Goal: Task Accomplishment & Management: Manage account settings

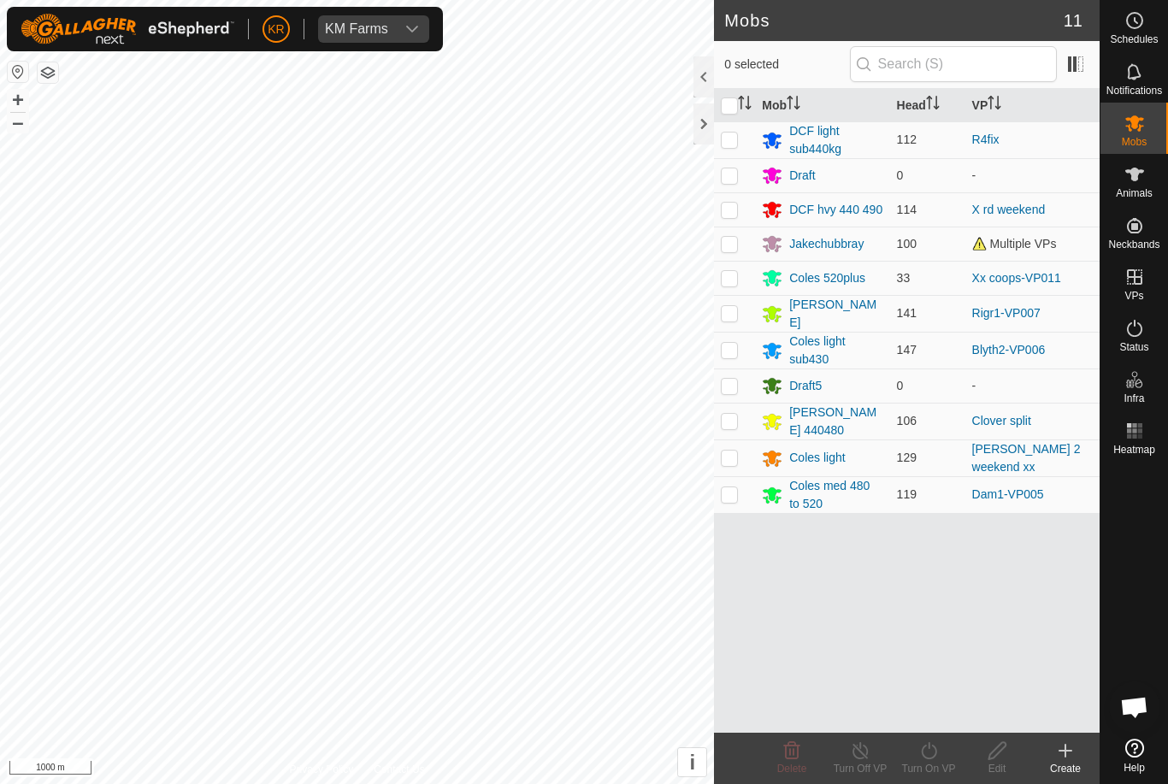
click at [741, 489] on td at bounding box center [734, 494] width 41 height 37
checkbox input "true"
click at [929, 769] on div "Turn On VP" at bounding box center [928, 768] width 68 height 15
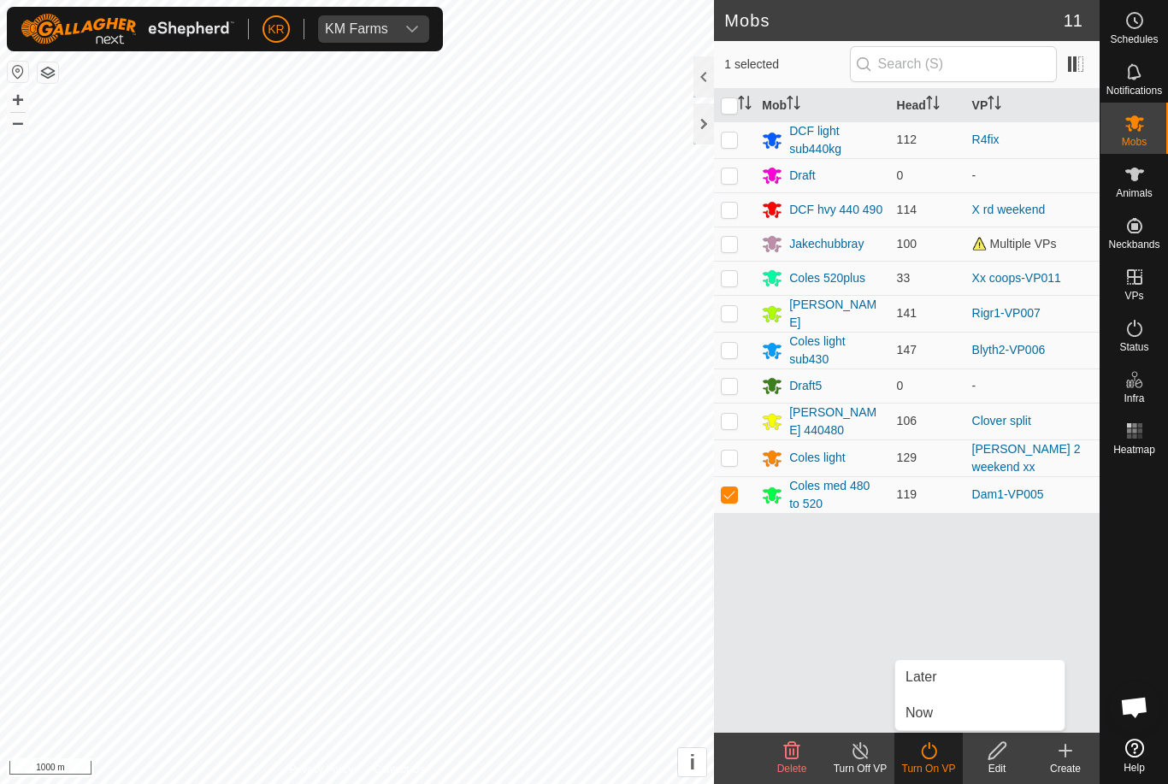
click at [927, 708] on span "Now" at bounding box center [918, 713] width 27 height 21
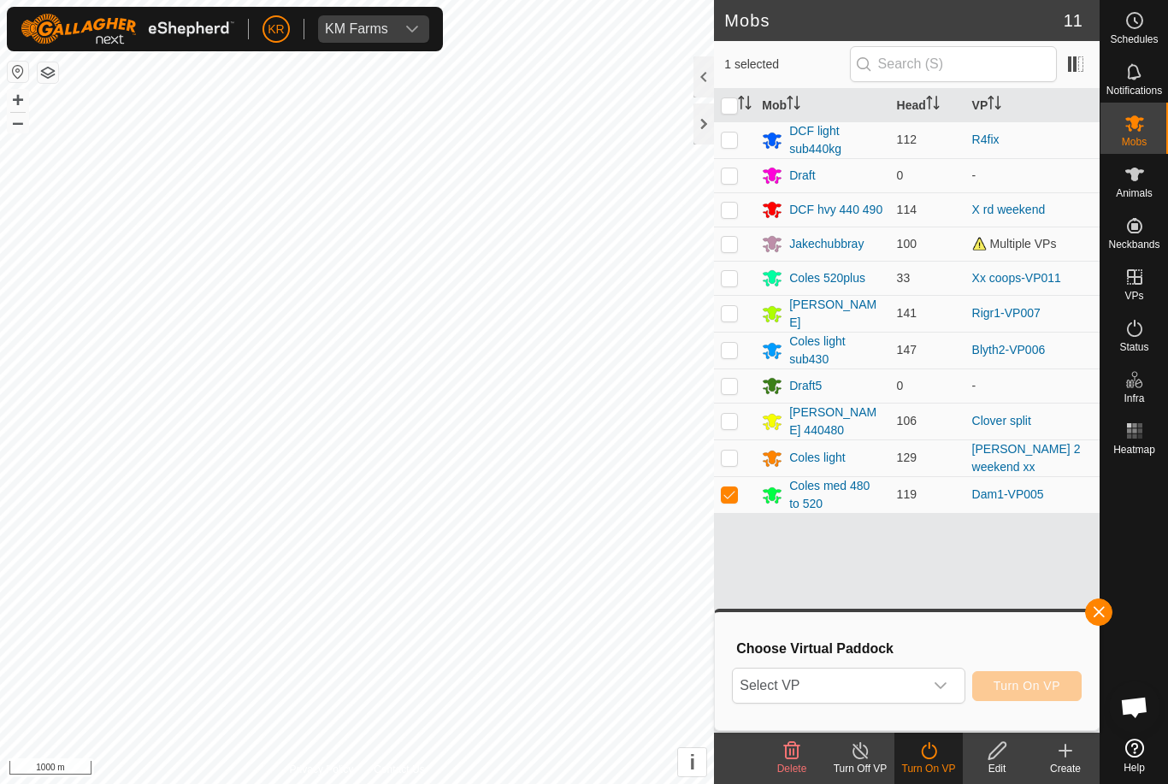
click at [890, 676] on span "Select VP" at bounding box center [827, 685] width 190 height 34
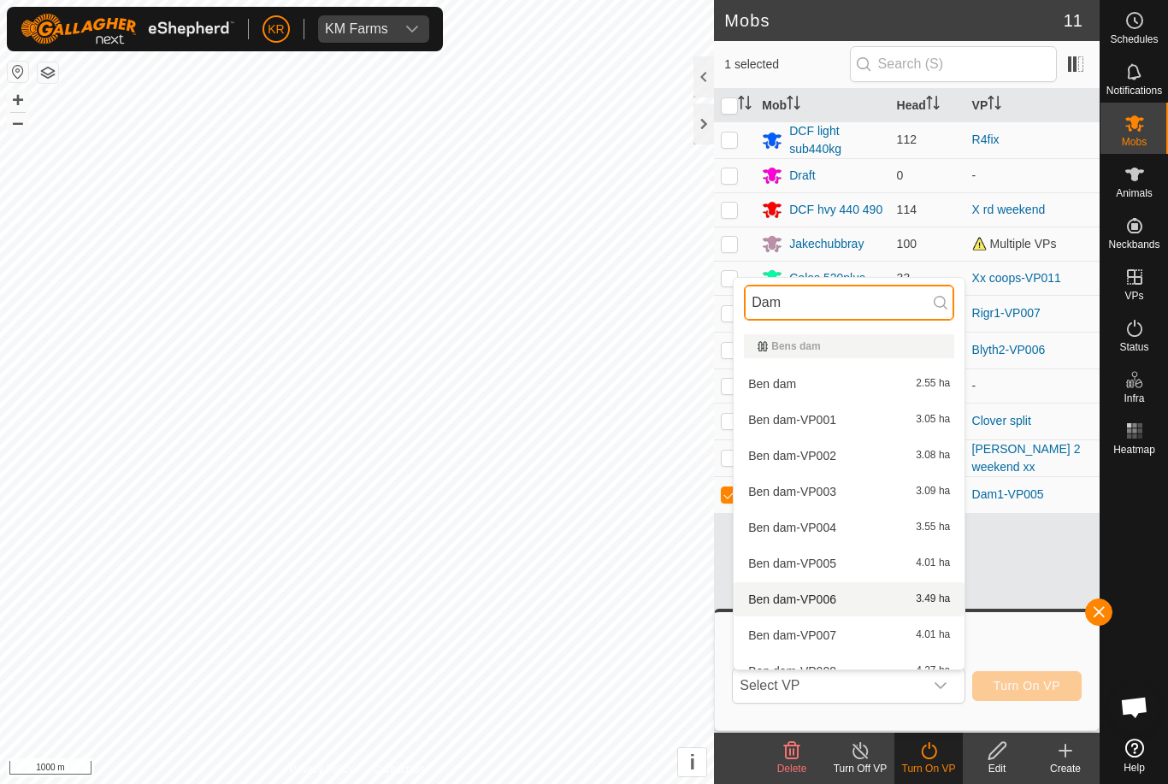
type input "Dam"
click at [827, 599] on span "Ben dam-VP006" at bounding box center [792, 599] width 88 height 12
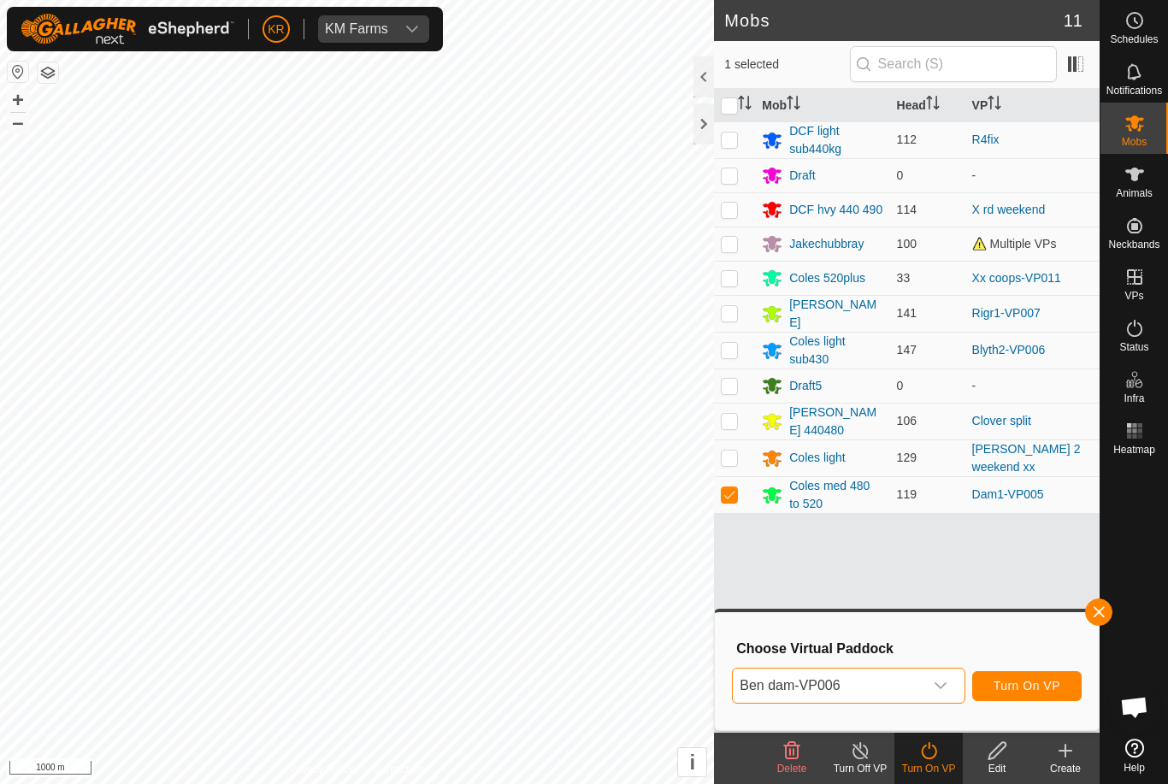
click at [1040, 685] on span "Turn On VP" at bounding box center [1026, 686] width 67 height 14
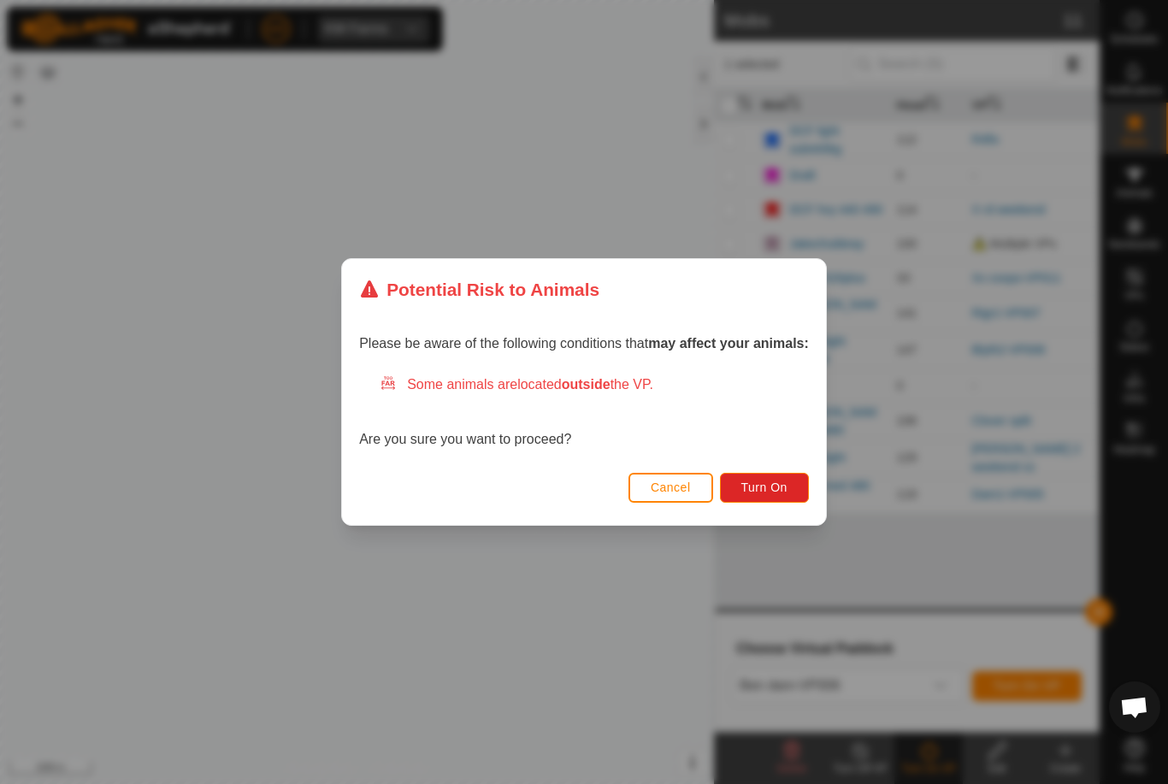
click at [750, 483] on span "Turn On" at bounding box center [764, 487] width 46 height 14
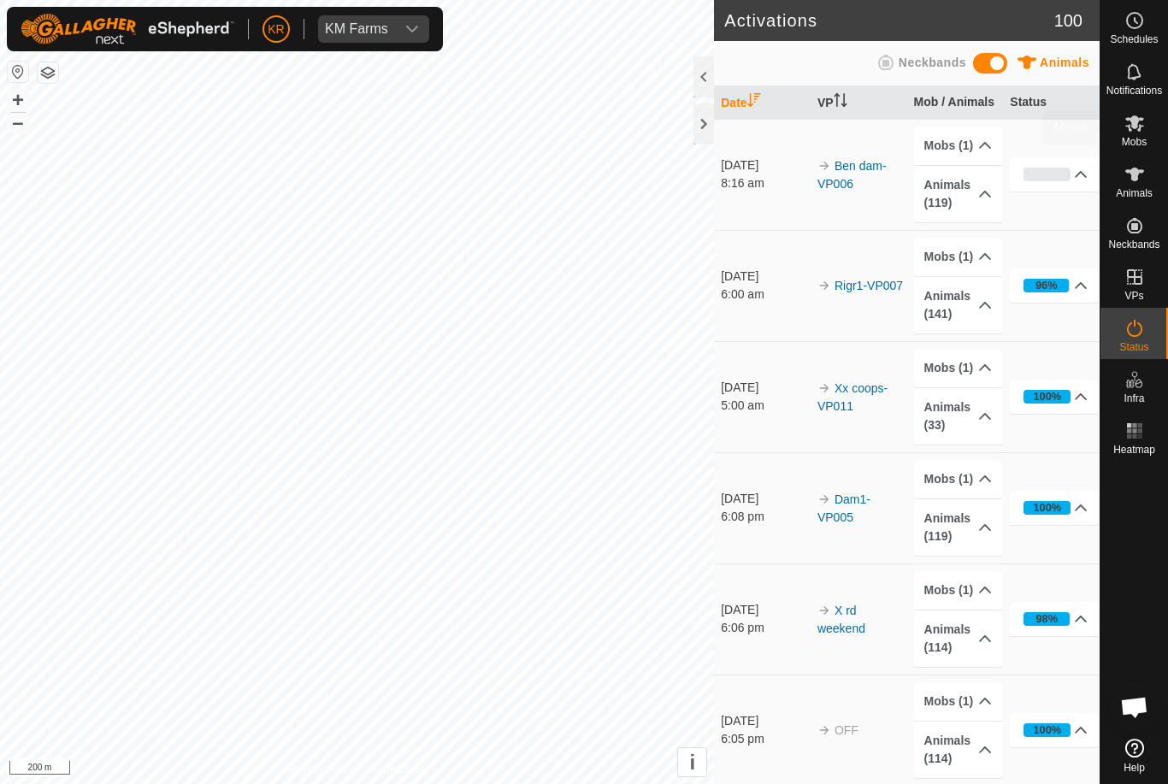
click at [1146, 134] on es-mob-svg-icon at bounding box center [1134, 122] width 31 height 27
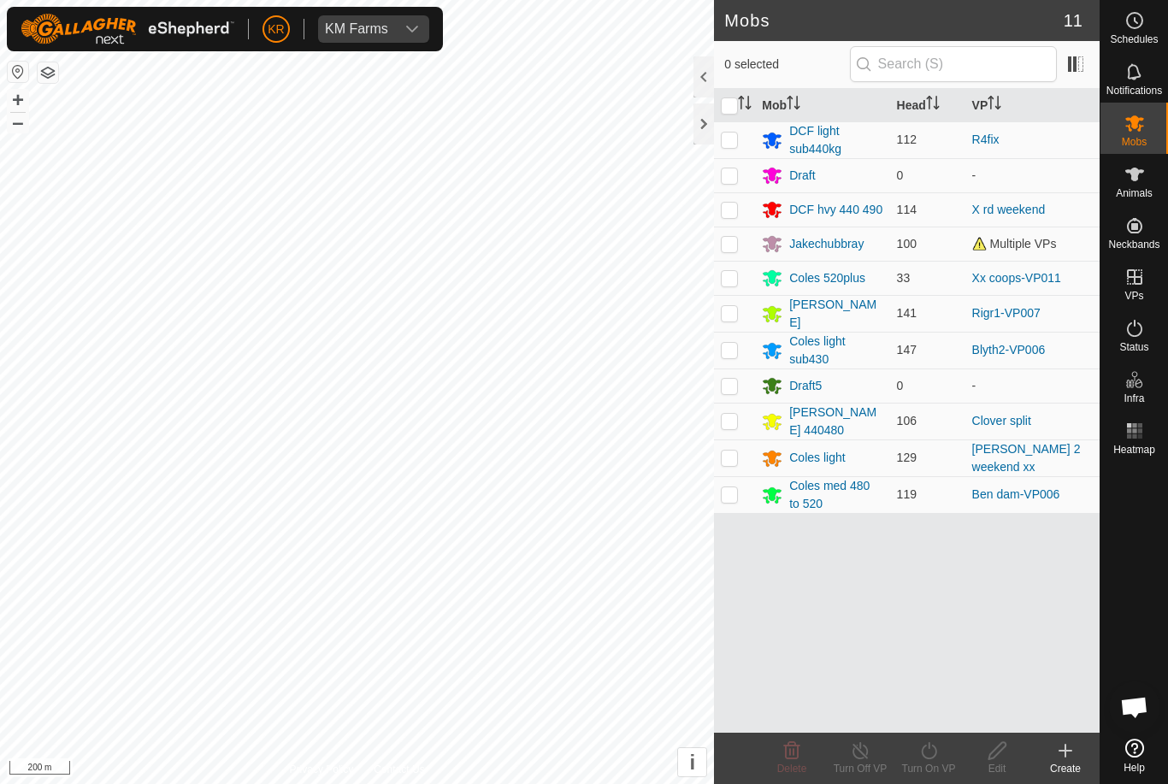
click at [764, 525] on div "Mob Head VP DCF light sub440kg 112 R4fix Draft 0 - DCF hvy 440 490 114 X rd wee…" at bounding box center [906, 411] width 385 height 644
click at [740, 492] on td at bounding box center [734, 494] width 41 height 37
checkbox input "true"
click at [930, 752] on icon at bounding box center [928, 750] width 21 height 21
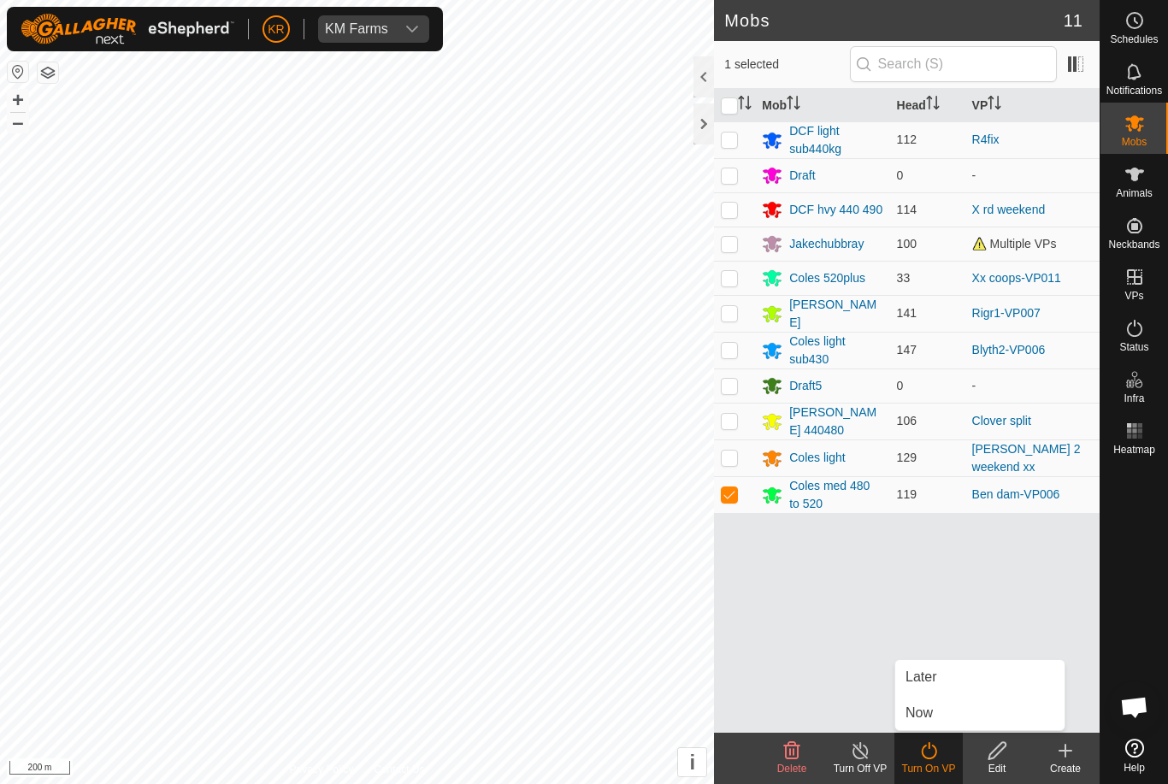
click at [946, 714] on link "Now" at bounding box center [979, 713] width 169 height 34
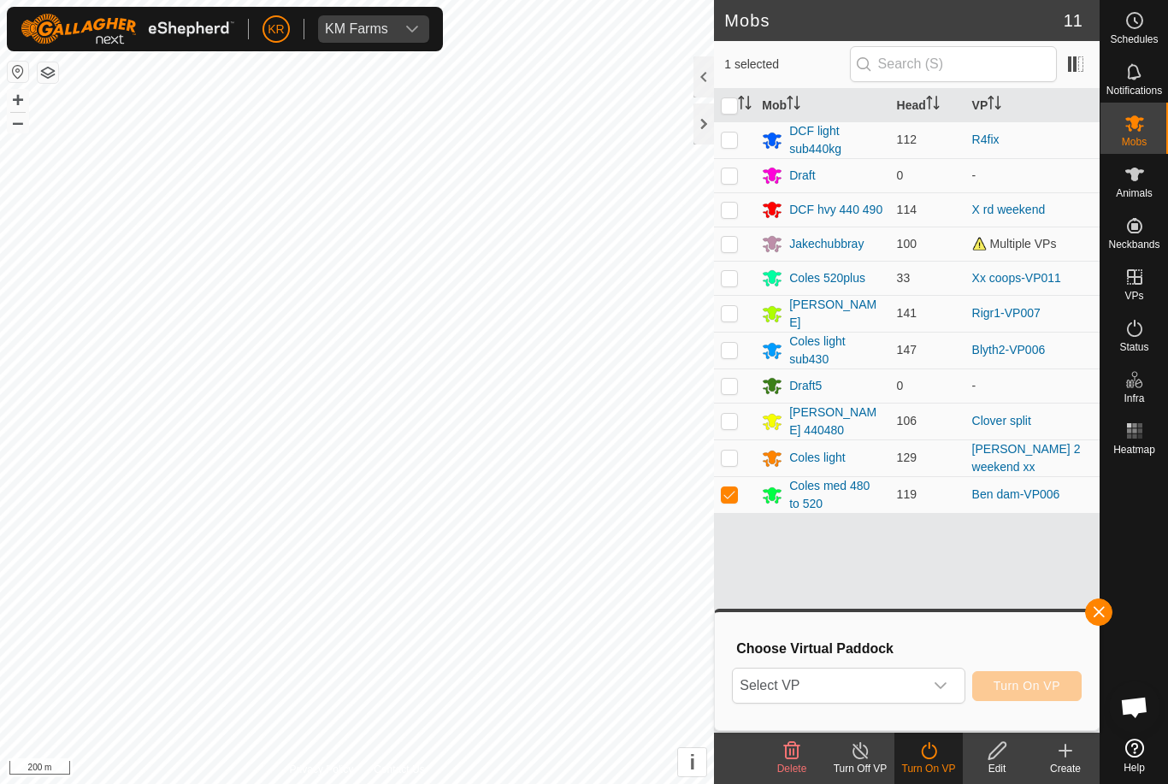
click at [1096, 608] on span "button" at bounding box center [1098, 612] width 14 height 14
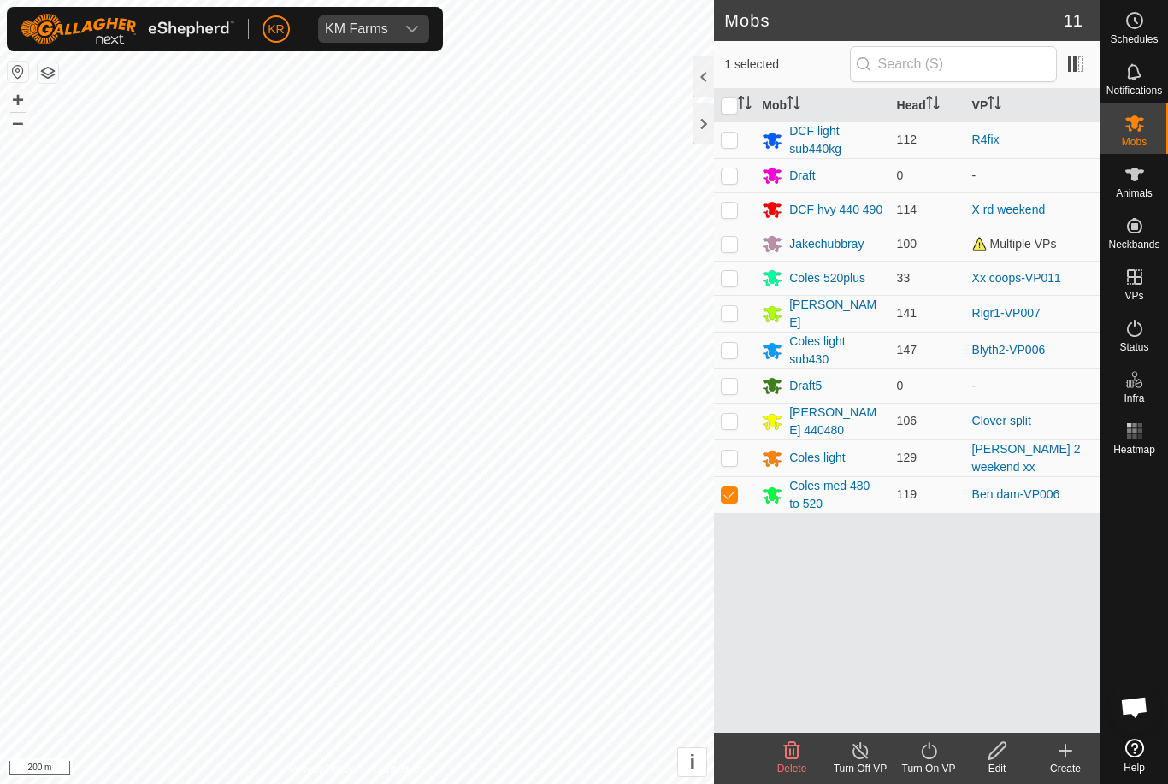
click at [927, 756] on icon at bounding box center [928, 750] width 21 height 21
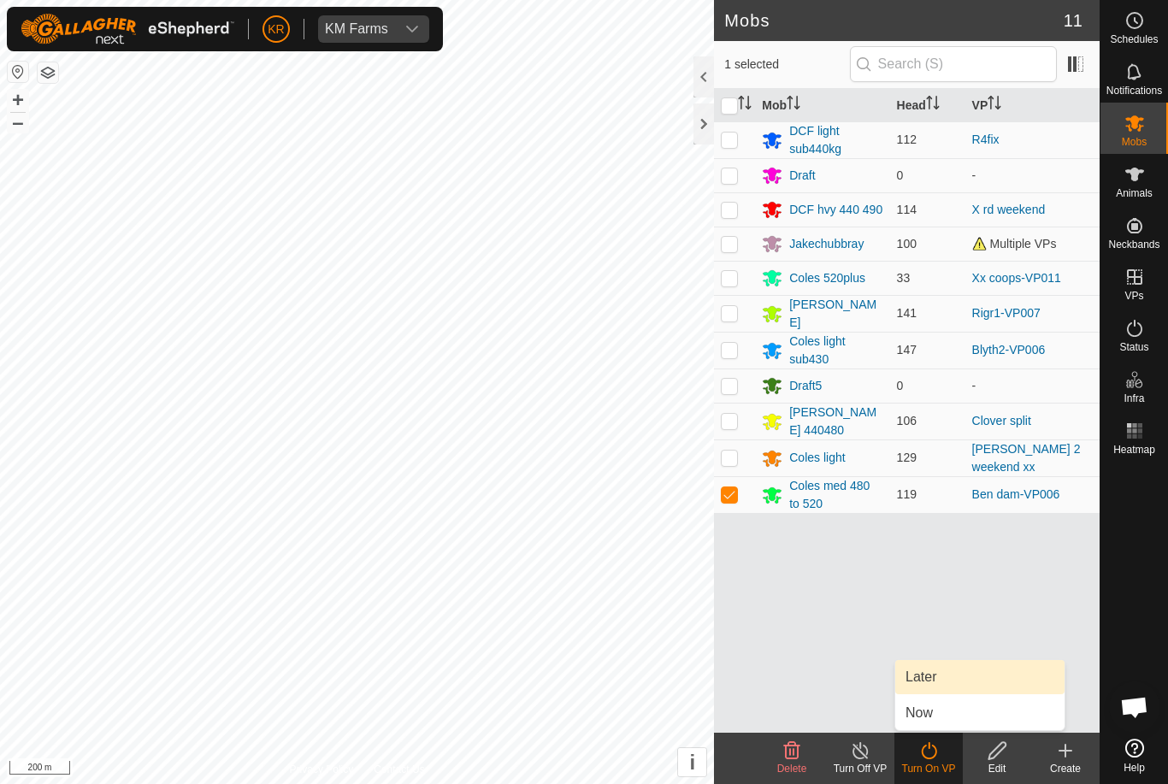
click at [943, 682] on link "Later" at bounding box center [979, 677] width 169 height 34
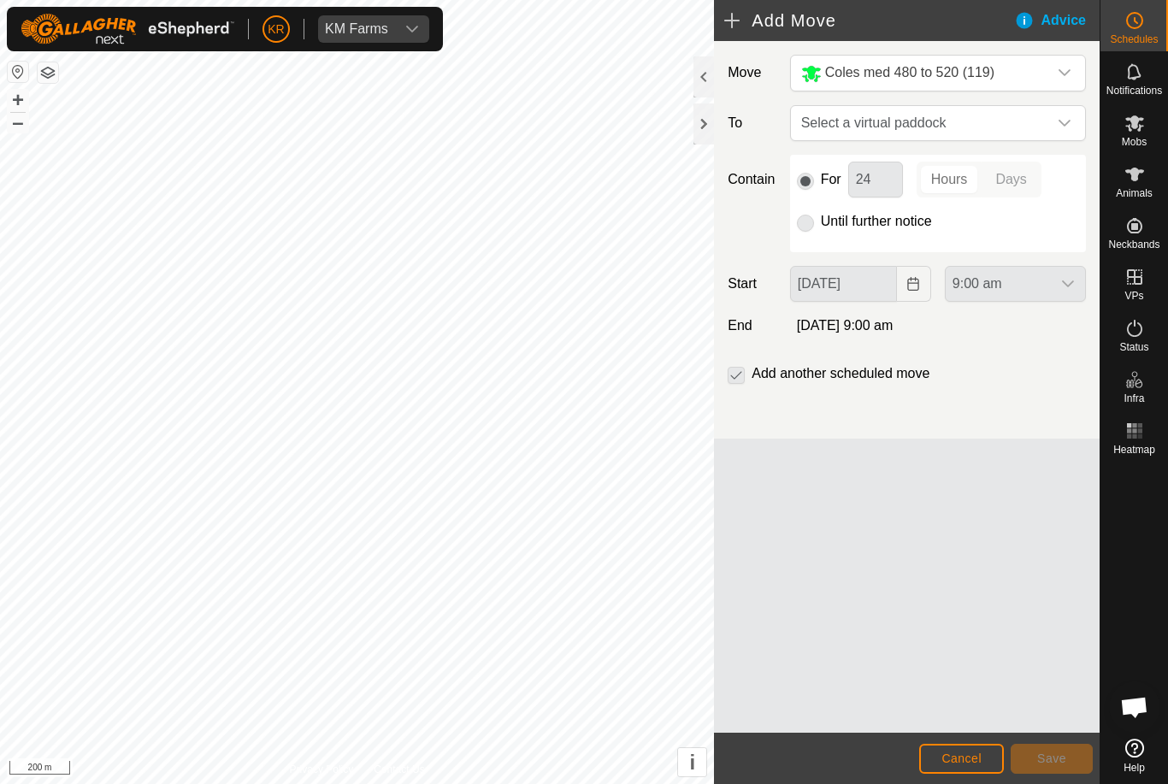
click at [1069, 113] on div "dropdown trigger" at bounding box center [1064, 123] width 34 height 34
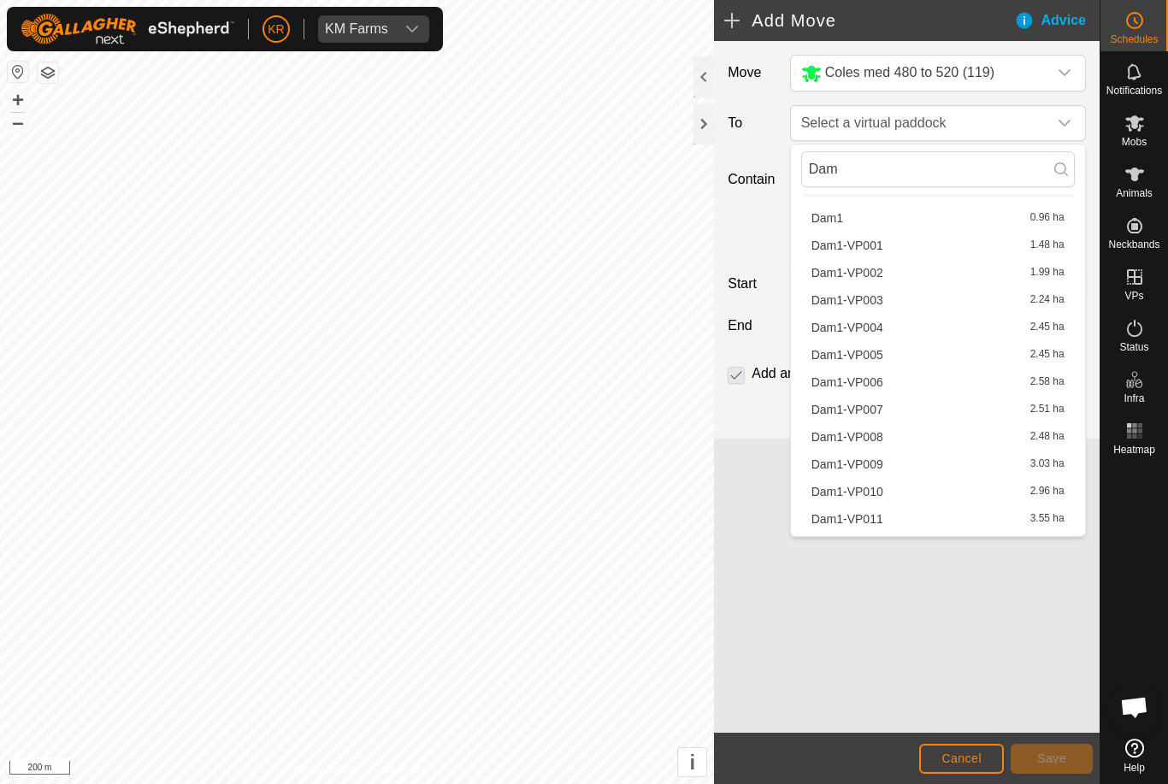
scroll to position [478, 0]
type input "Dam"
click at [872, 409] on span "Dam1-VP007" at bounding box center [847, 409] width 72 height 12
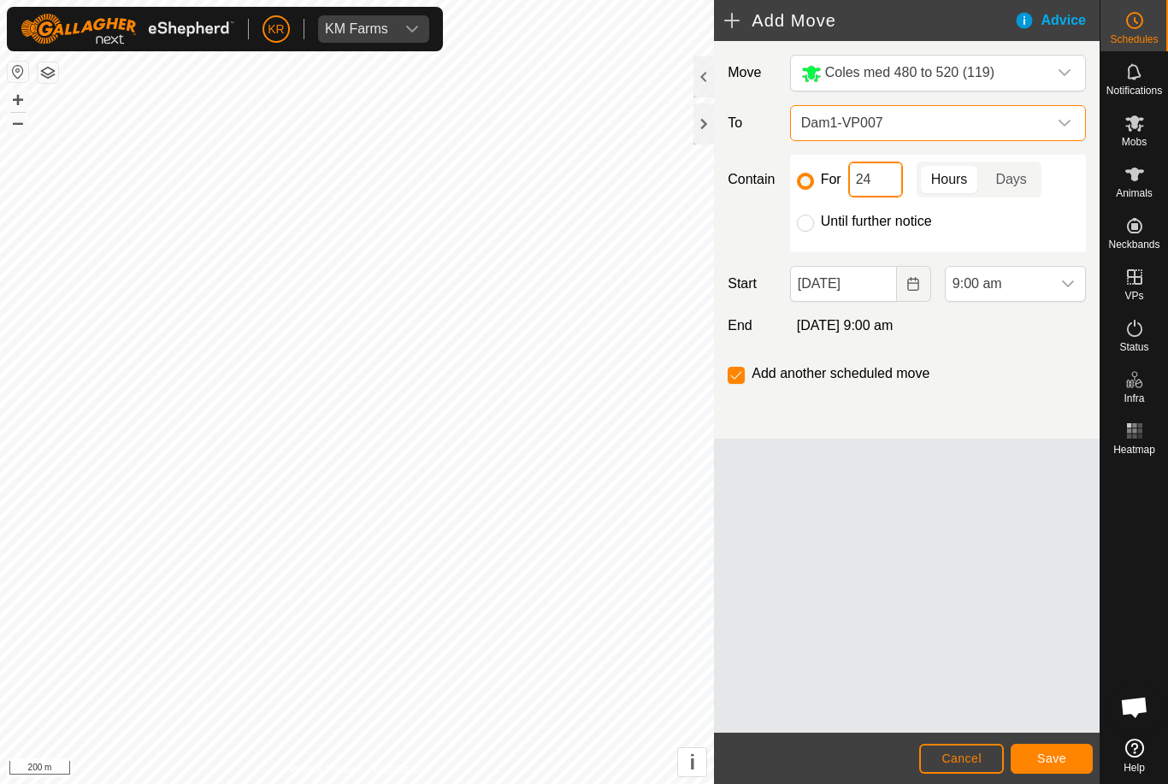
click at [884, 182] on input "24" at bounding box center [875, 180] width 55 height 36
type input "2"
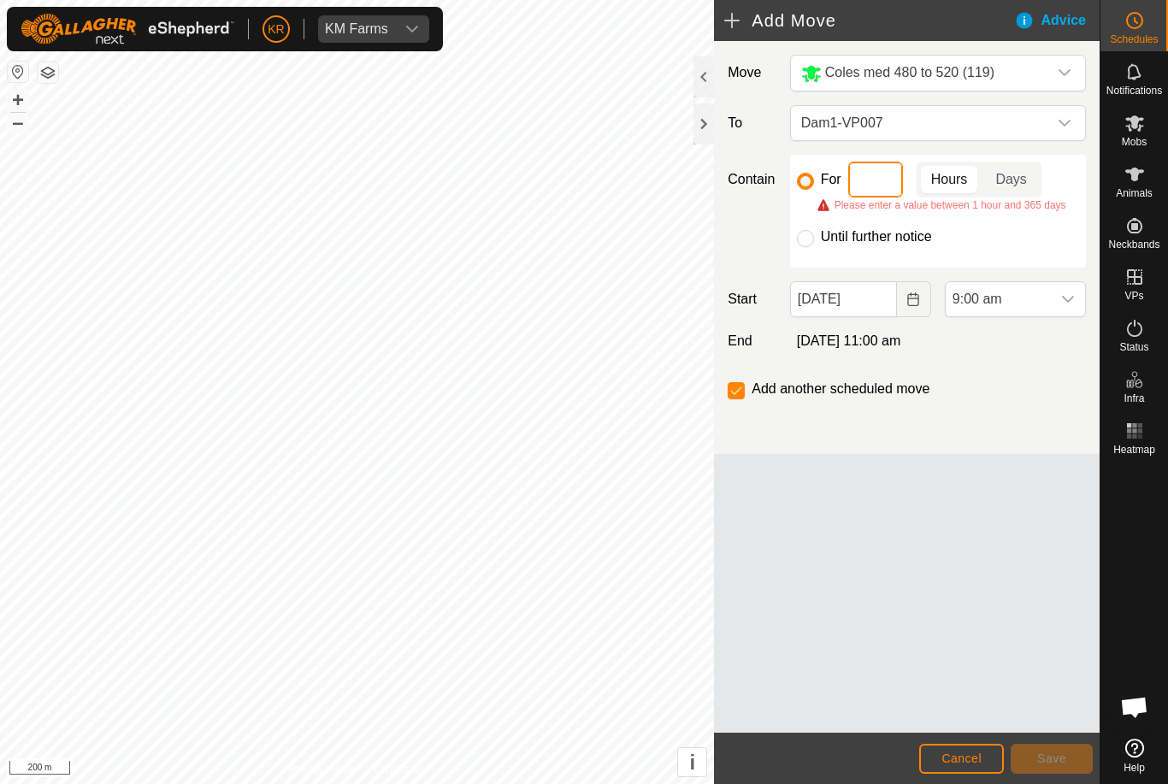
type input "4"
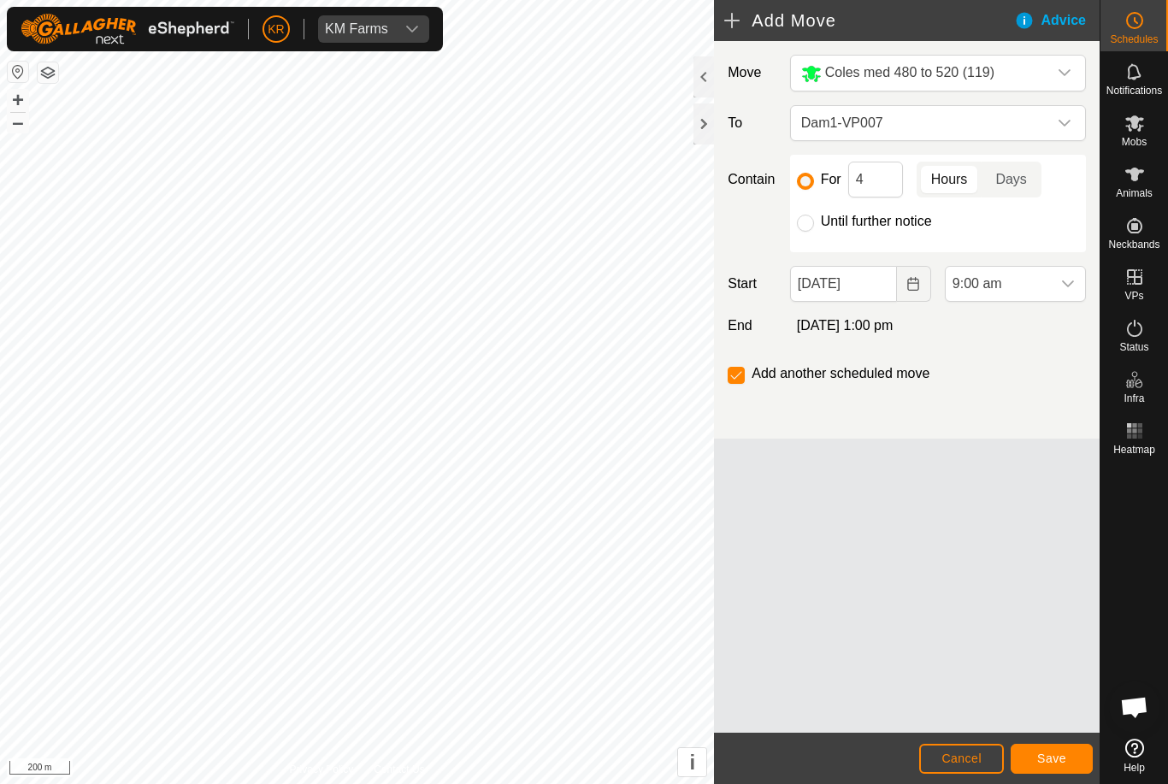
click at [1049, 283] on span "9:00 am" at bounding box center [997, 284] width 105 height 34
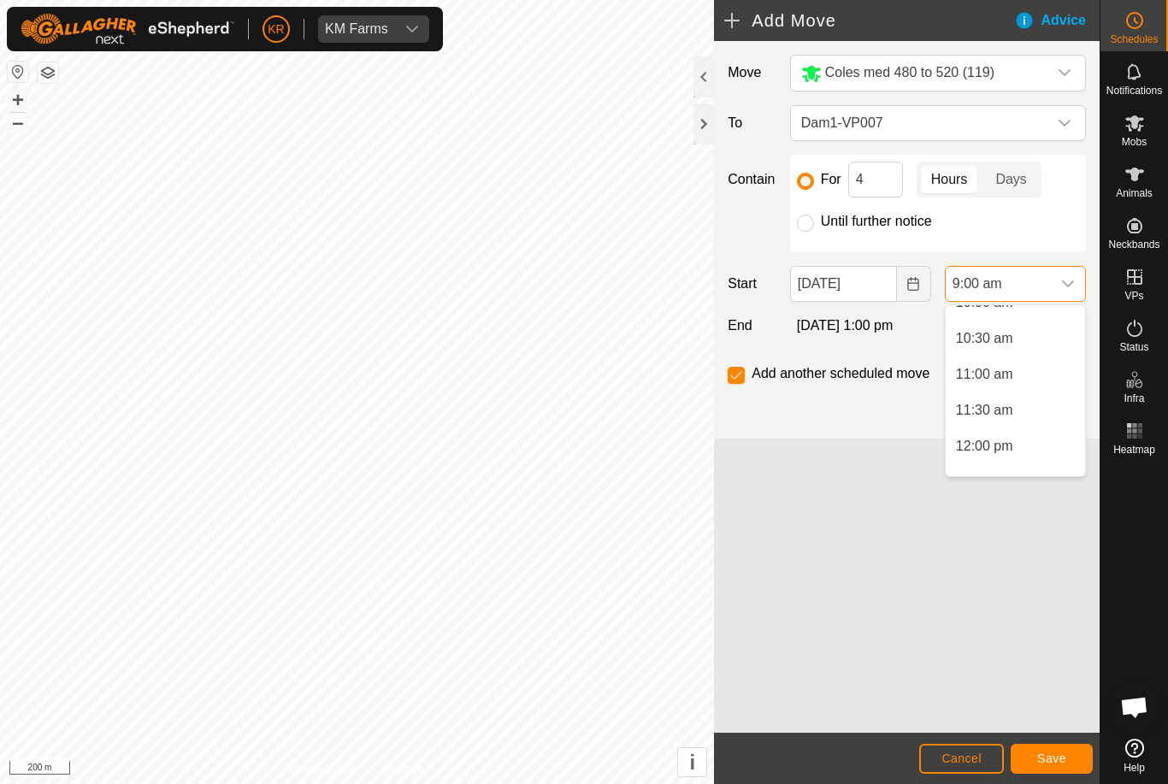
scroll to position [738, 0]
click at [1002, 413] on span "11:30 am" at bounding box center [984, 409] width 57 height 21
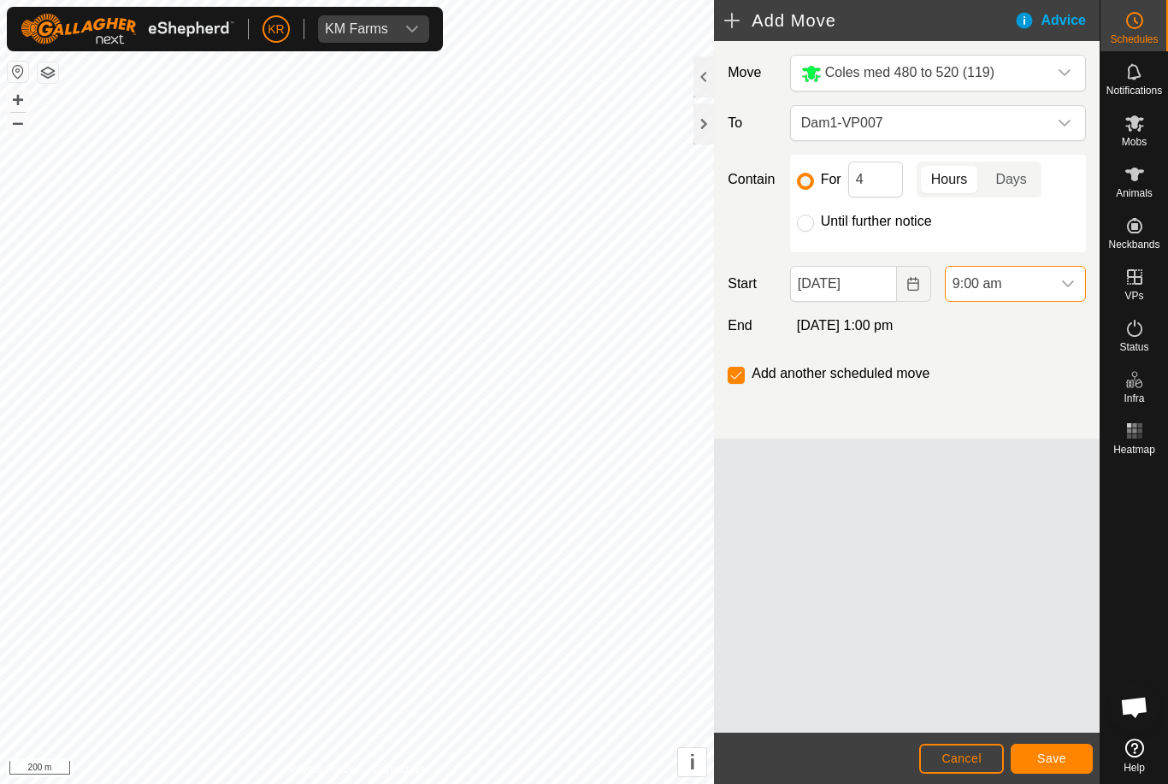
scroll to position [646, 0]
click at [1049, 749] on button "Save" at bounding box center [1051, 759] width 82 height 30
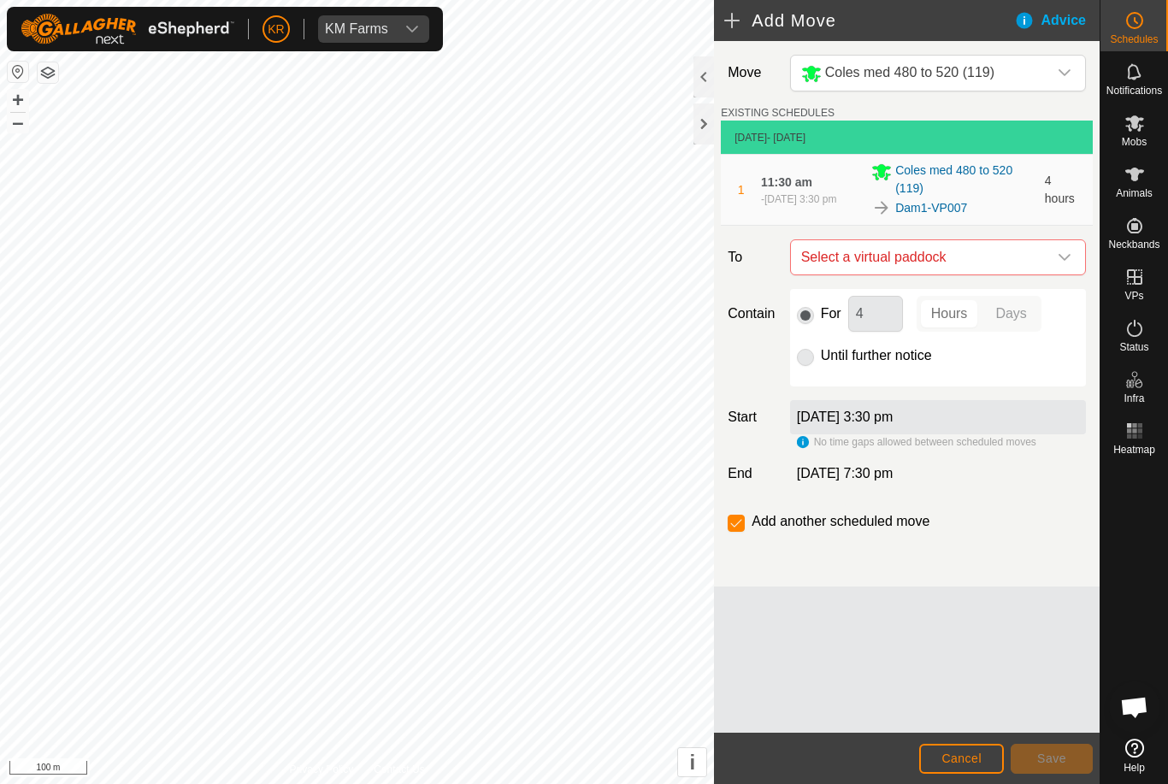
click at [1064, 255] on icon "dropdown trigger" at bounding box center [1064, 257] width 14 height 14
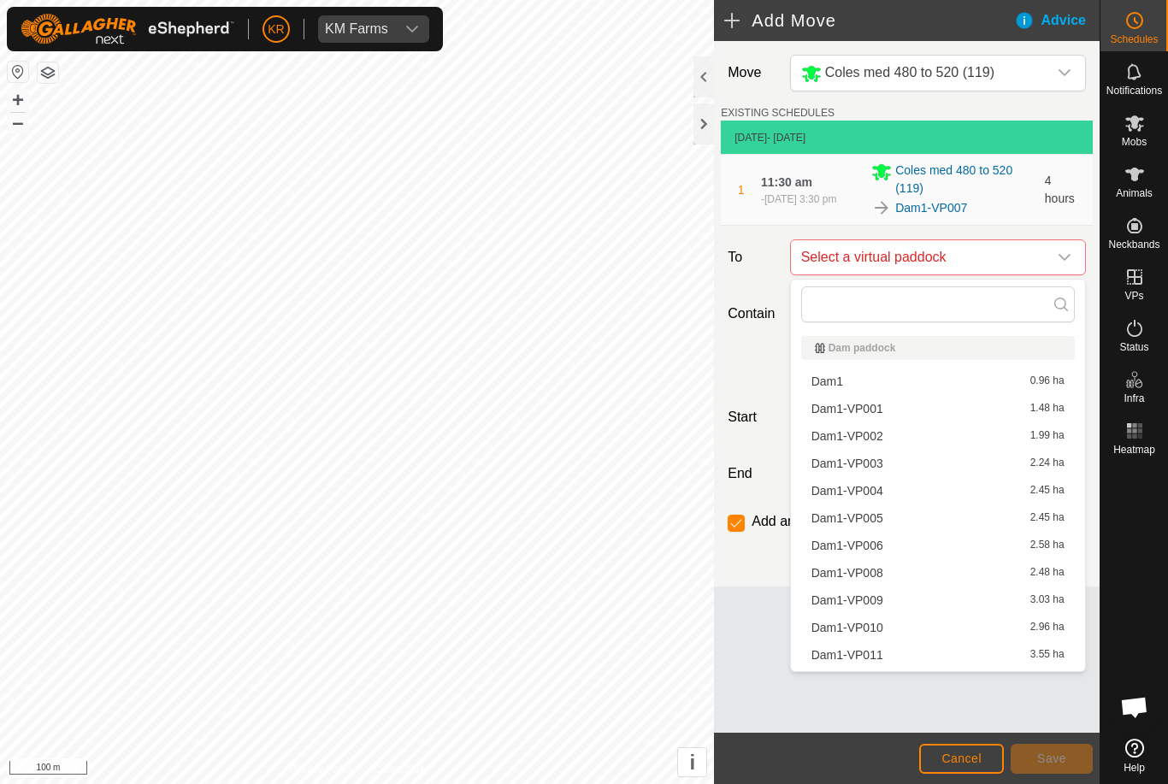
click at [880, 569] on span "Dam1-VP008" at bounding box center [847, 573] width 72 height 12
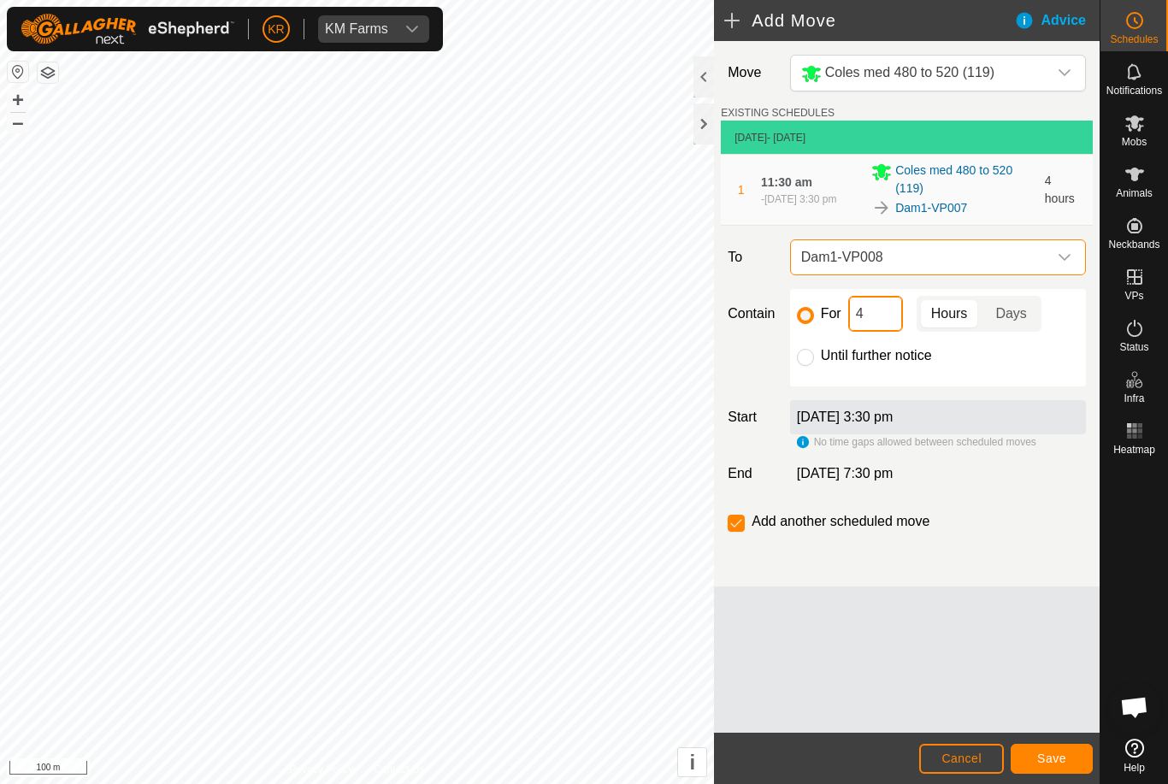
click at [880, 319] on input "4" at bounding box center [875, 314] width 55 height 36
click at [880, 313] on input "12" at bounding box center [875, 314] width 55 height 36
click at [1050, 756] on span "Save" at bounding box center [1051, 758] width 29 height 14
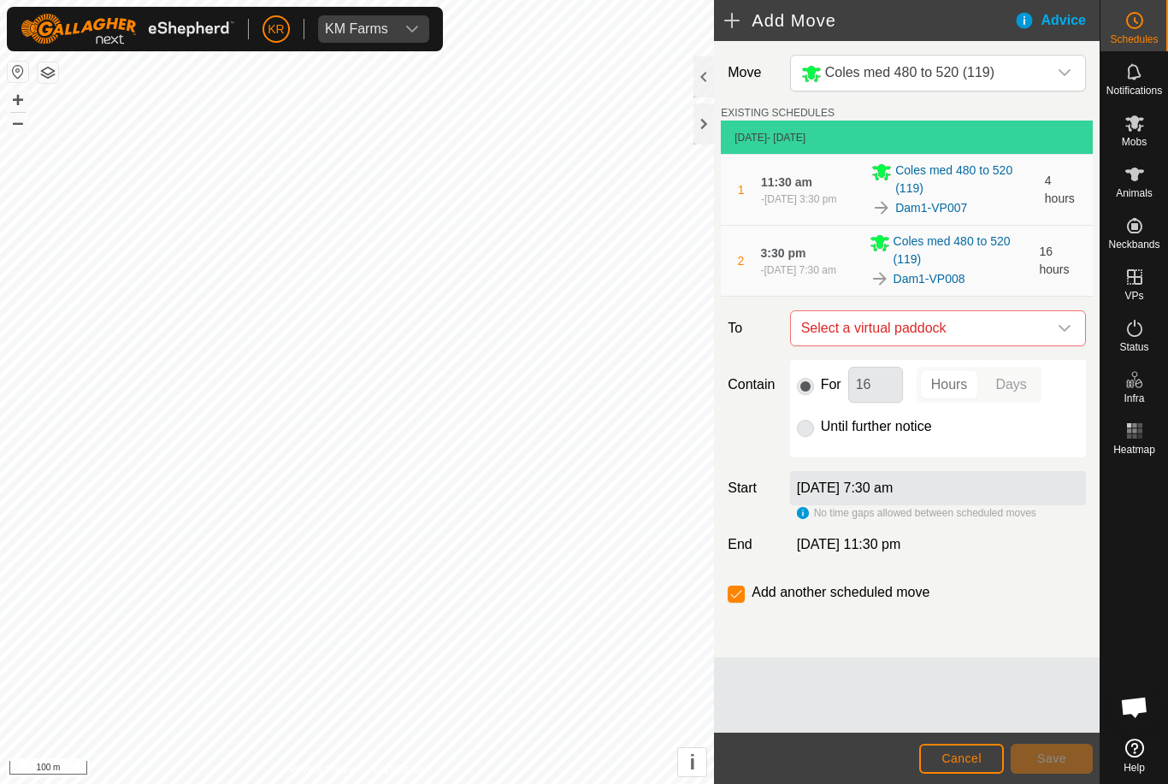
click at [1056, 333] on div "dropdown trigger" at bounding box center [1064, 328] width 34 height 34
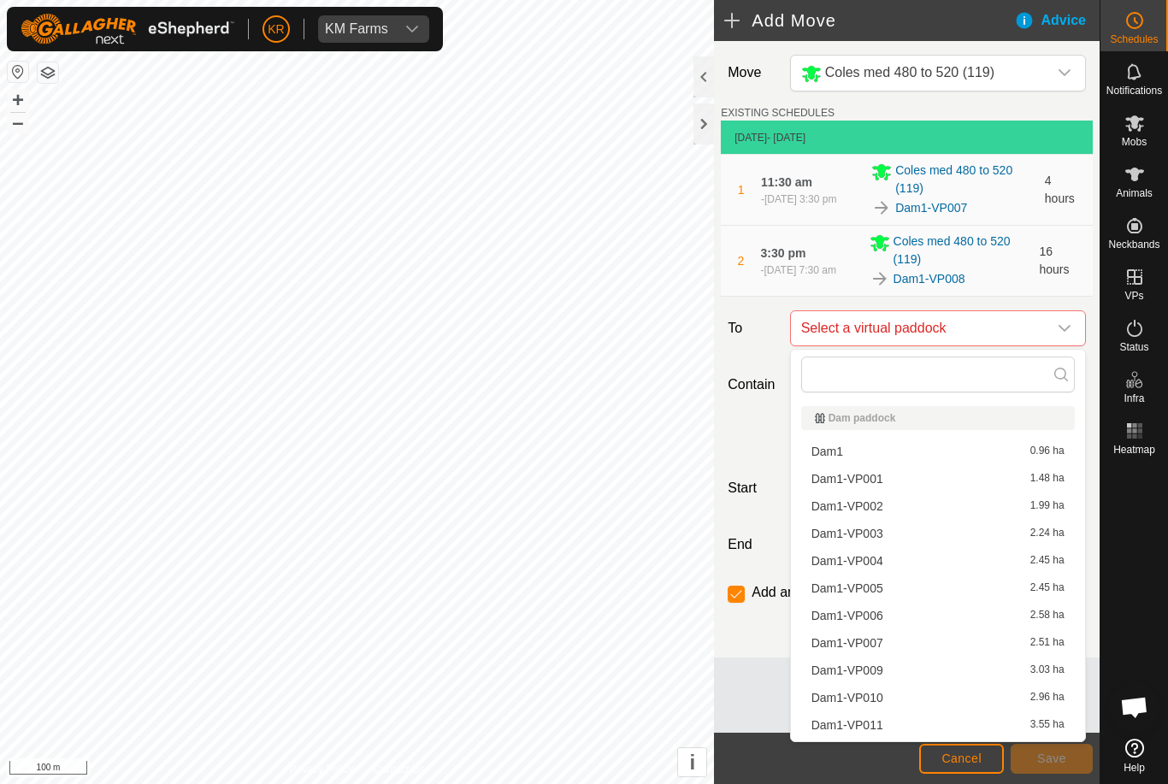
click at [876, 670] on span "Dam1-VP009" at bounding box center [847, 670] width 72 height 12
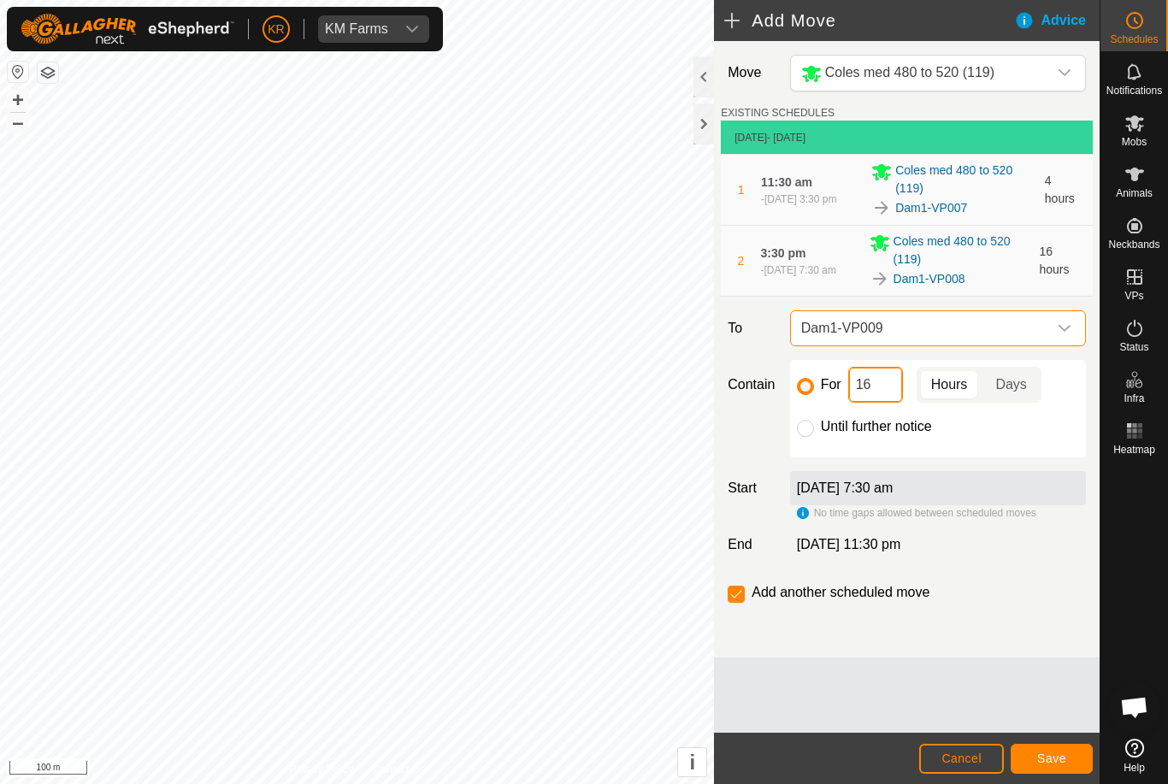
click at [880, 383] on input "16" at bounding box center [875, 385] width 55 height 36
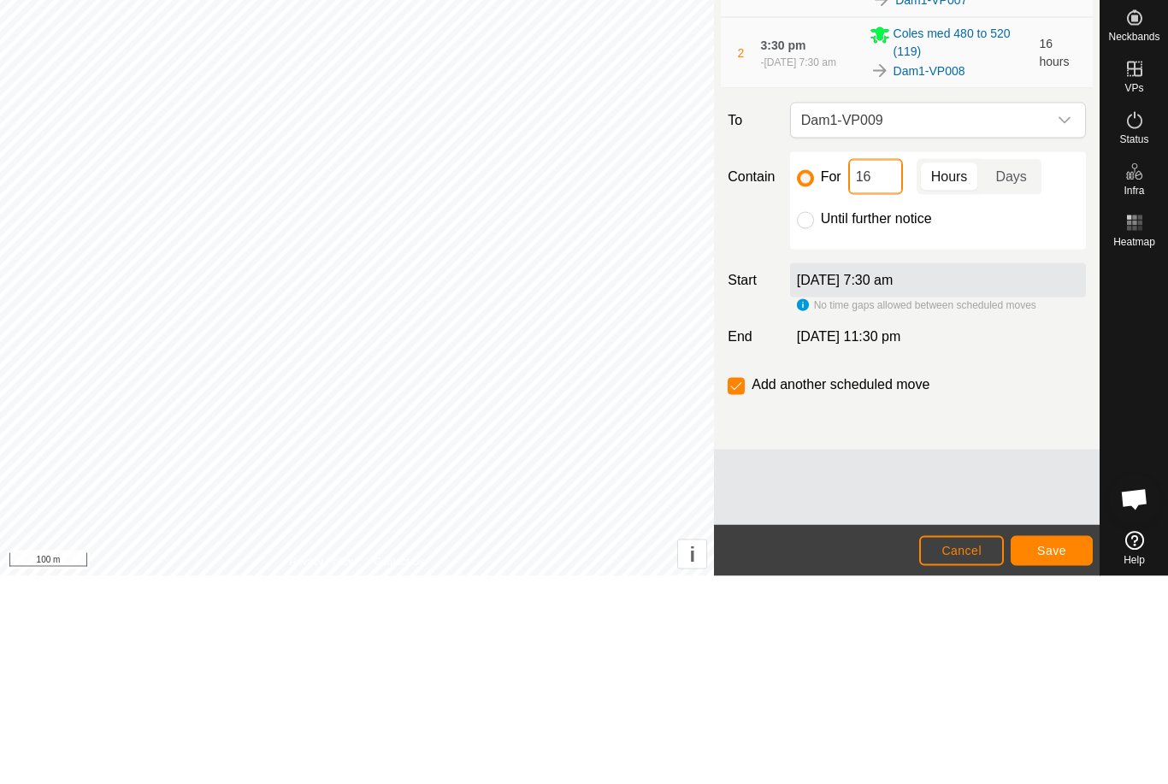
type input "1"
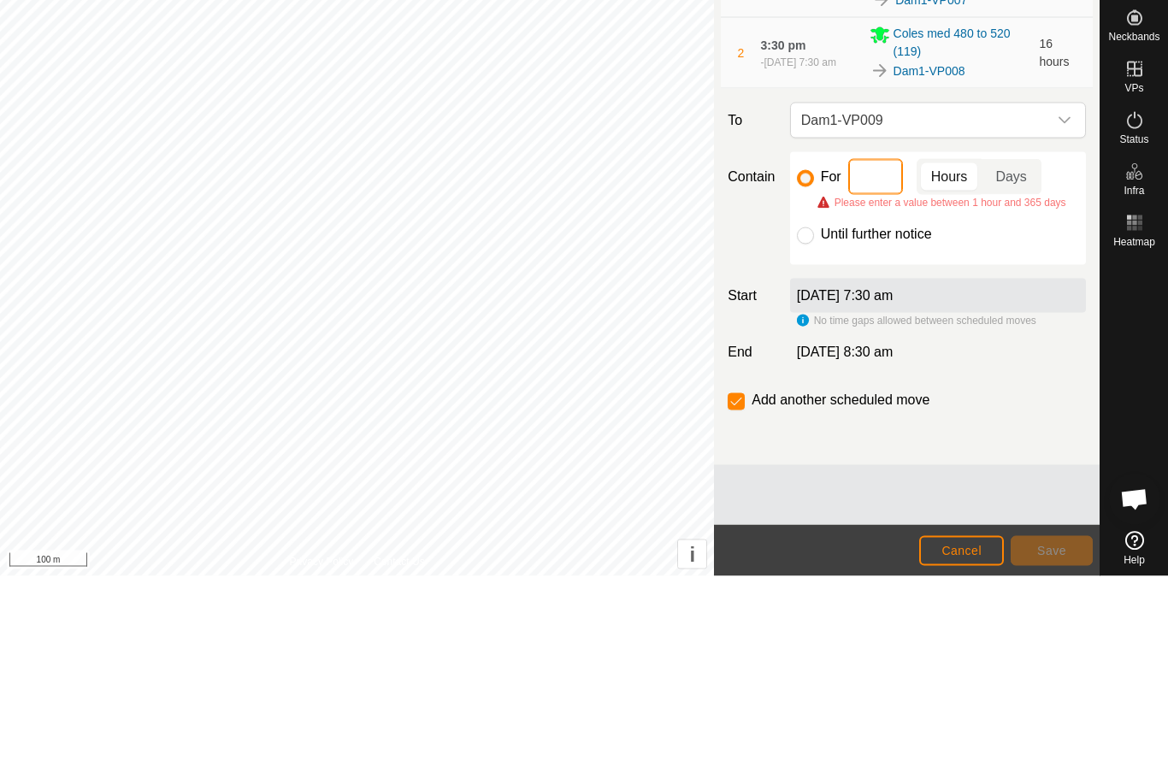
type input "4"
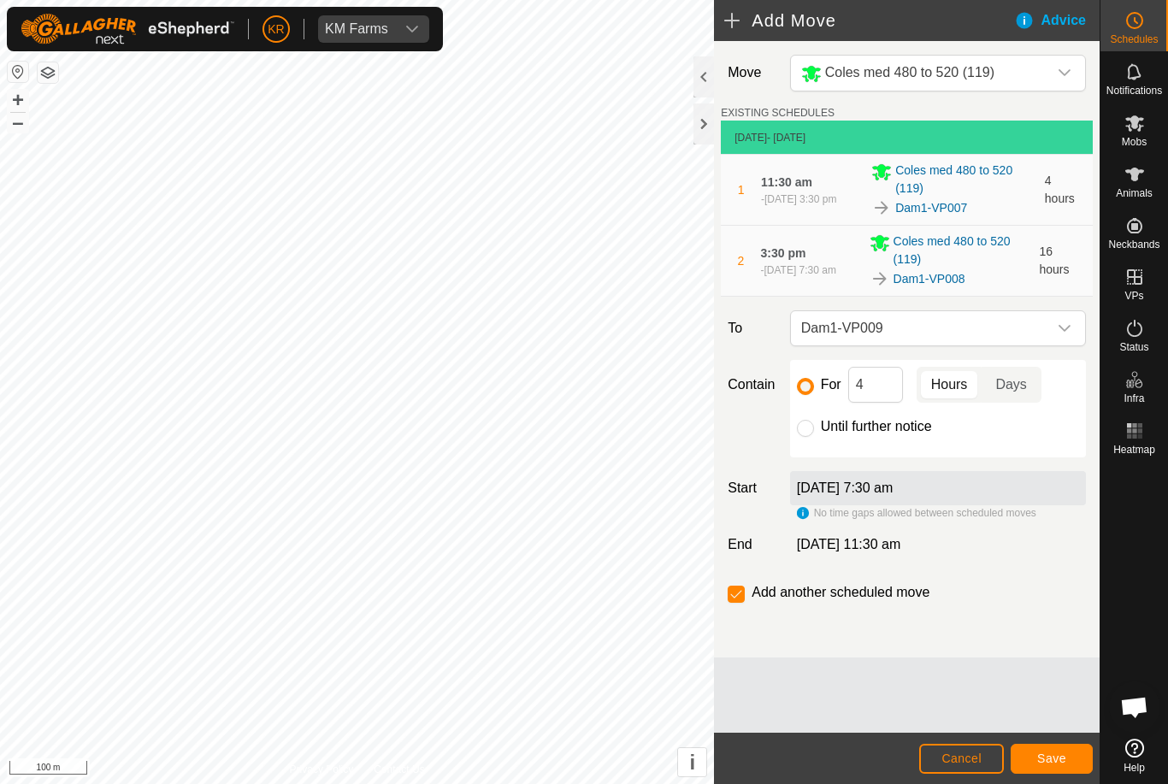
click at [1040, 753] on span "Save" at bounding box center [1051, 758] width 29 height 14
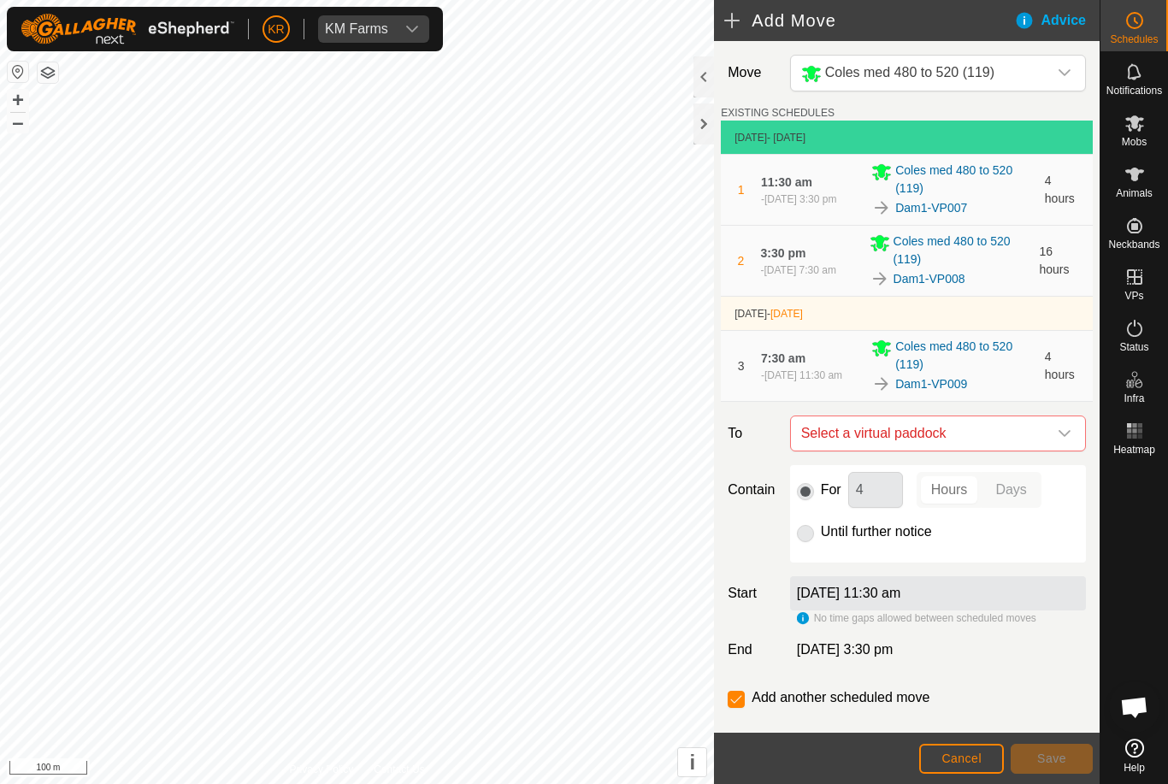
click at [1055, 428] on div "dropdown trigger" at bounding box center [1064, 433] width 34 height 34
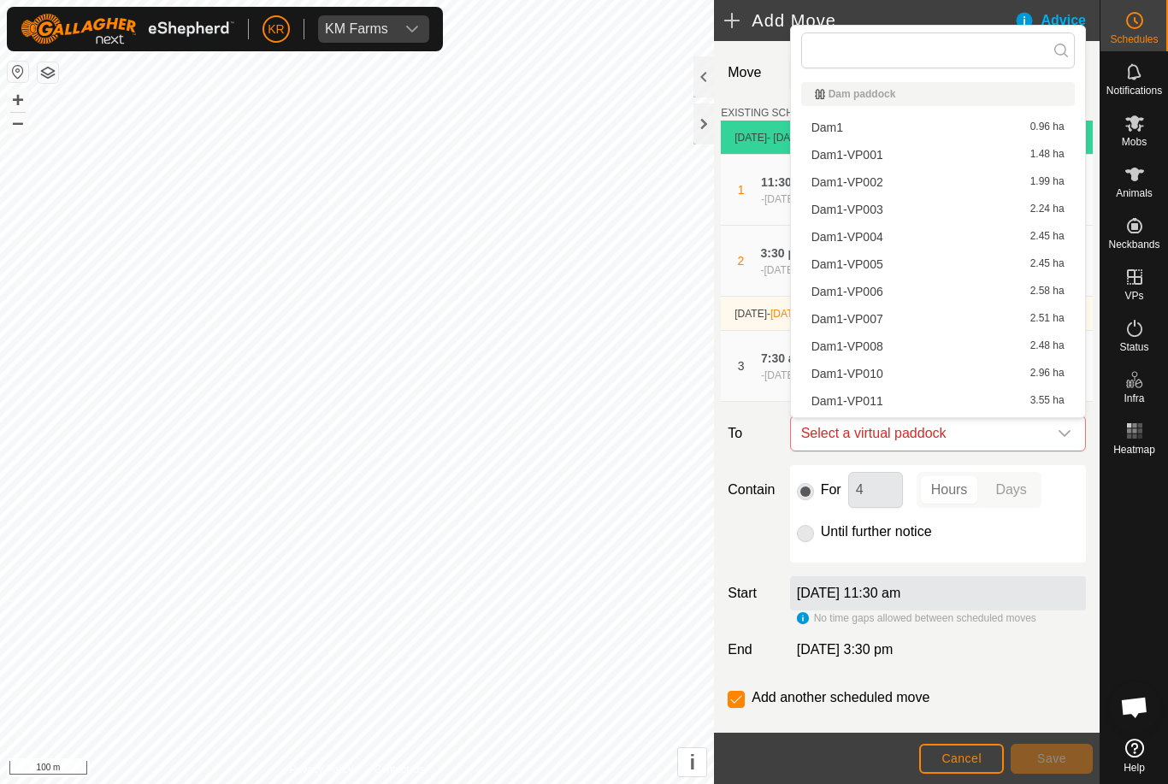
click at [900, 373] on div "Dam1-VP010 2.96 ha" at bounding box center [937, 374] width 253 height 12
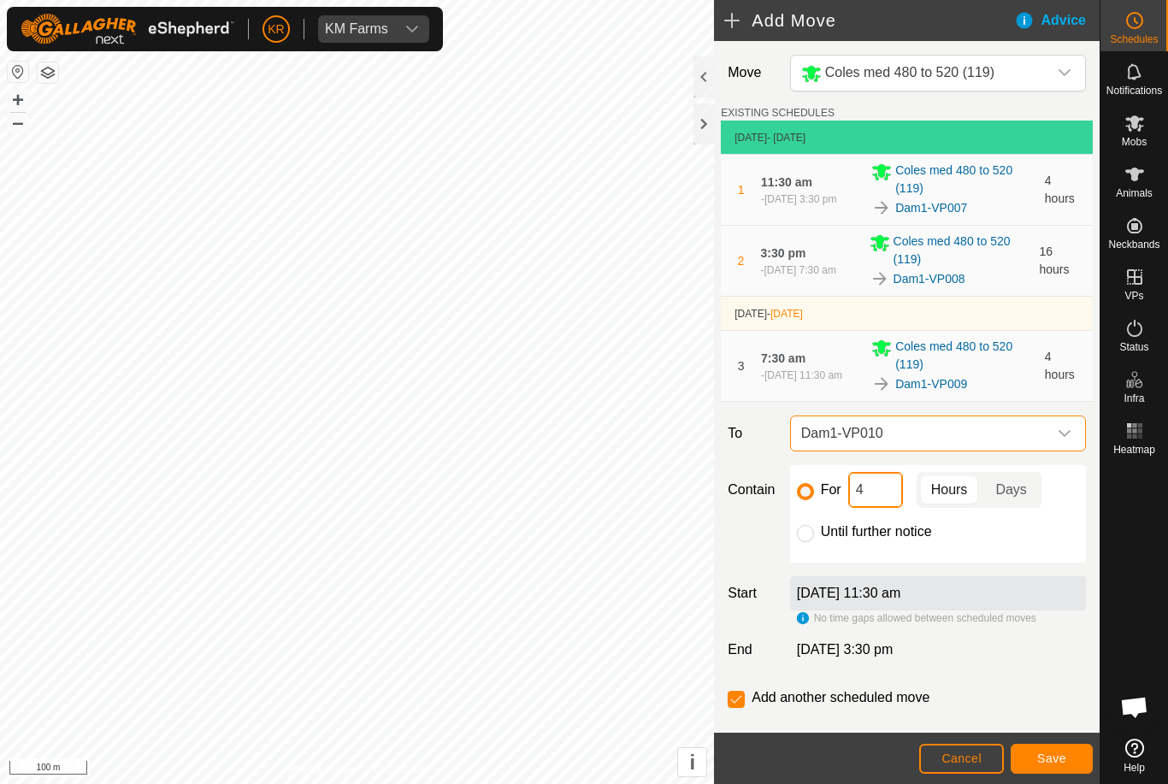
click at [876, 493] on input "4" at bounding box center [875, 490] width 55 height 36
click at [1054, 759] on span "Save" at bounding box center [1051, 758] width 29 height 14
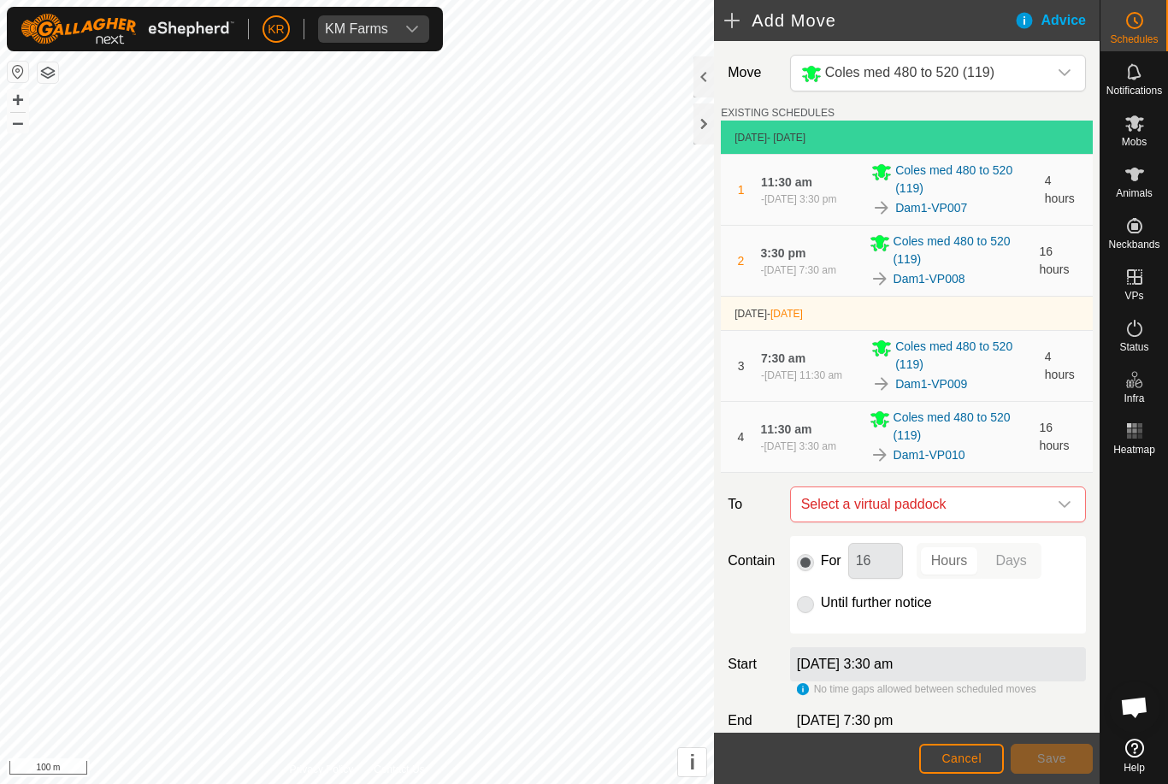
click at [1058, 502] on icon "dropdown trigger" at bounding box center [1064, 504] width 14 height 14
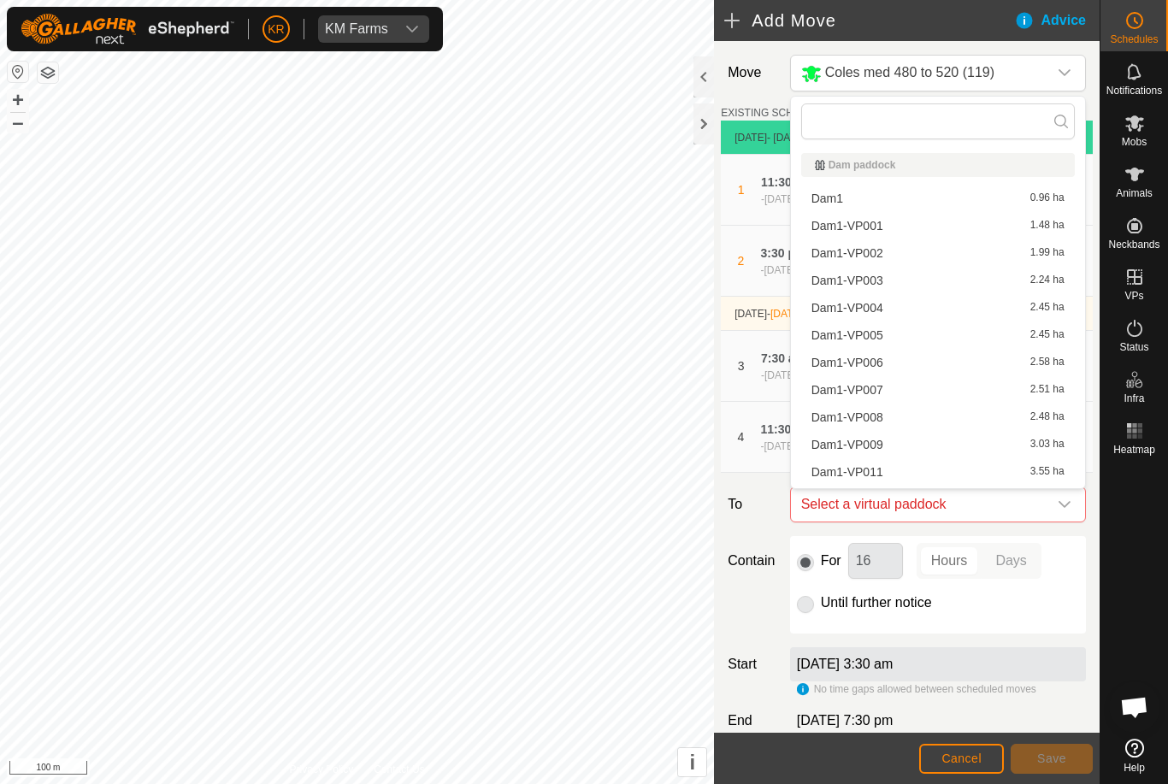
click at [926, 474] on div "Dam1-VP011 3.55 ha" at bounding box center [937, 472] width 253 height 12
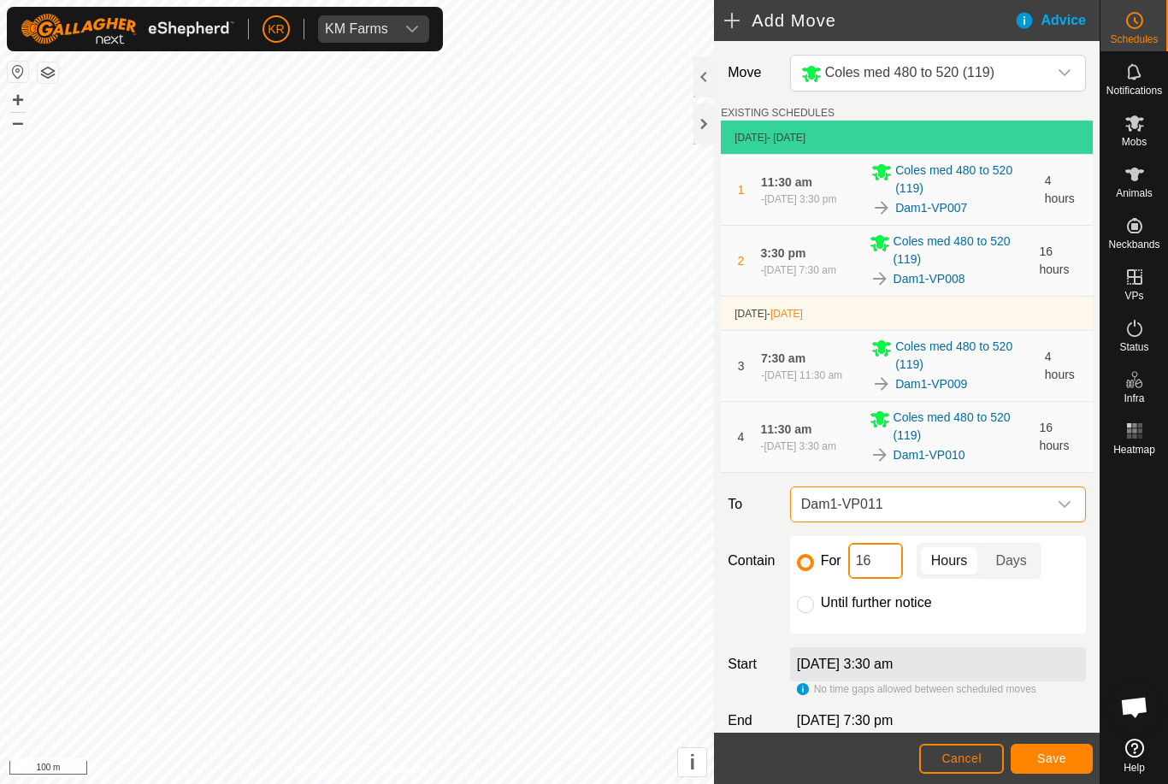
click at [885, 568] on input "16" at bounding box center [875, 561] width 55 height 36
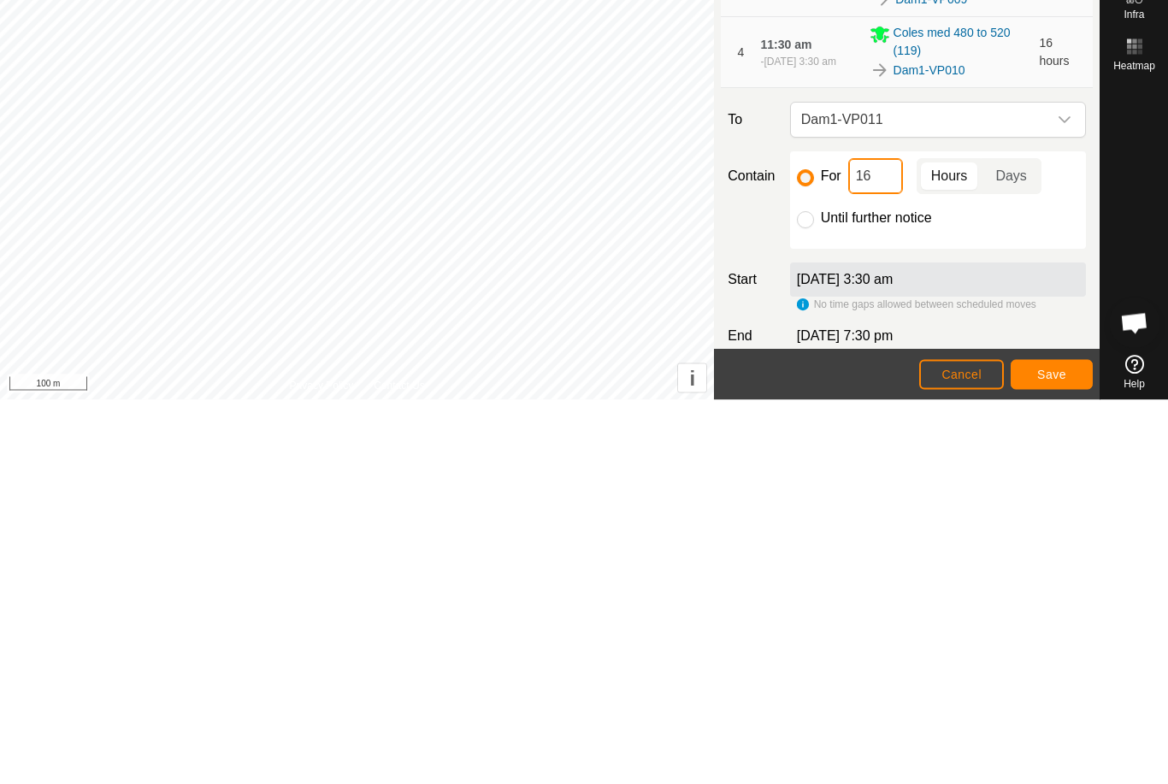
type input "1"
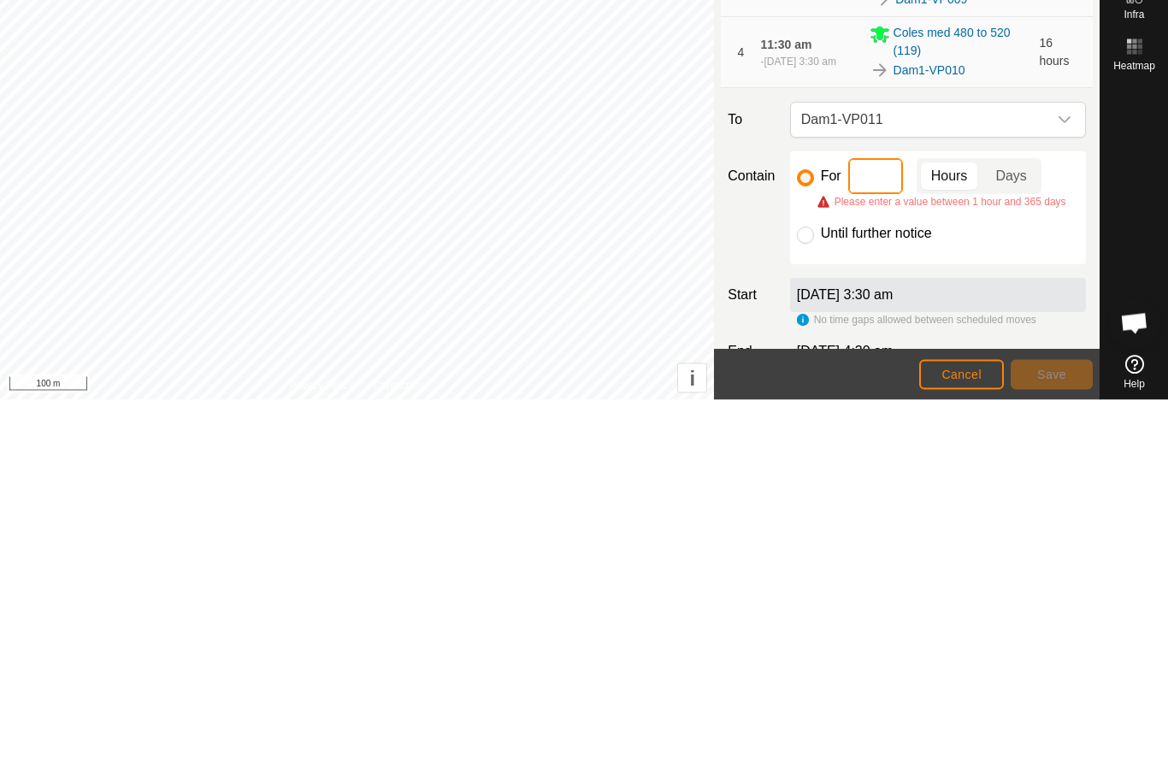
type input "4"
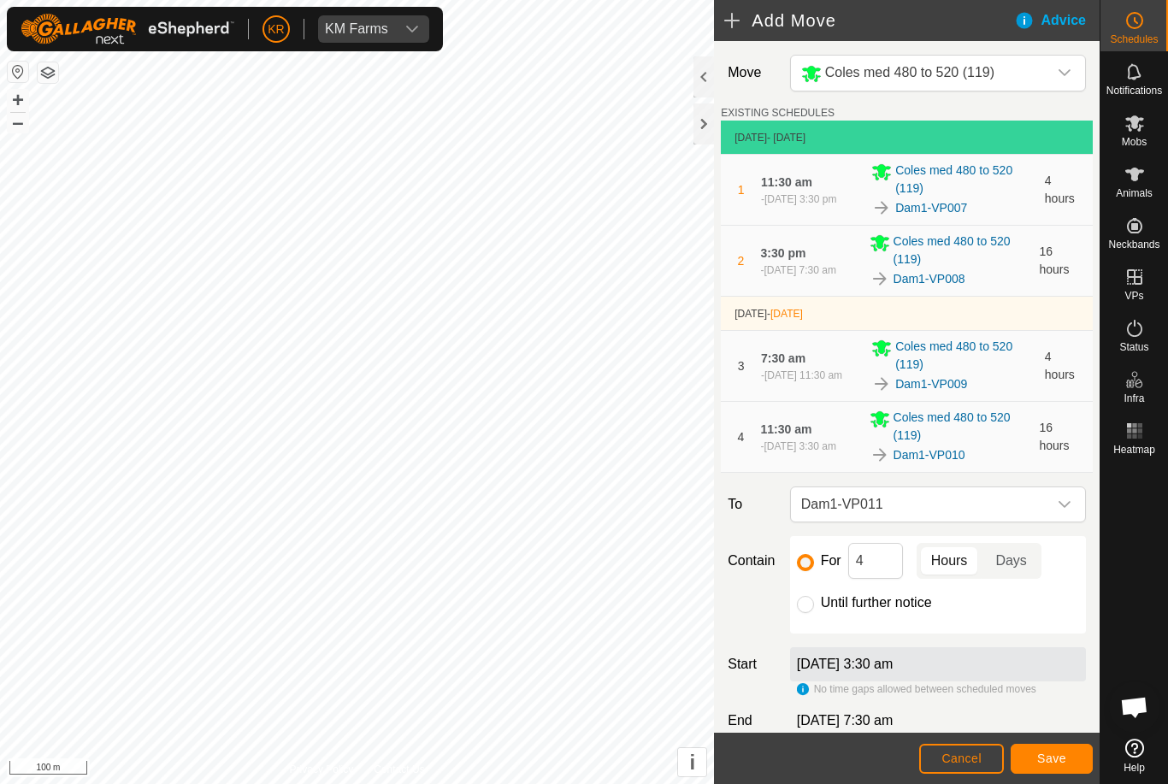
click at [1038, 745] on button "Save" at bounding box center [1051, 759] width 82 height 30
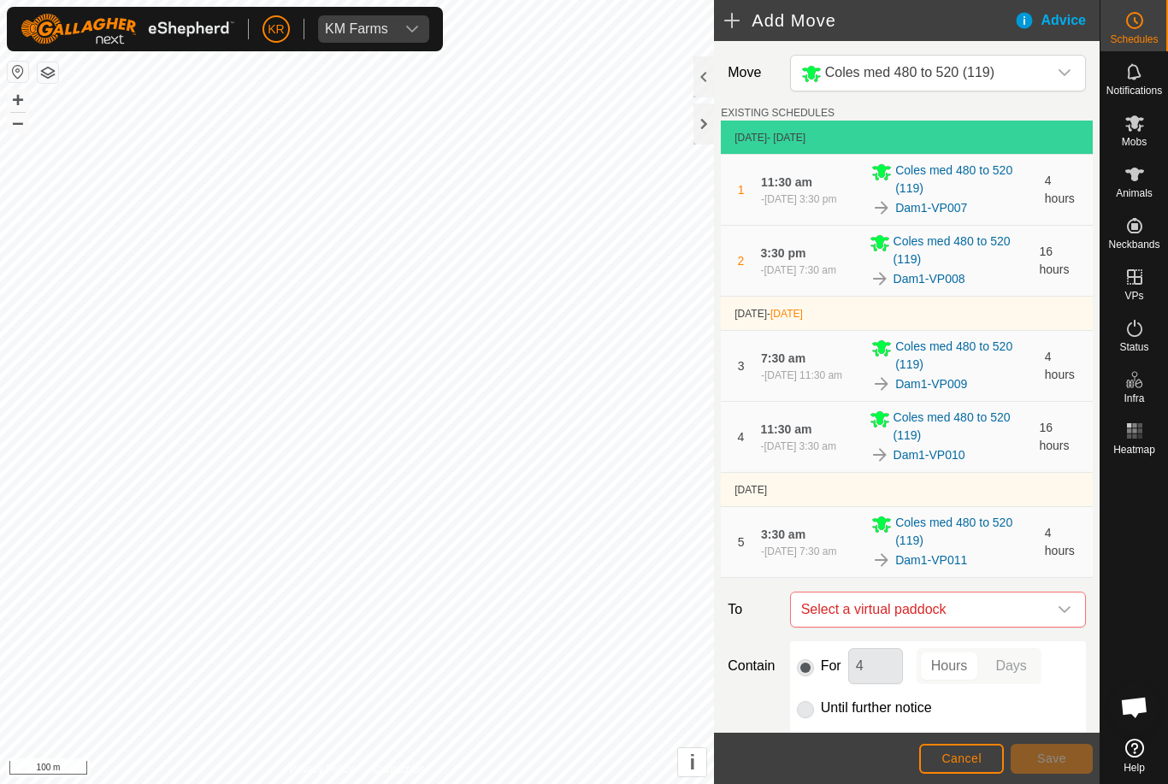
click at [1043, 607] on span "Select a virtual paddock" at bounding box center [920, 609] width 253 height 34
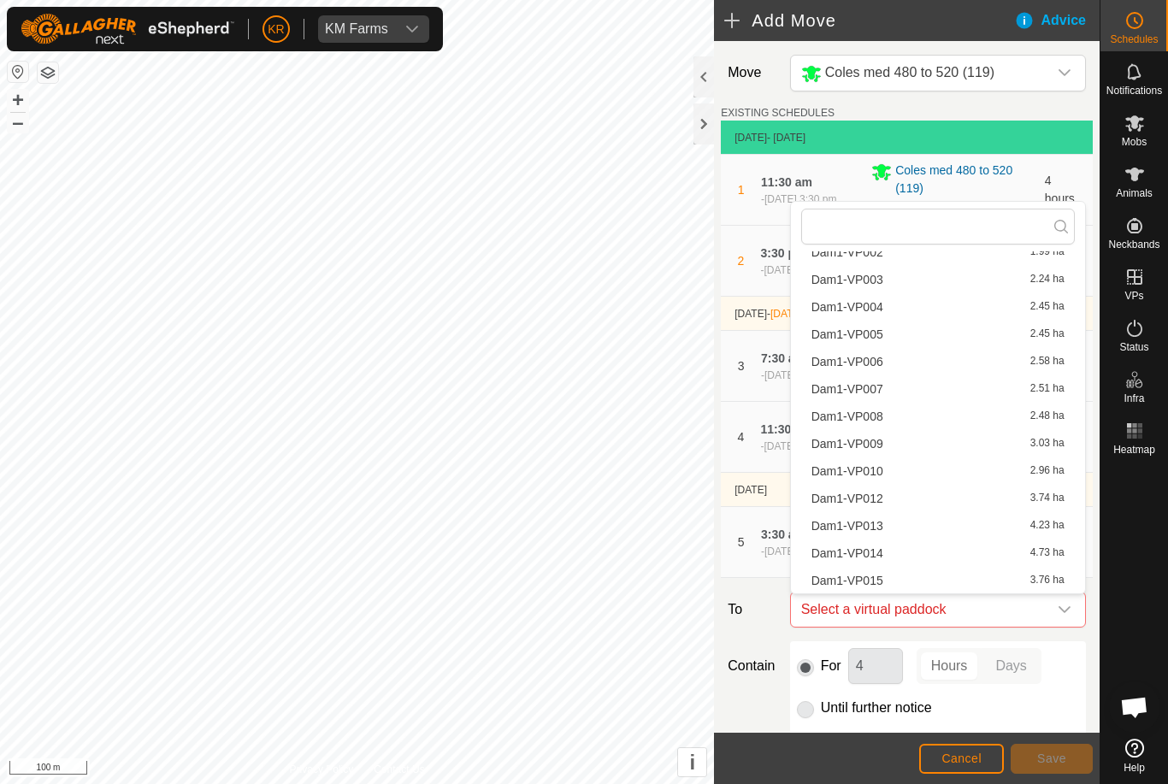
scroll to position [106, 0]
click at [891, 497] on div "Dam1-VP012 3.74 ha" at bounding box center [937, 498] width 253 height 12
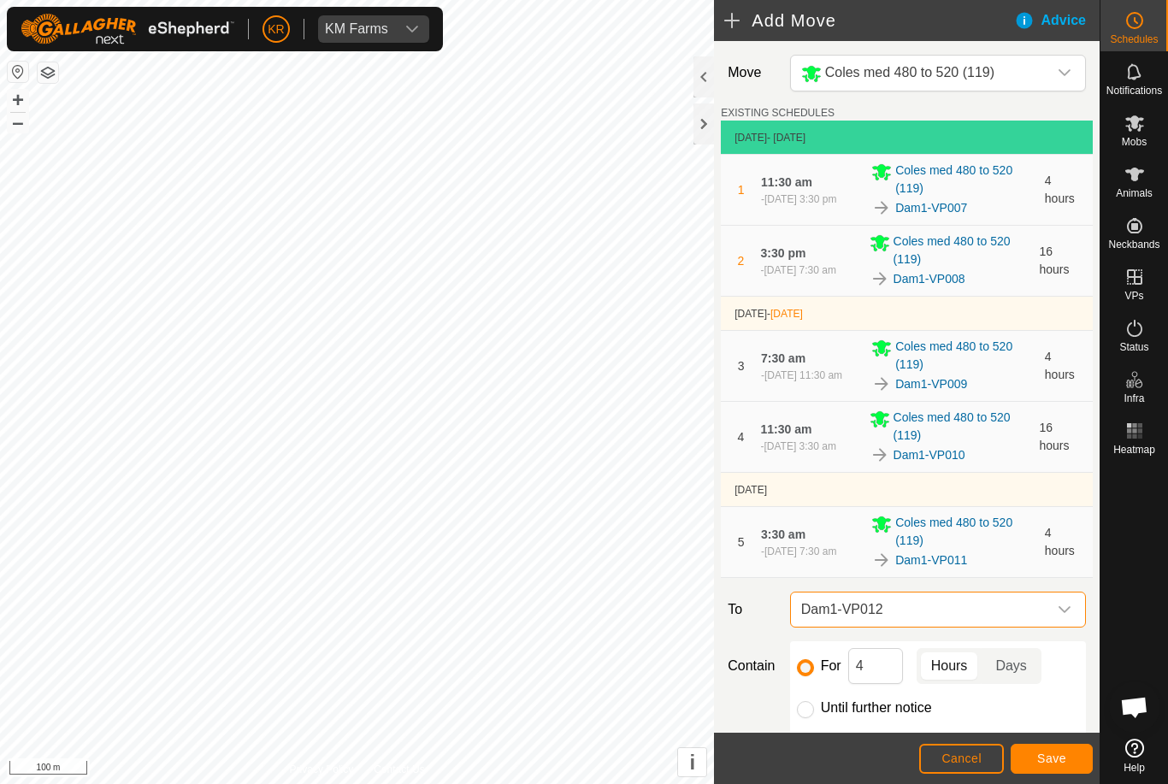
click at [1040, 748] on button "Save" at bounding box center [1051, 759] width 82 height 30
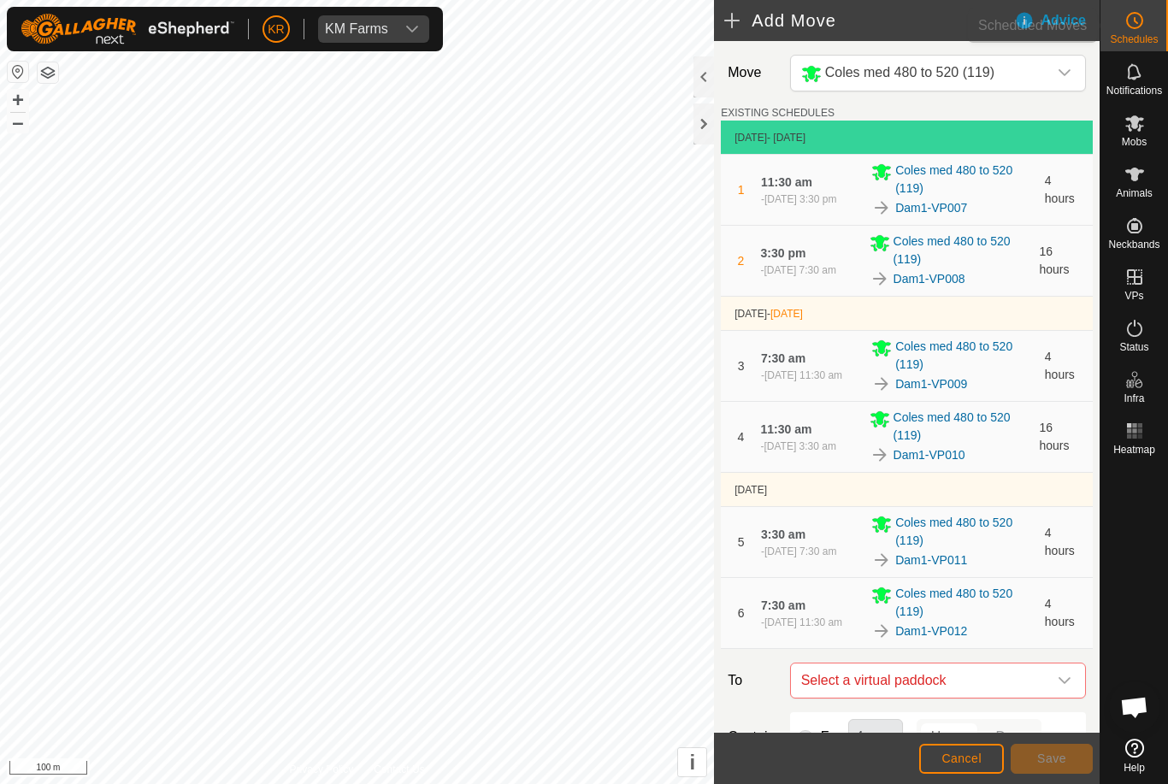
click at [1143, 34] on span "Schedules" at bounding box center [1133, 39] width 48 height 10
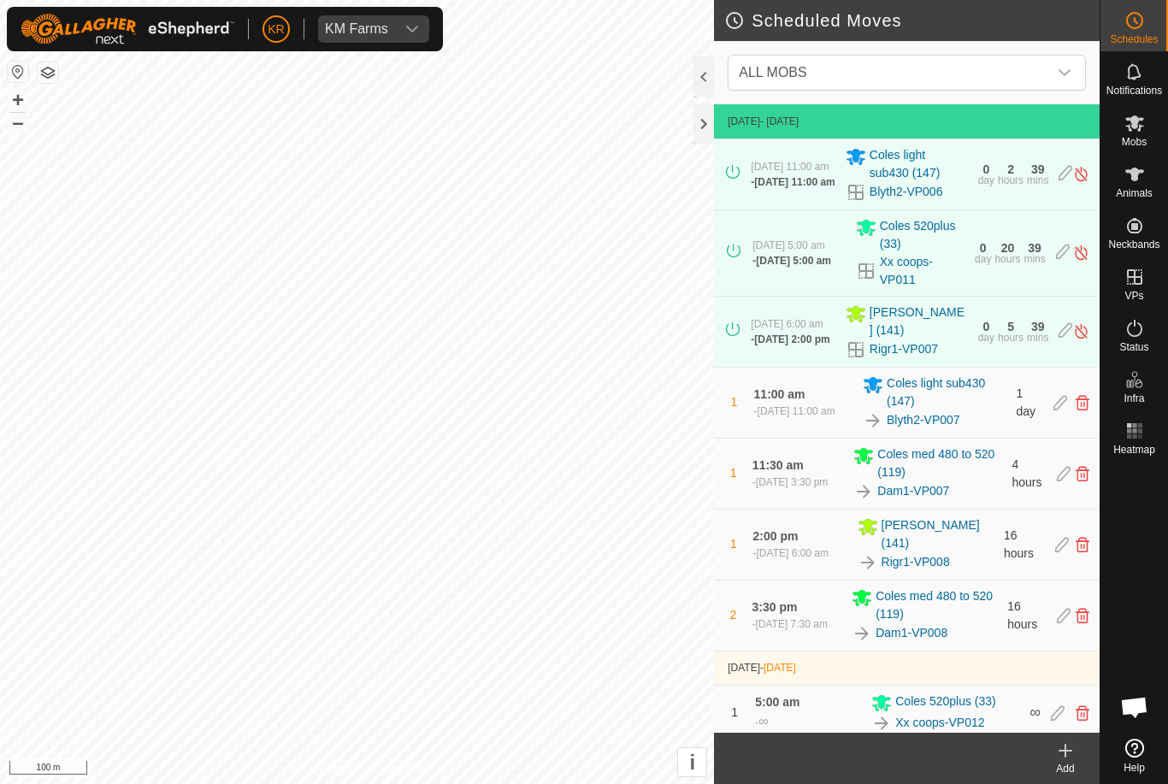
click at [1021, 84] on span "ALL MOBS" at bounding box center [889, 73] width 315 height 34
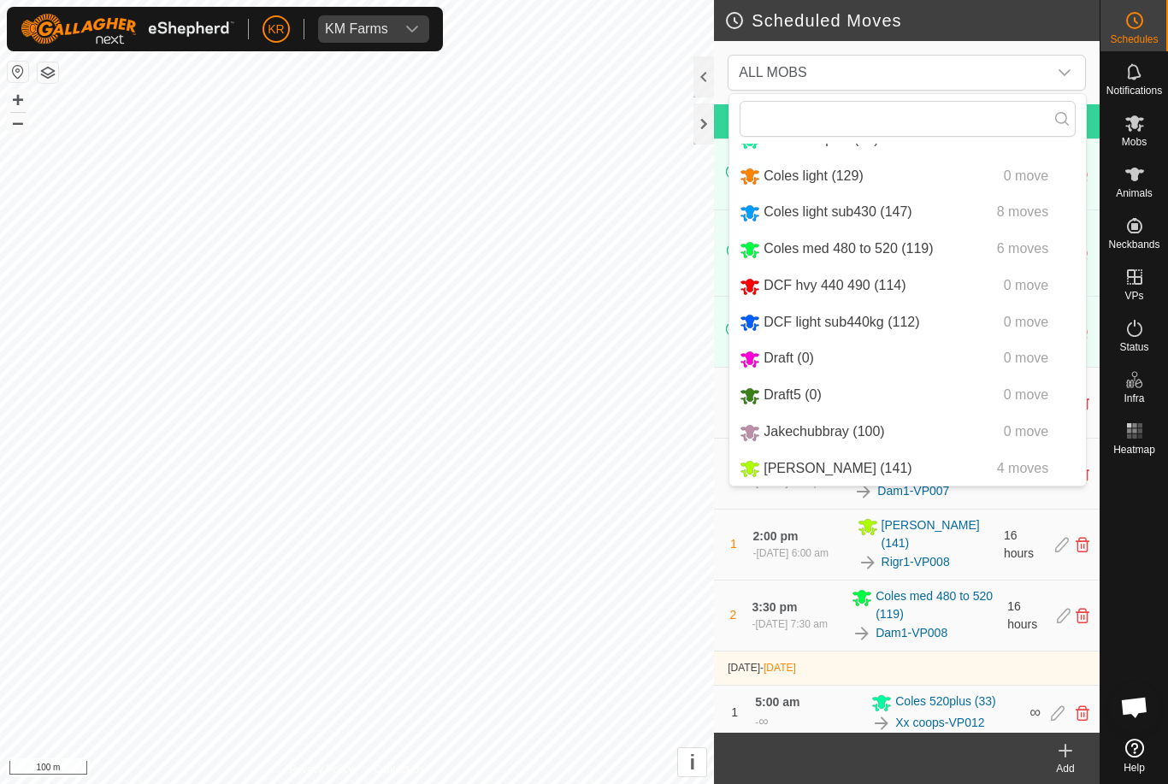
scroll to position [68, 0]
click at [924, 241] on span "Coles med 480 to 520 (119)" at bounding box center [847, 248] width 169 height 15
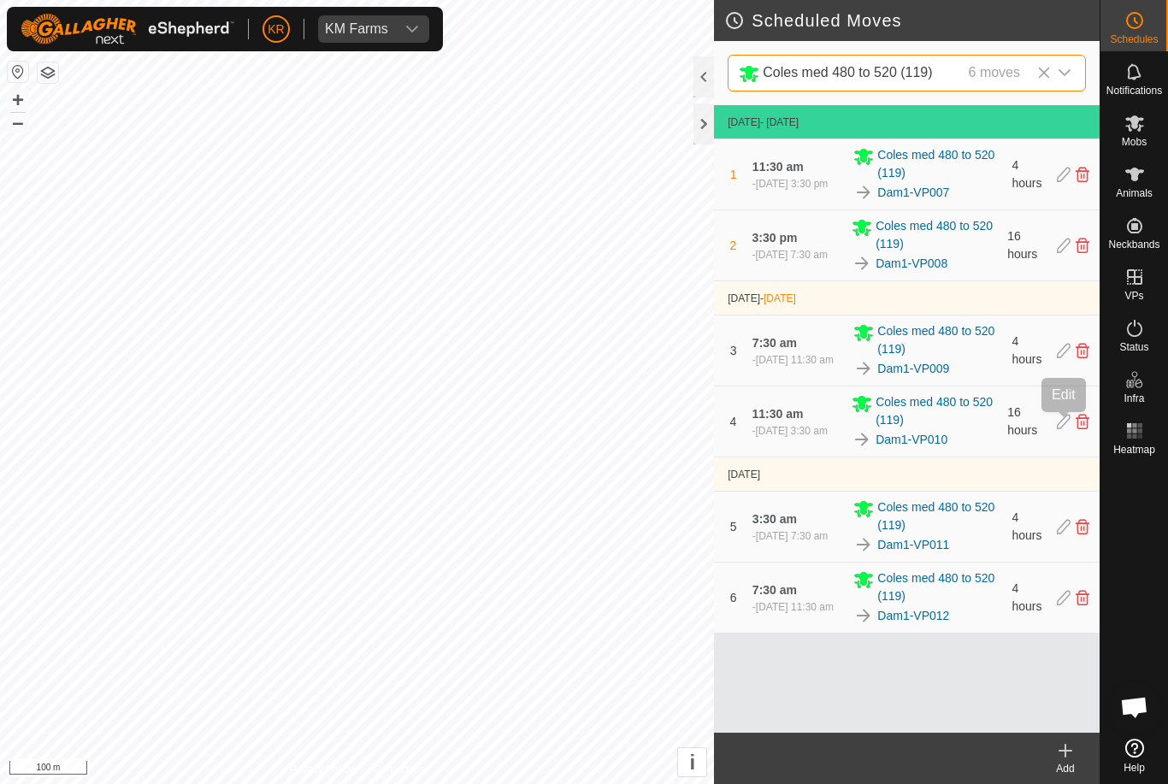
click at [1061, 416] on icon at bounding box center [1063, 421] width 14 height 15
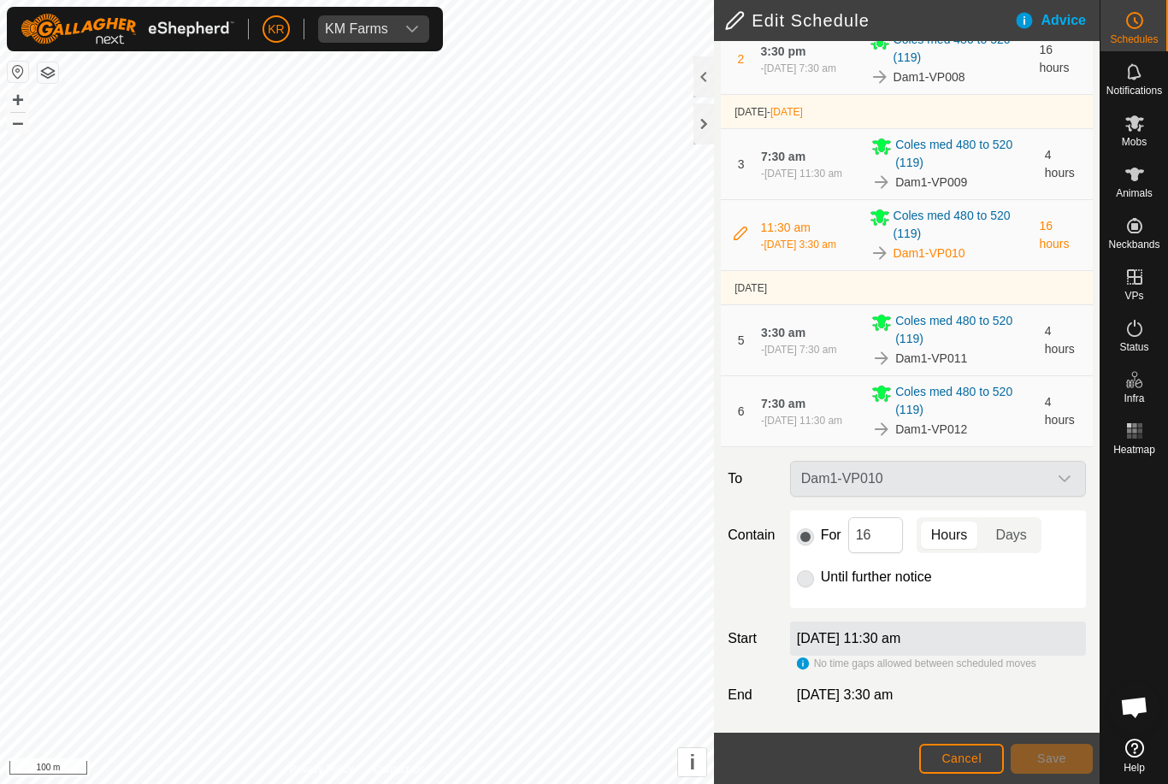
scroll to position [203, 0]
click at [884, 536] on input "16" at bounding box center [875, 535] width 55 height 36
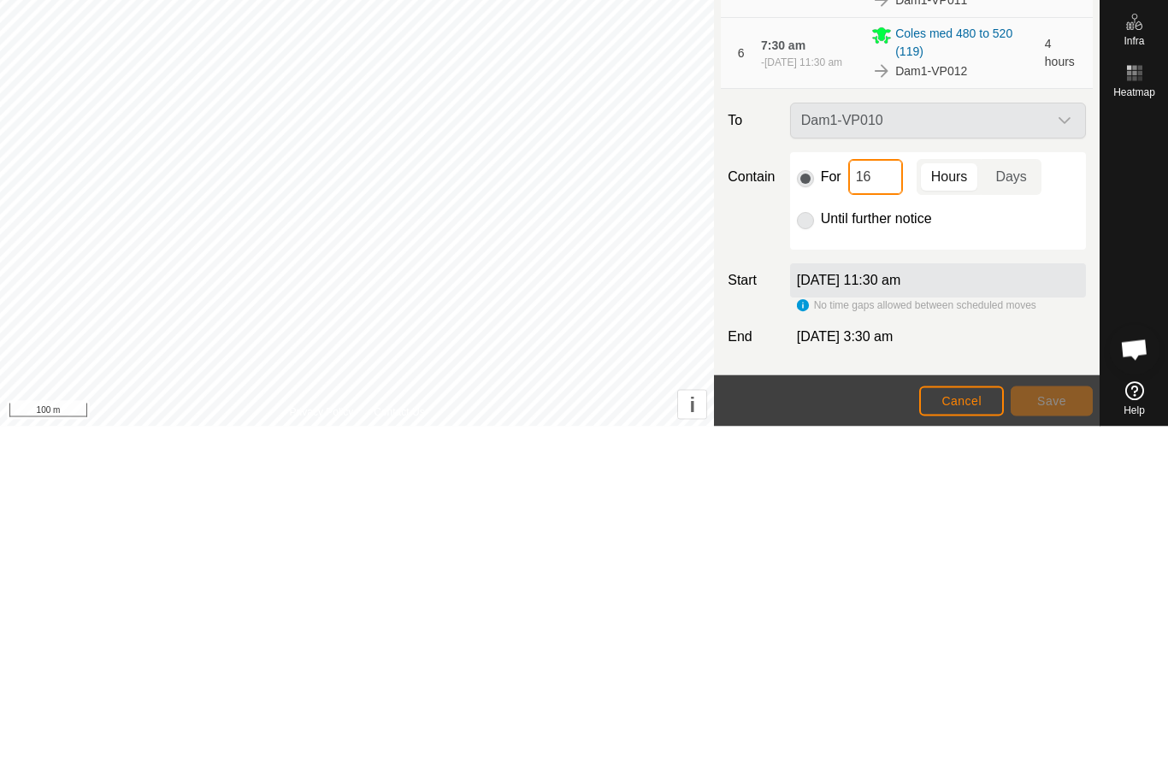
type input "1"
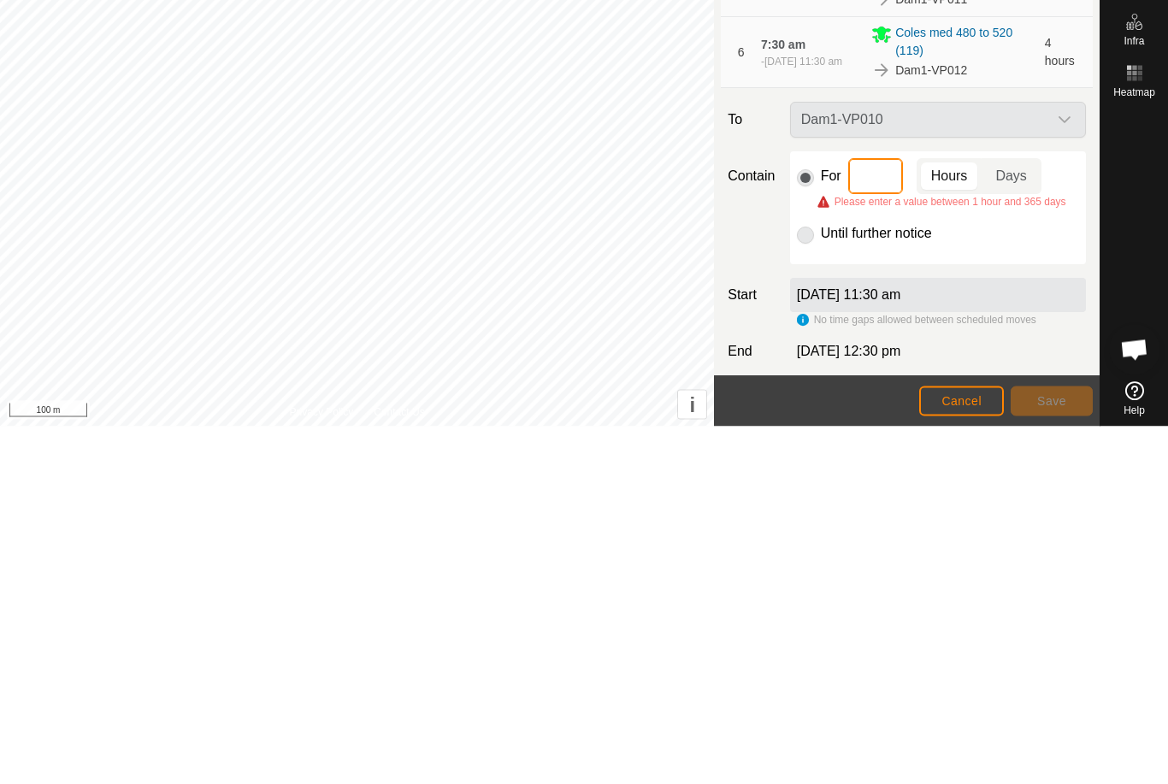
type input "4"
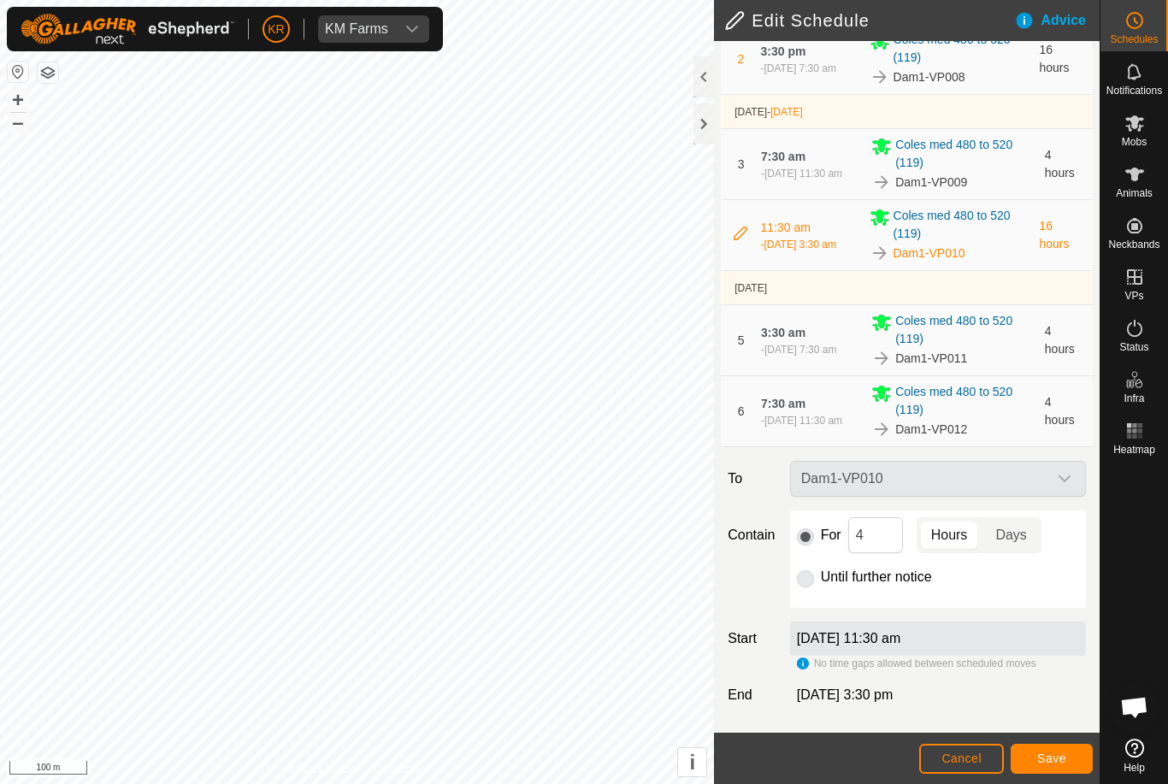
click at [1044, 755] on span "Save" at bounding box center [1051, 758] width 29 height 14
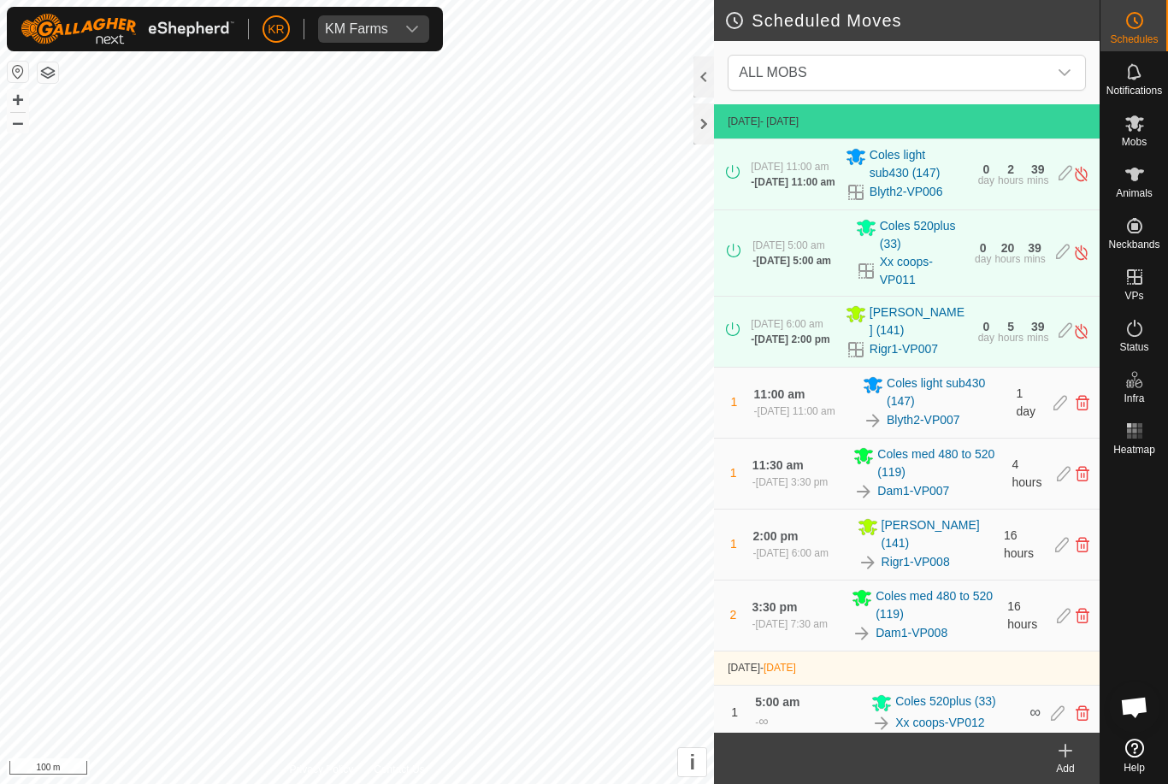
click at [1076, 62] on div "dropdown trigger" at bounding box center [1064, 73] width 34 height 34
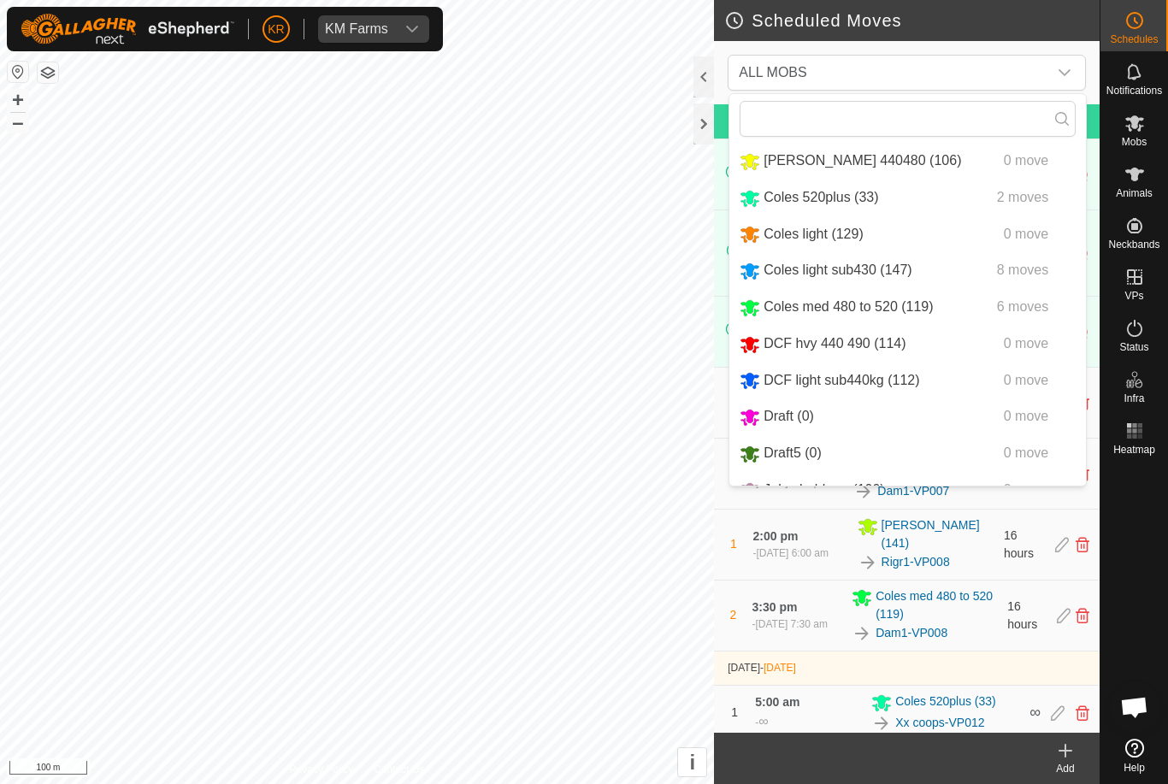
click at [925, 314] on span "Coles med 480 to 520 (119)" at bounding box center [847, 306] width 169 height 15
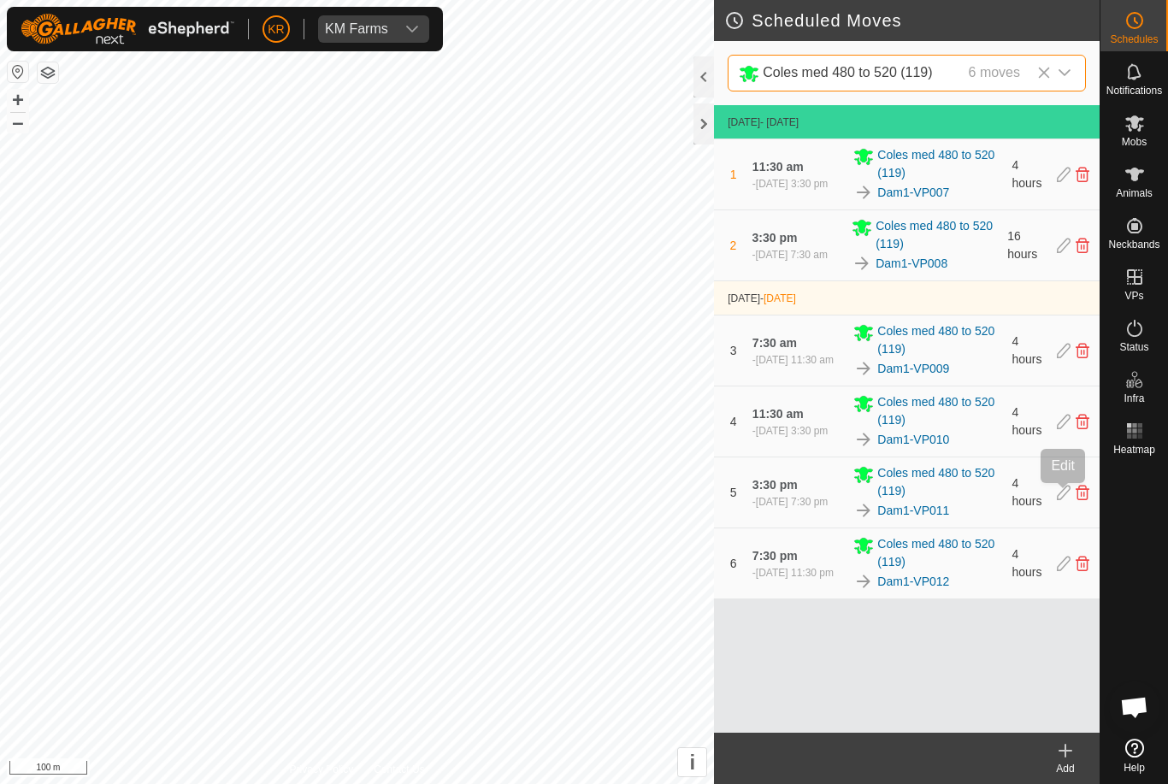
click at [1056, 494] on icon at bounding box center [1063, 492] width 14 height 15
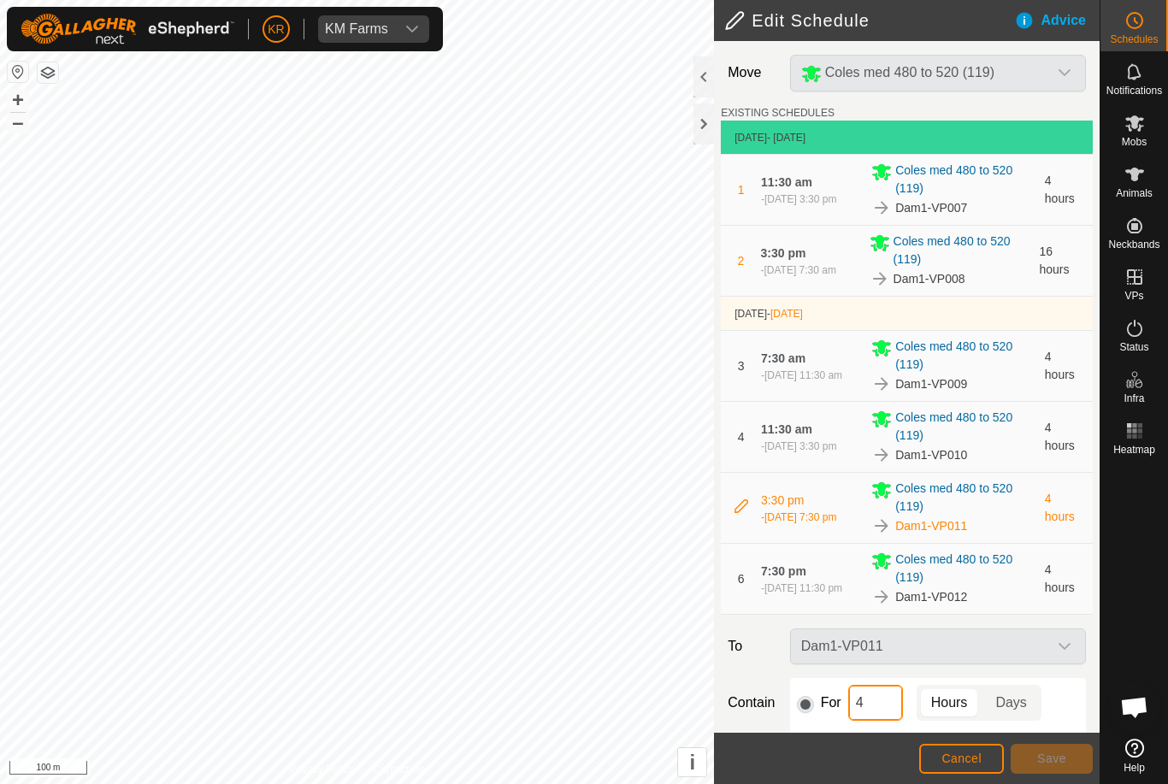
click at [886, 708] on input "4" at bounding box center [875, 703] width 55 height 36
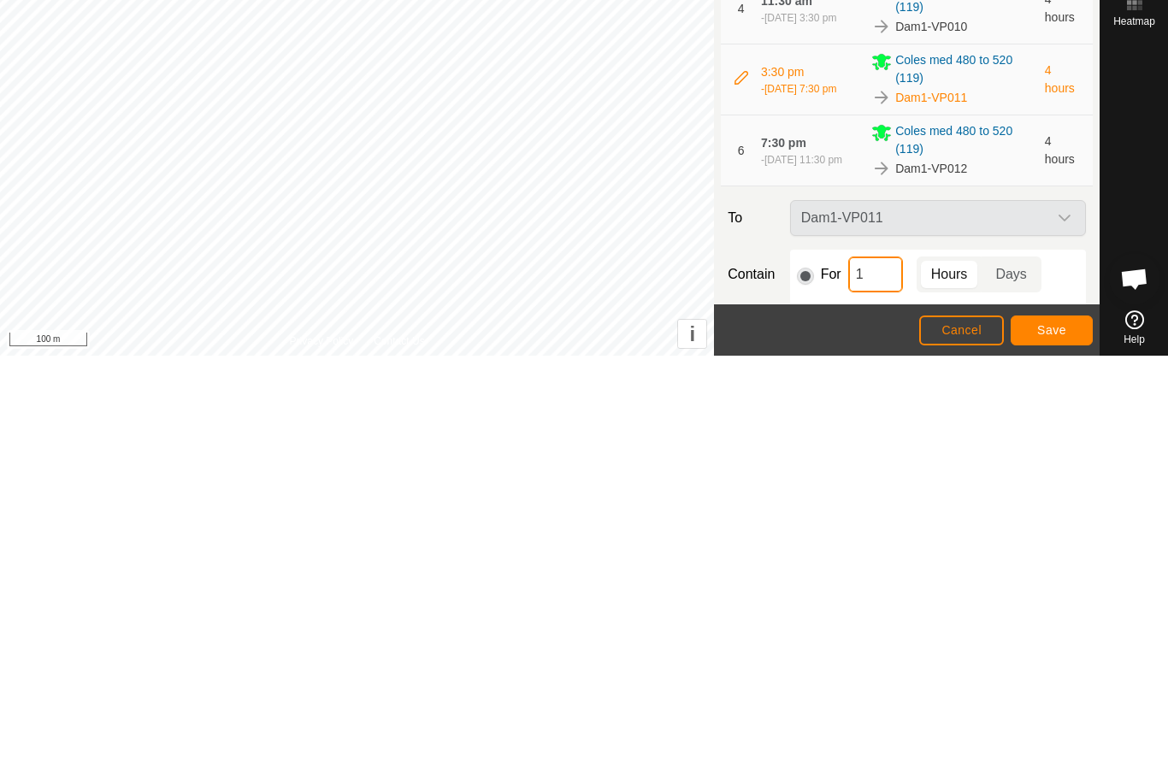
type input "16"
click at [1062, 751] on span "Save" at bounding box center [1051, 758] width 29 height 14
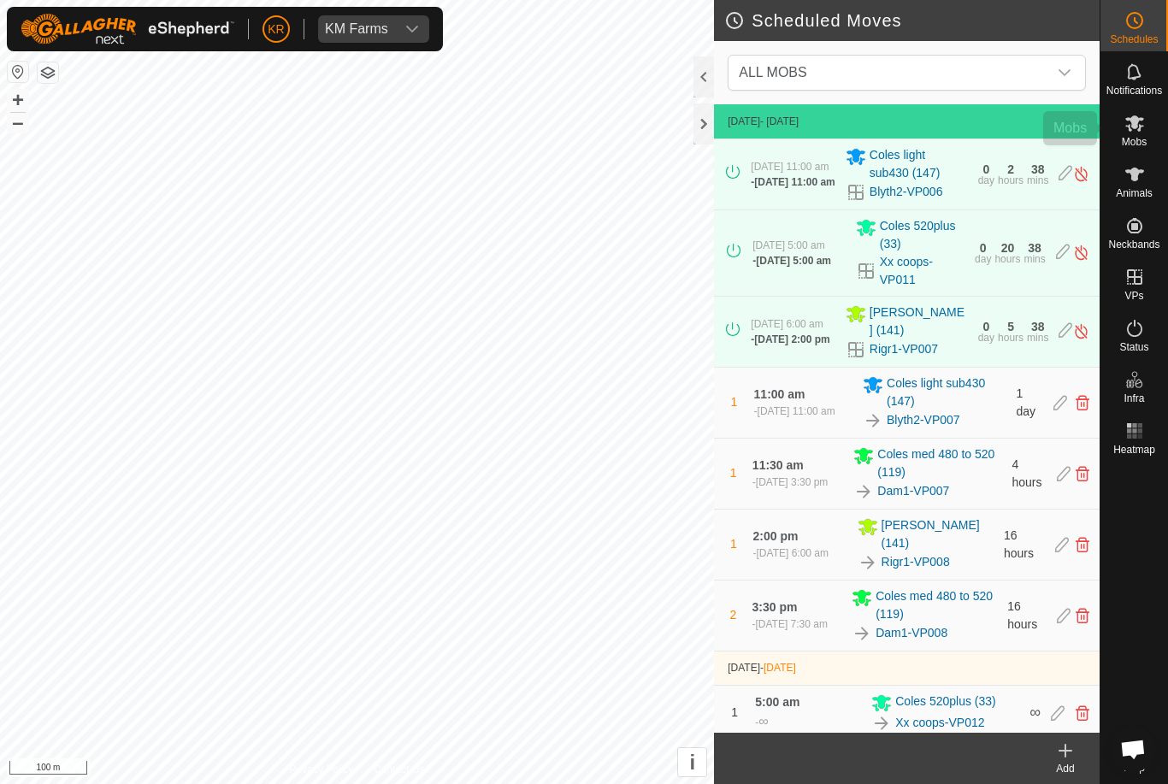
click at [1138, 137] on span "Mobs" at bounding box center [1133, 142] width 25 height 10
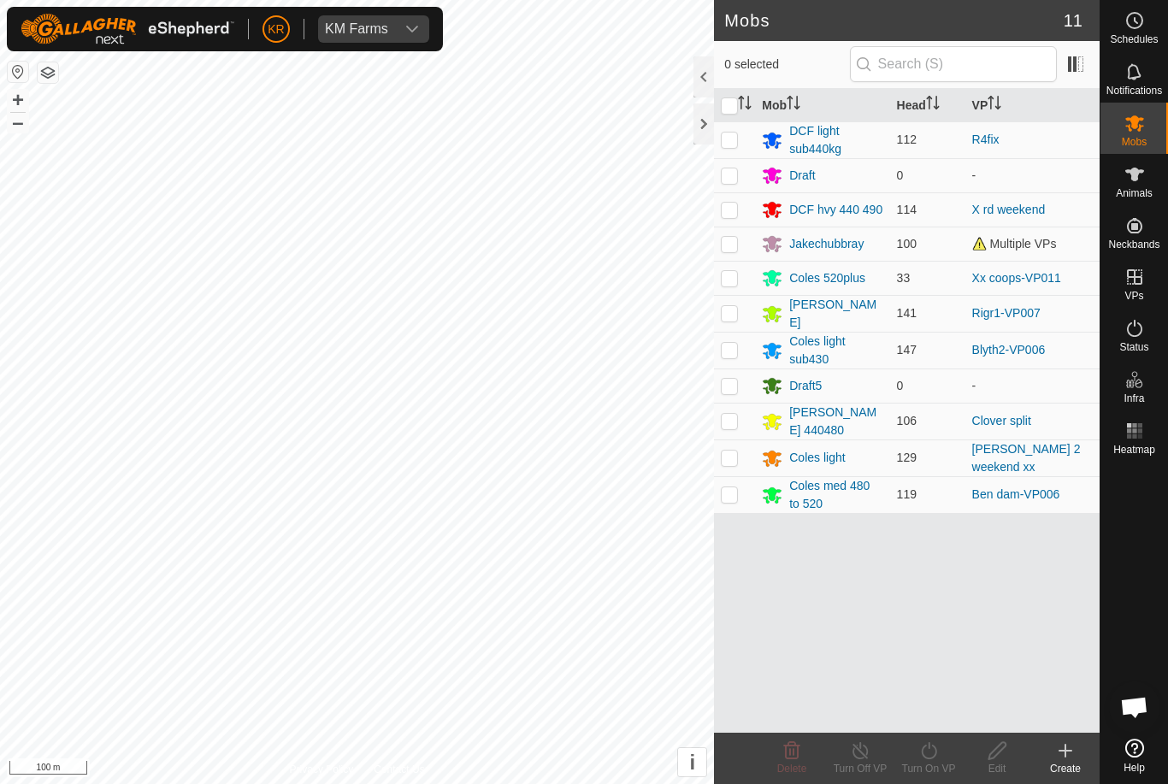
click at [742, 489] on td at bounding box center [734, 494] width 41 height 37
checkbox input "true"
click at [935, 755] on icon at bounding box center [928, 750] width 15 height 17
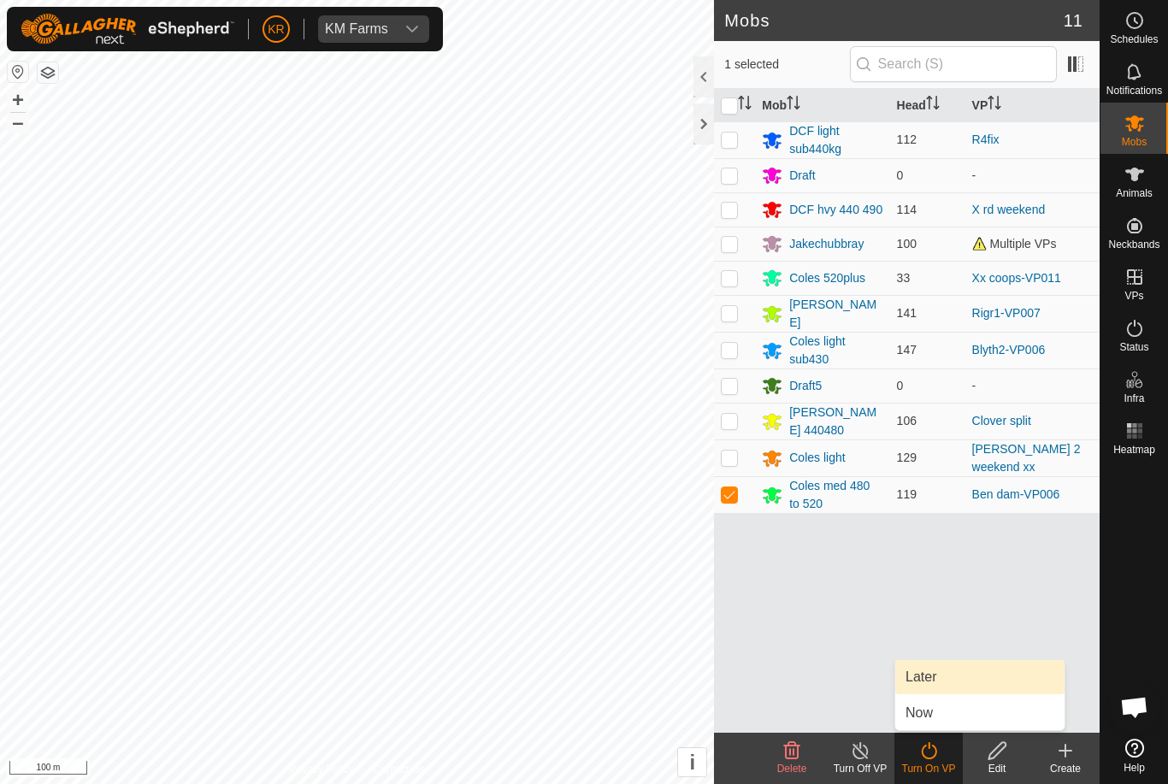
click at [939, 678] on link "Later" at bounding box center [979, 677] width 169 height 34
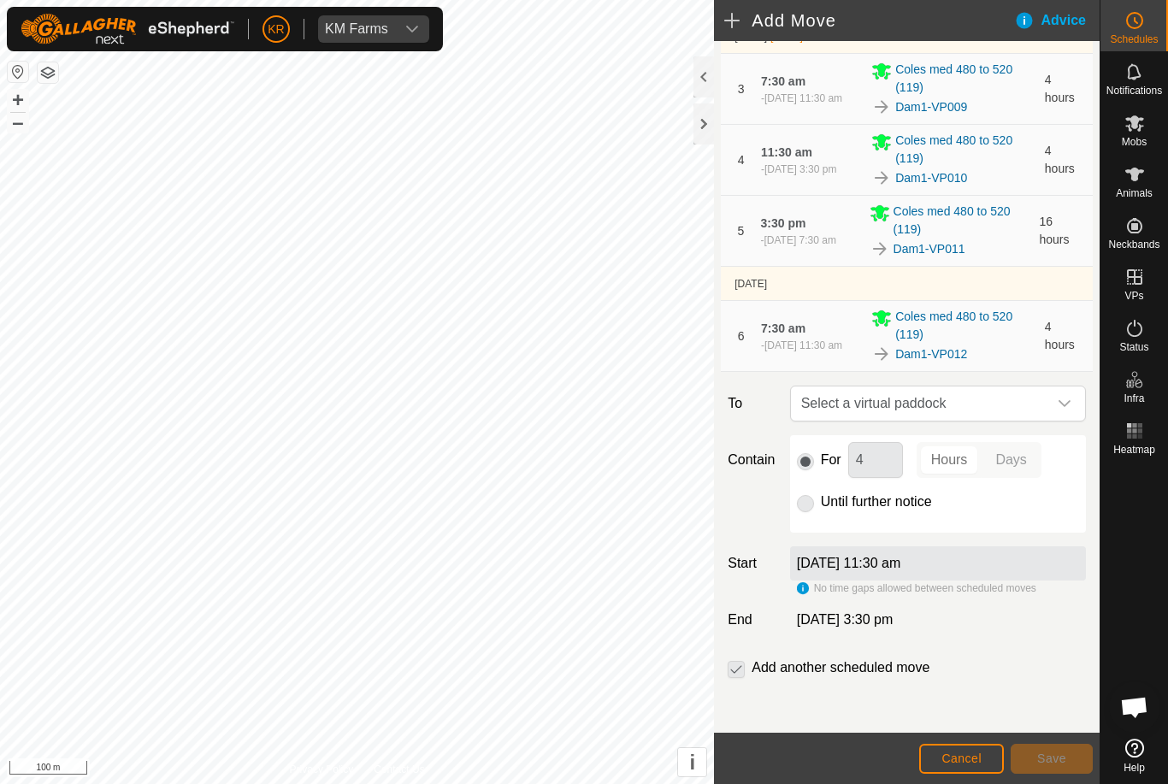
scroll to position [278, 0]
click at [1044, 391] on span "Select a virtual paddock" at bounding box center [920, 403] width 253 height 34
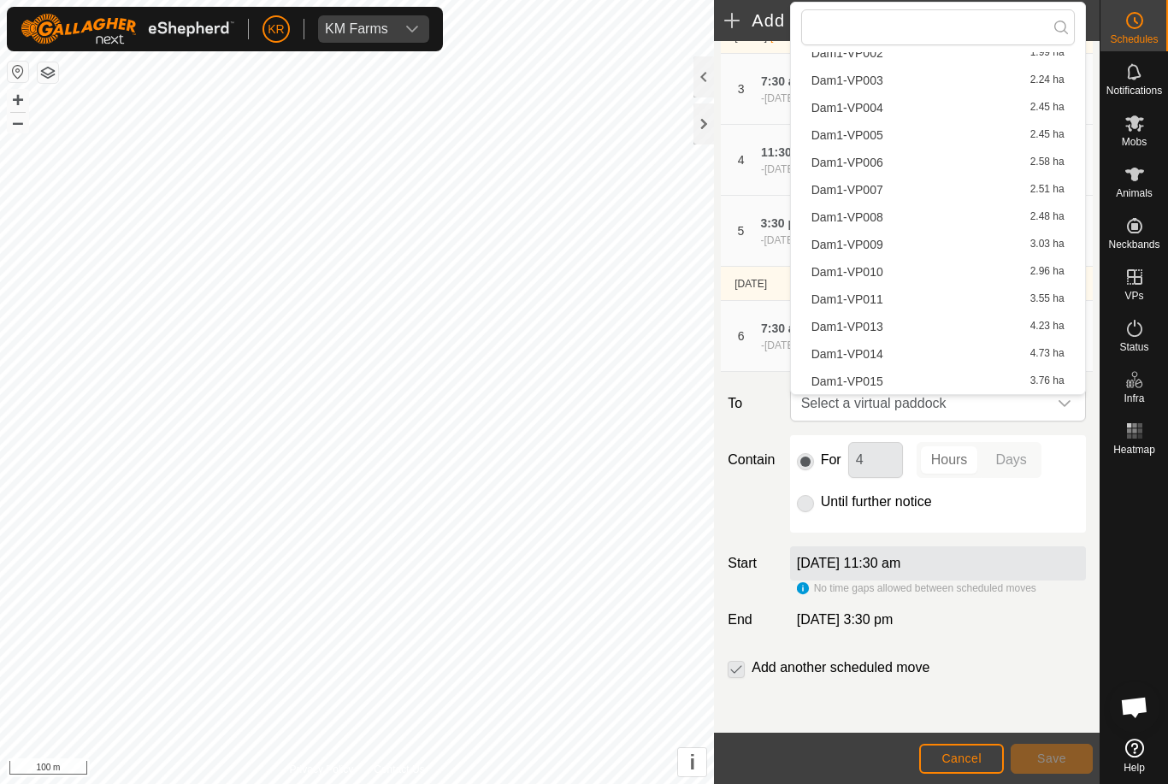
scroll to position [106, 0]
click at [892, 324] on div "Dam1-VP013 4.23 ha" at bounding box center [937, 327] width 253 height 12
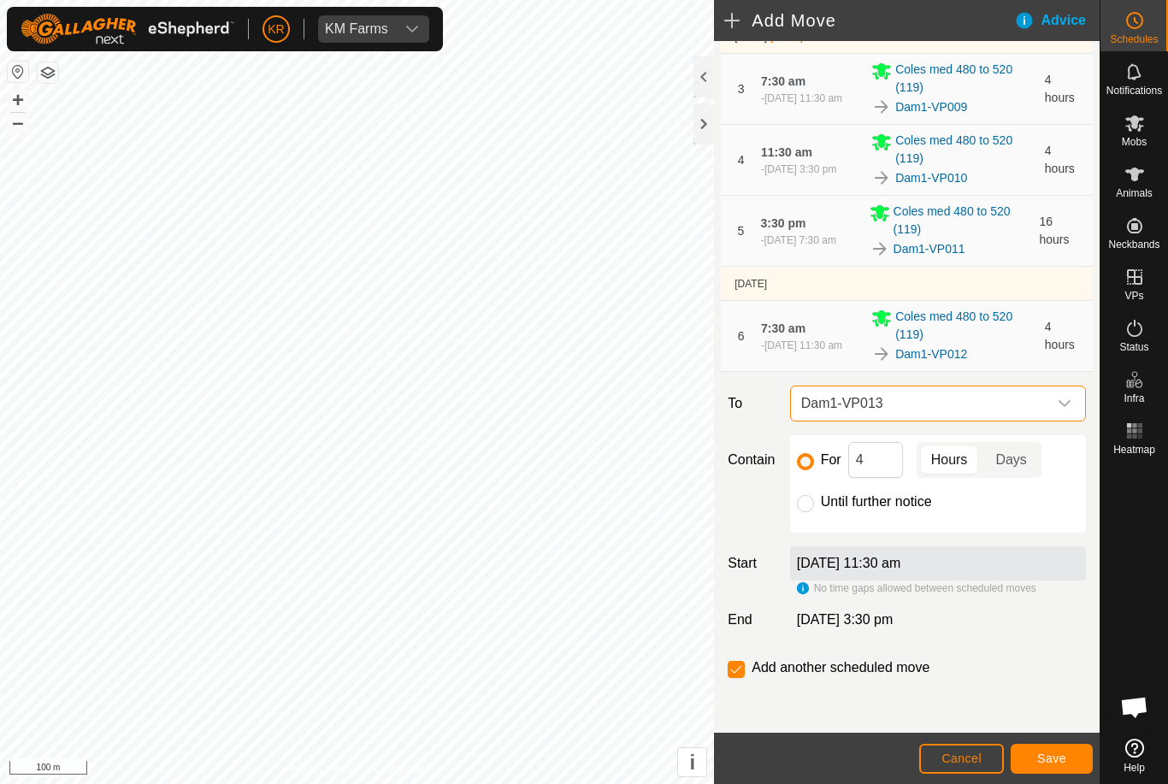
click at [1050, 756] on span "Save" at bounding box center [1051, 758] width 29 height 14
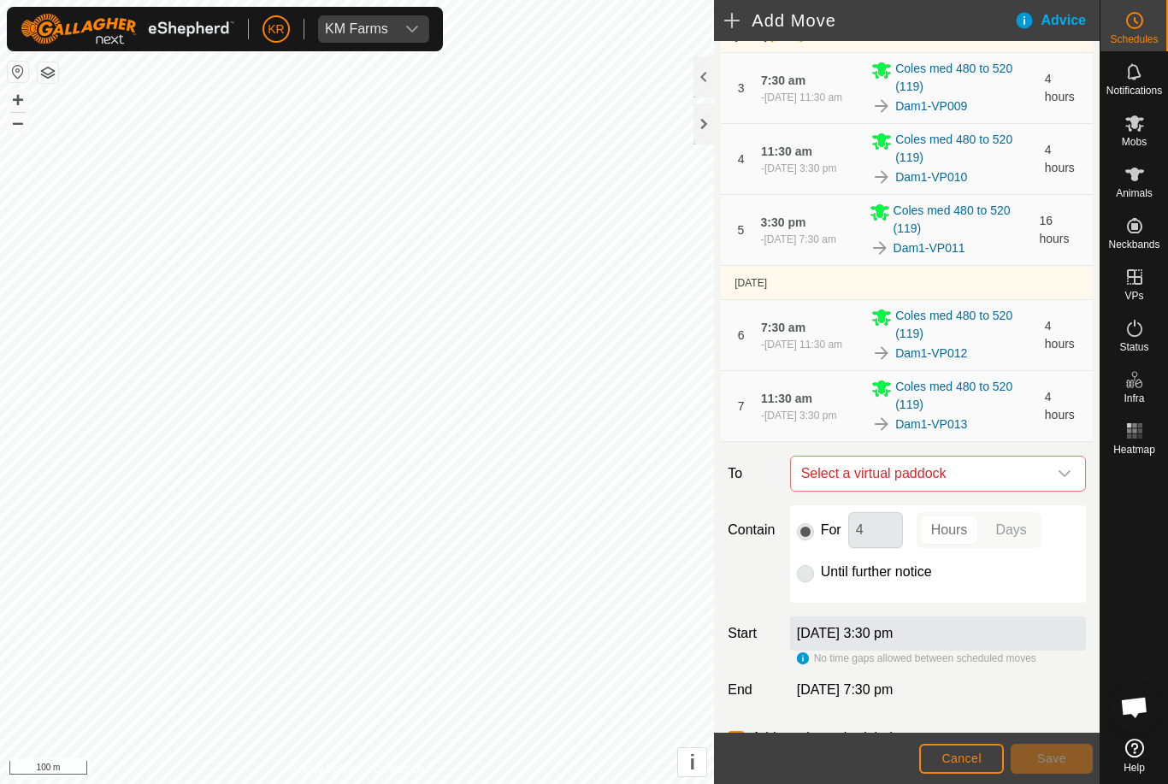
click at [1064, 477] on icon "dropdown trigger" at bounding box center [1064, 473] width 12 height 7
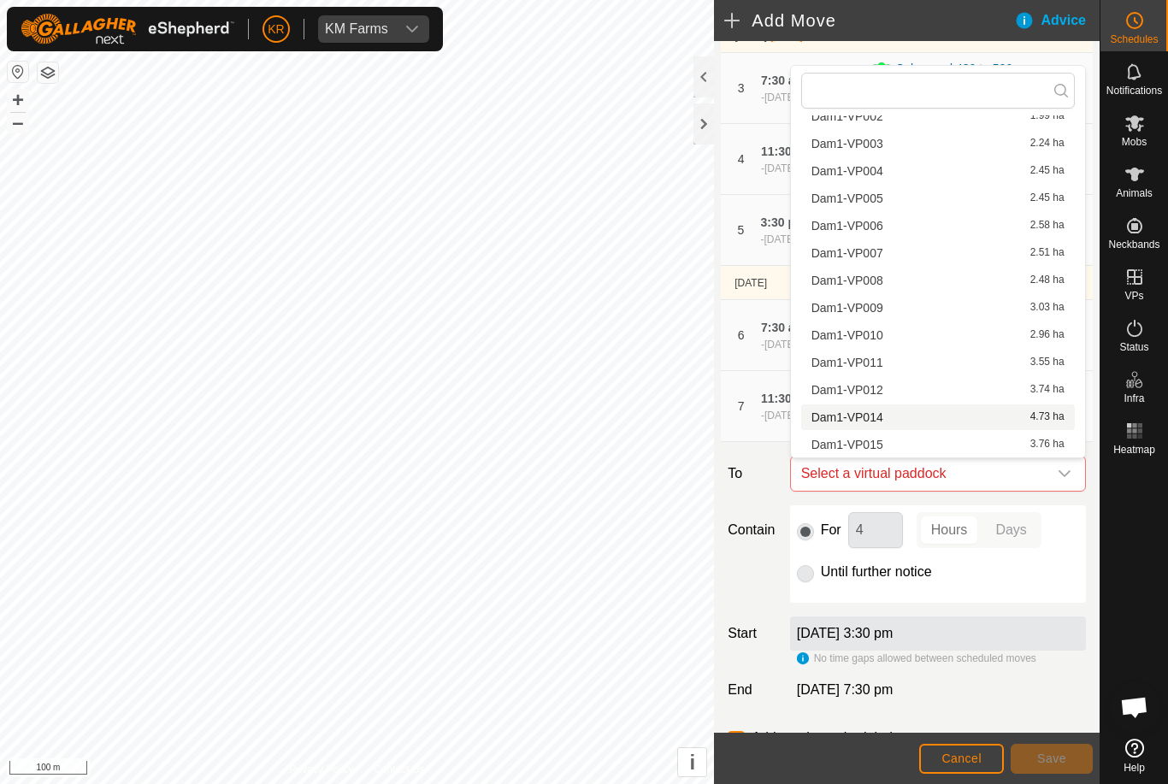
click at [917, 421] on div "Dam1-VP014 4.73 ha" at bounding box center [937, 417] width 253 height 12
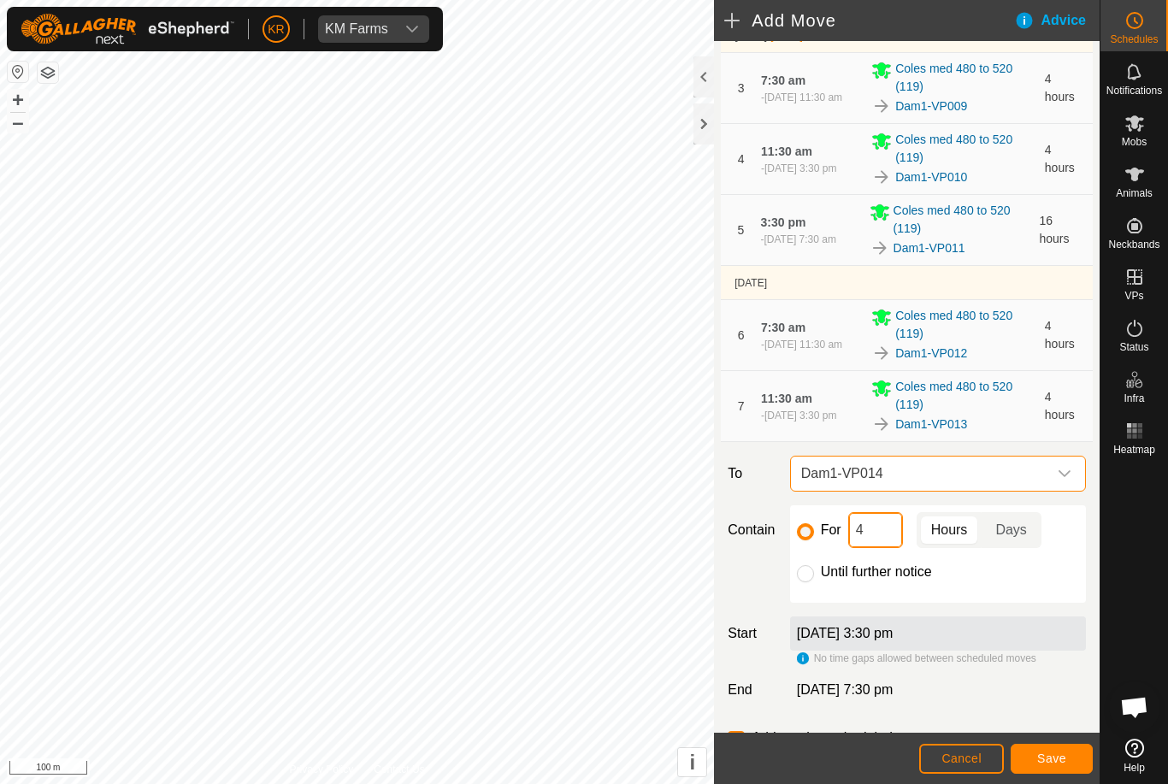
click at [888, 538] on input "4" at bounding box center [875, 530] width 55 height 36
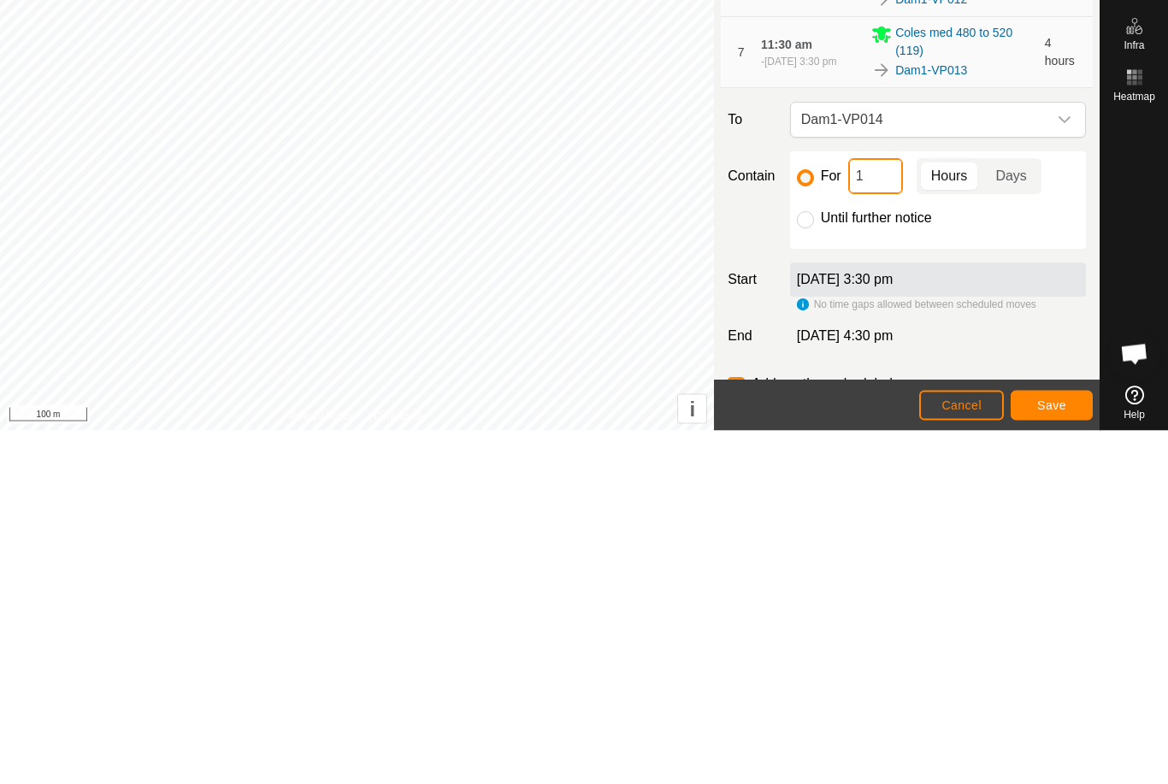
type input "14"
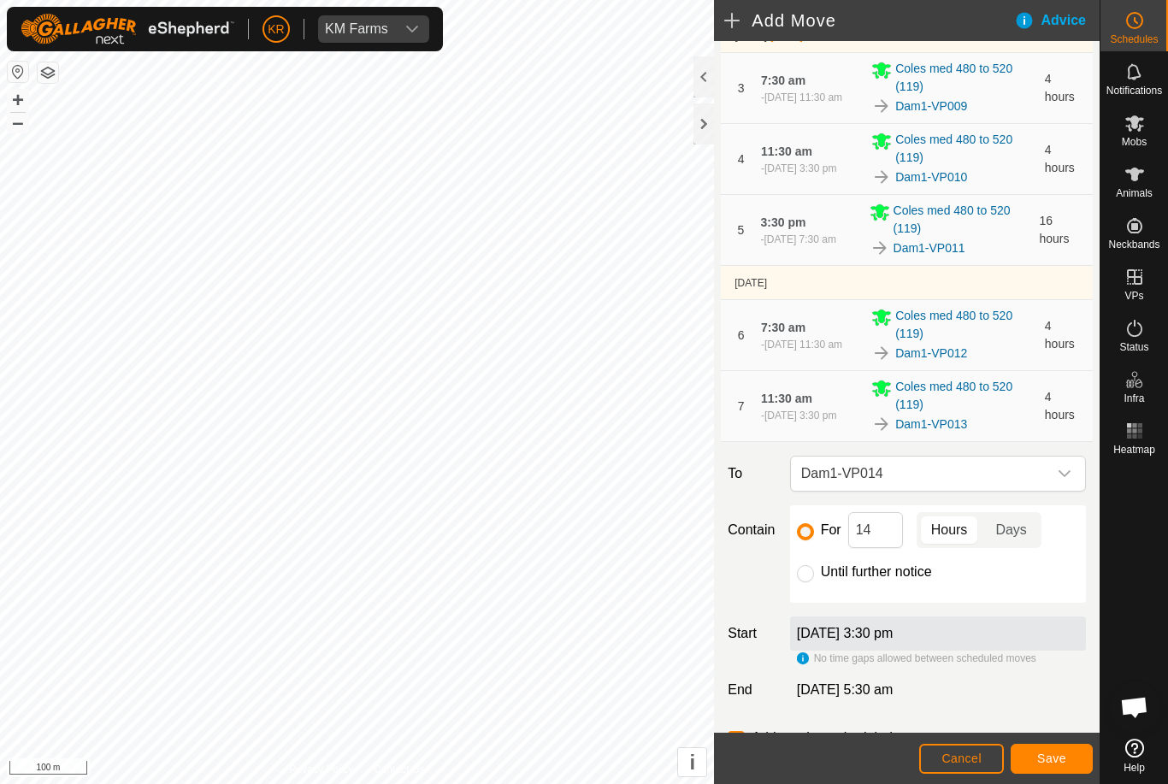
click at [1051, 748] on button "Save" at bounding box center [1051, 759] width 82 height 30
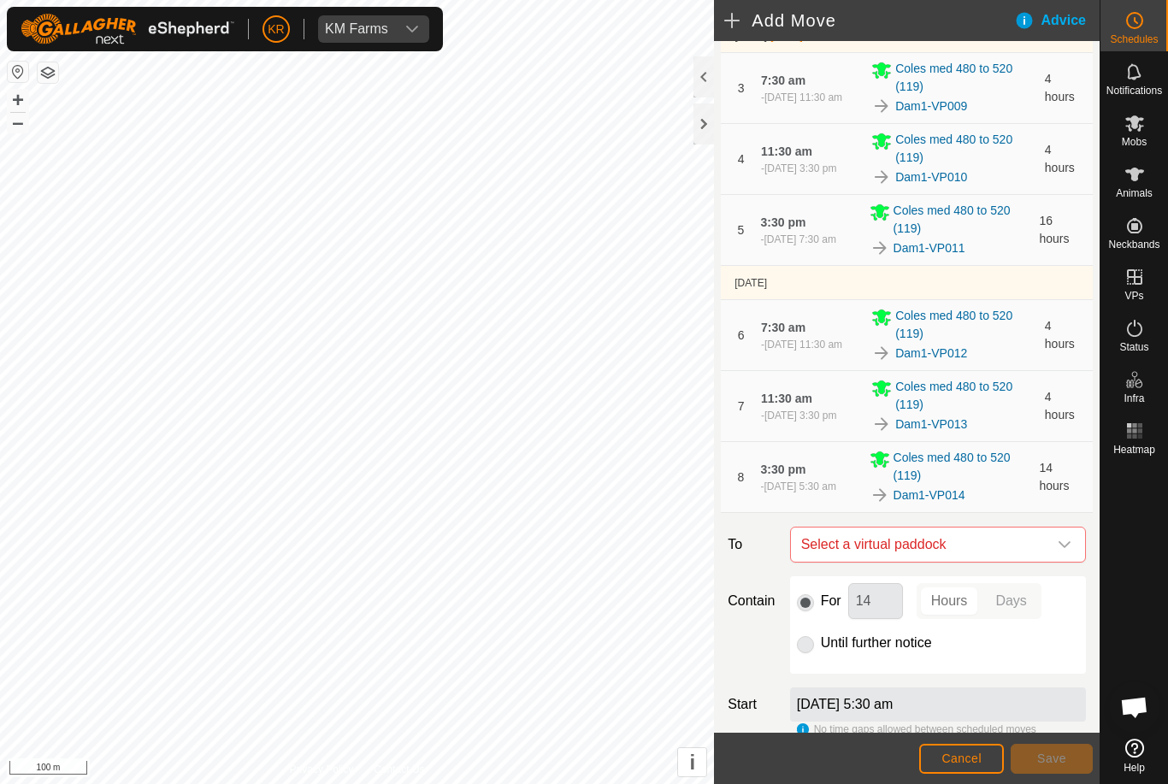
click at [1058, 550] on icon "dropdown trigger" at bounding box center [1064, 545] width 14 height 14
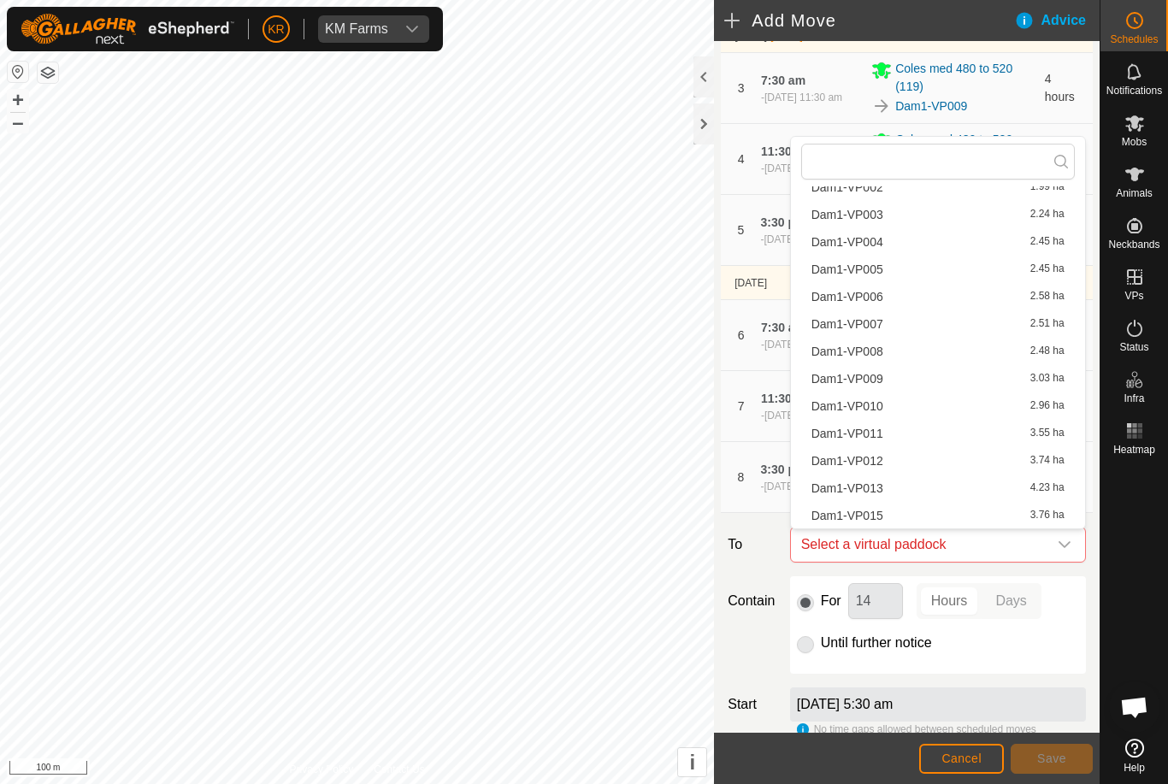
click at [924, 516] on div "Dam1-VP015 3.76 ha" at bounding box center [937, 515] width 253 height 12
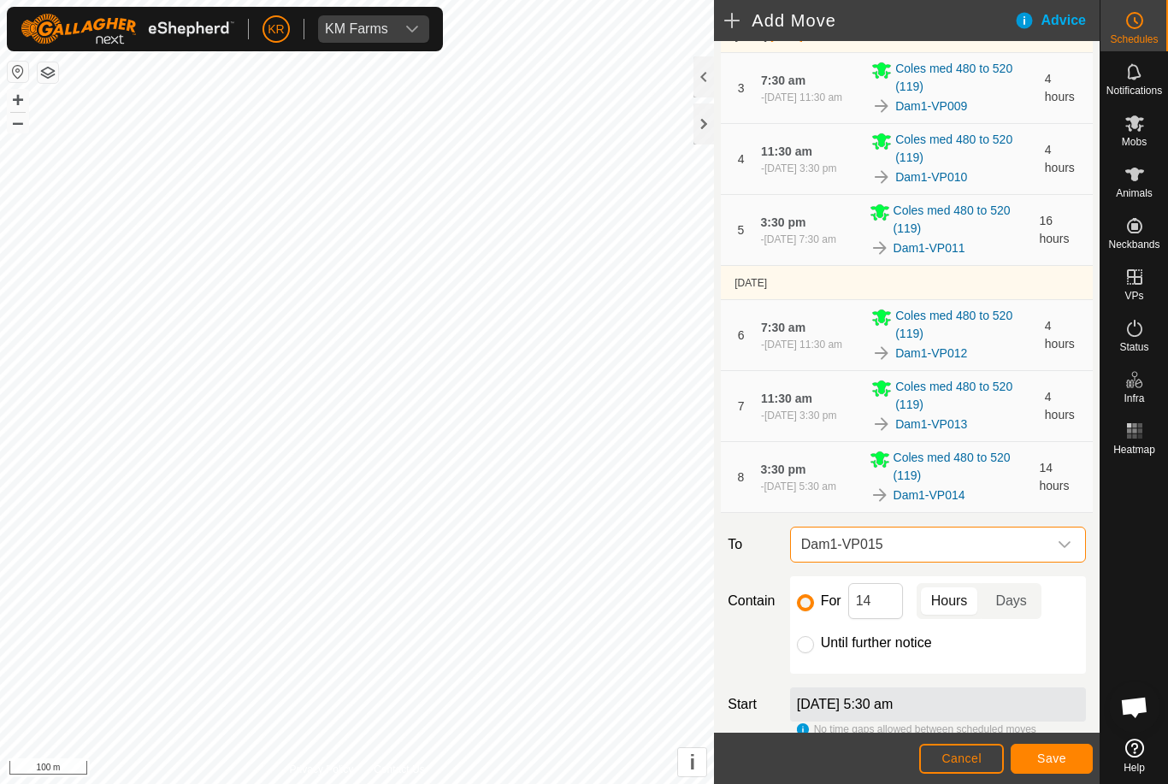
click at [806, 647] on input "Until further notice" at bounding box center [805, 644] width 17 height 17
radio input "true"
checkbox input "false"
click at [1059, 761] on span "Save" at bounding box center [1051, 758] width 29 height 14
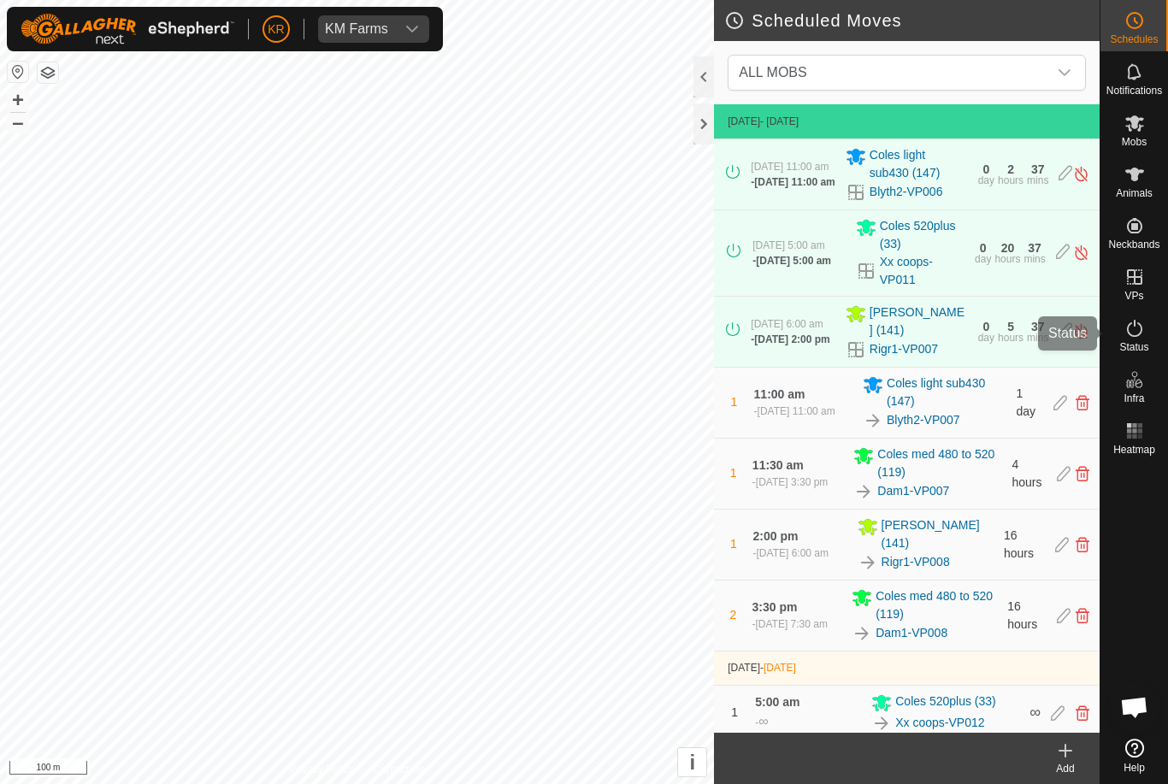
click at [1138, 330] on icon at bounding box center [1134, 328] width 21 height 21
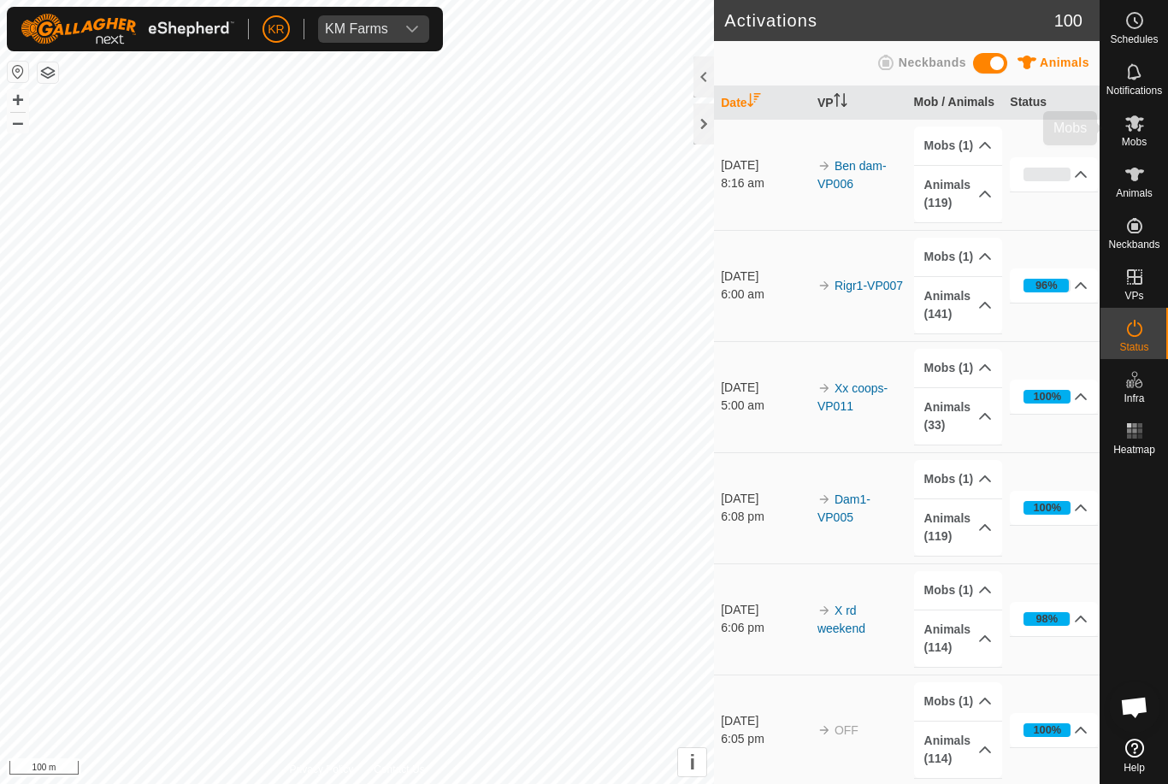
click at [1149, 127] on es-mob-svg-icon at bounding box center [1134, 122] width 31 height 27
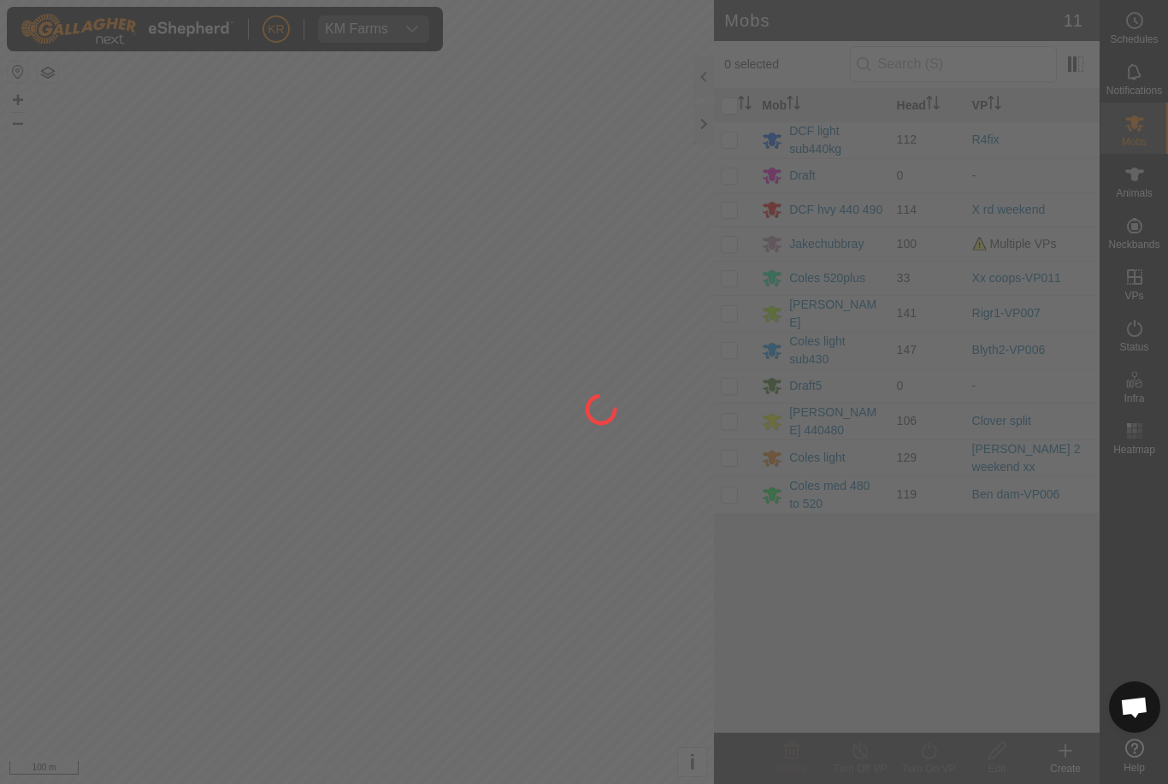
click at [737, 409] on div at bounding box center [584, 392] width 1168 height 784
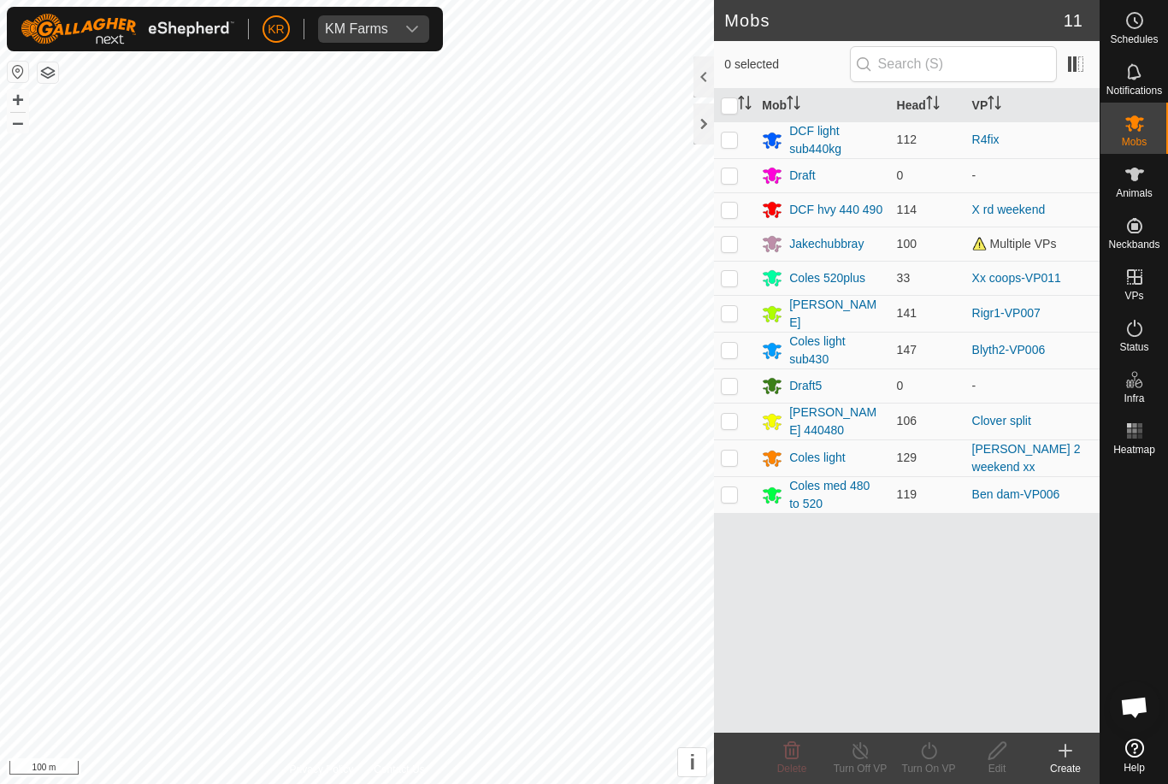
click at [730, 414] on p-checkbox at bounding box center [729, 421] width 17 height 14
checkbox input "true"
click at [933, 756] on icon at bounding box center [928, 750] width 15 height 17
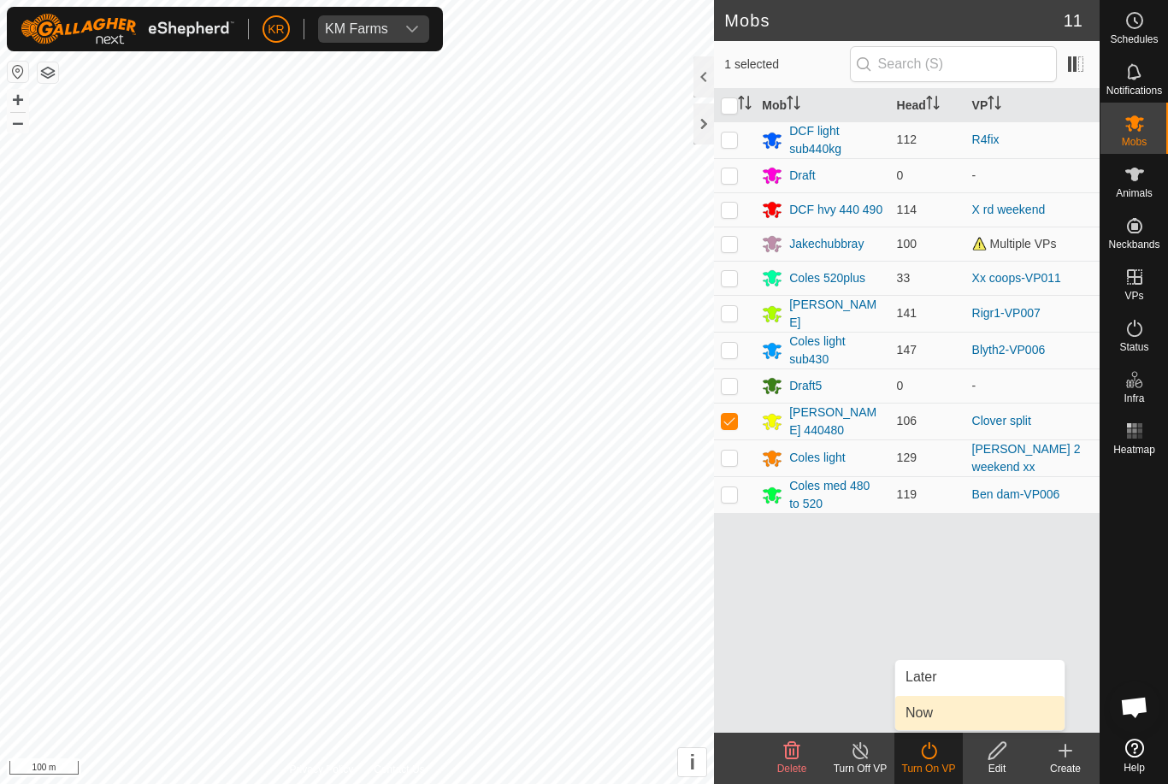
click at [936, 715] on link "Now" at bounding box center [979, 713] width 169 height 34
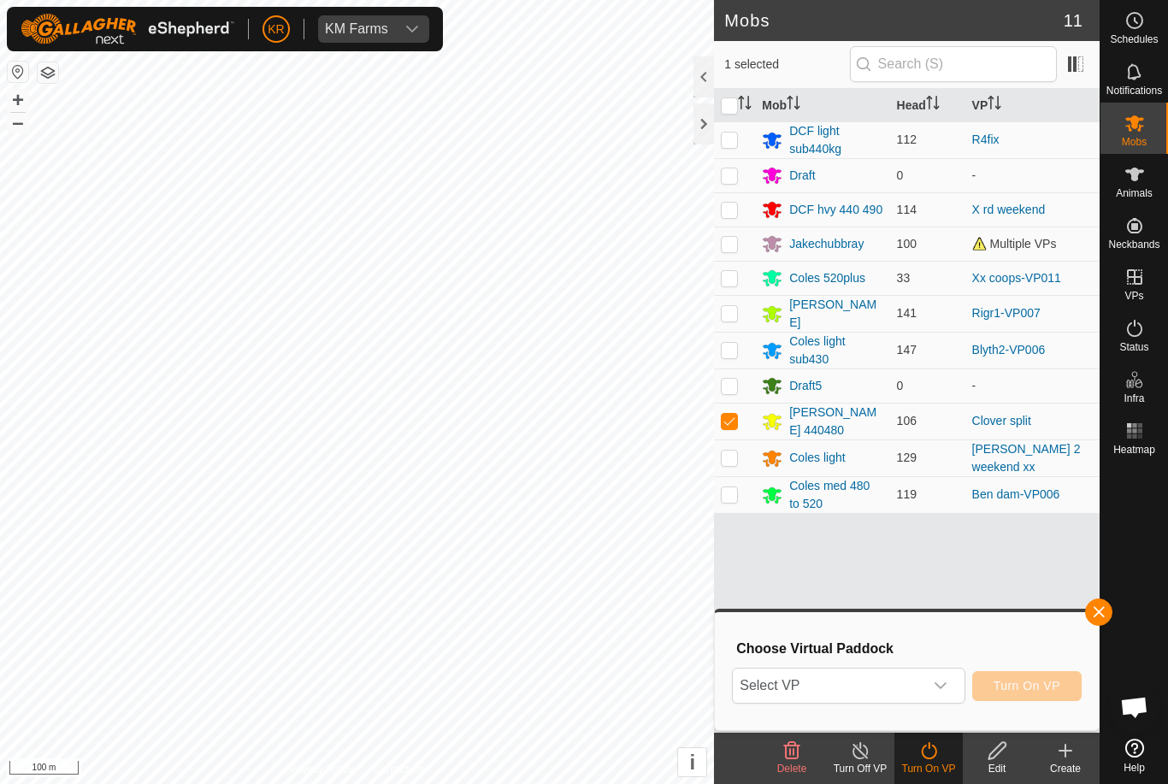
click at [871, 688] on span "Select VP" at bounding box center [827, 685] width 190 height 34
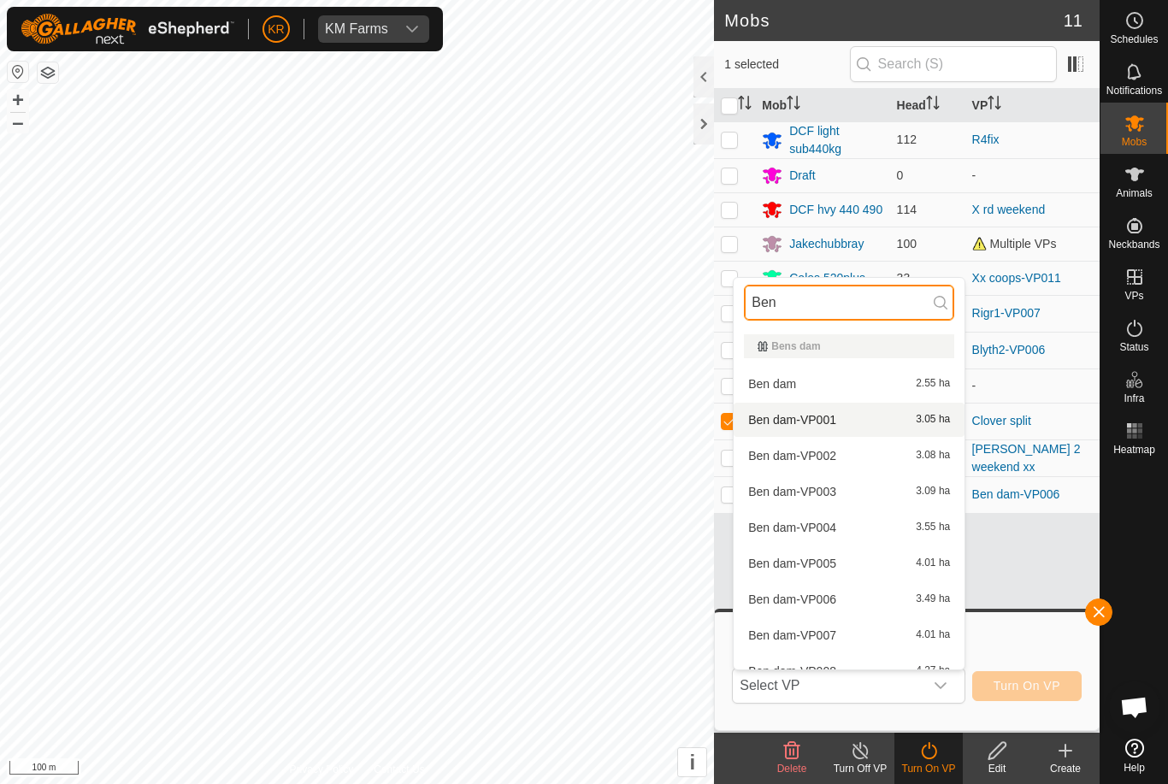
type input "Ben"
click at [867, 423] on div "Ben dam-VP001 3.05 ha" at bounding box center [849, 419] width 210 height 21
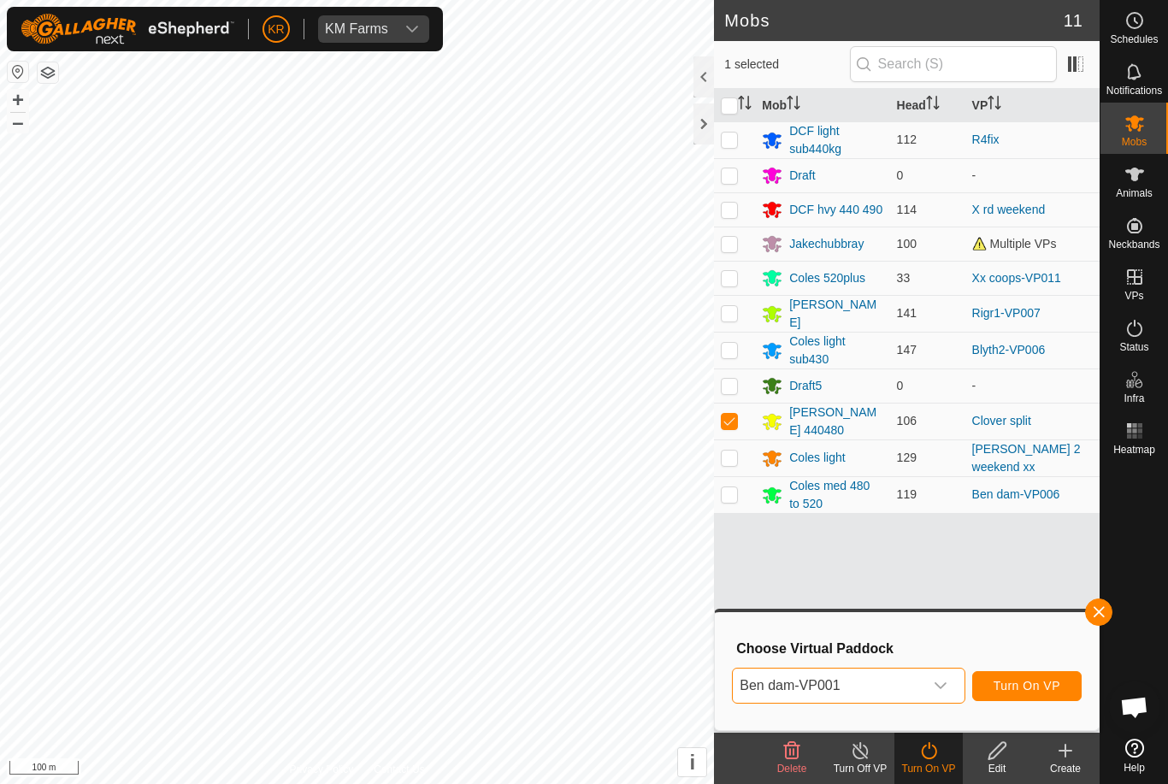
click at [1038, 690] on span "Turn On VP" at bounding box center [1026, 686] width 67 height 14
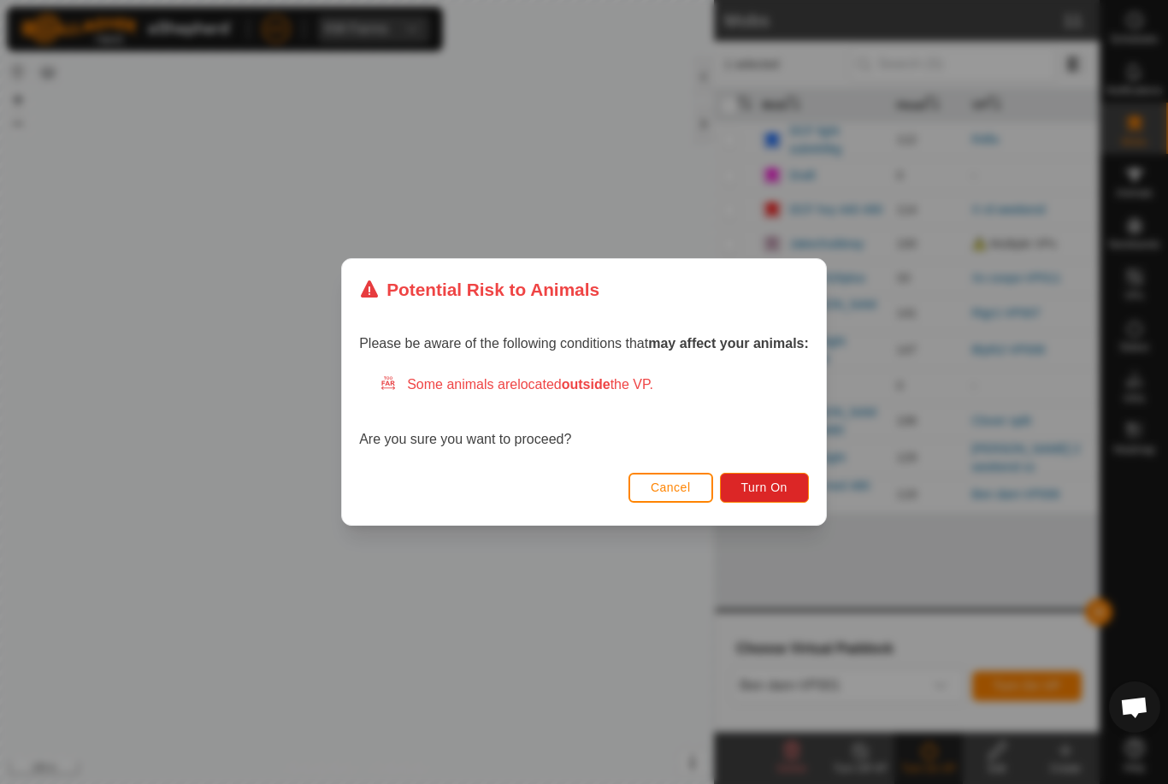
click at [759, 486] on span "Turn On" at bounding box center [764, 487] width 46 height 14
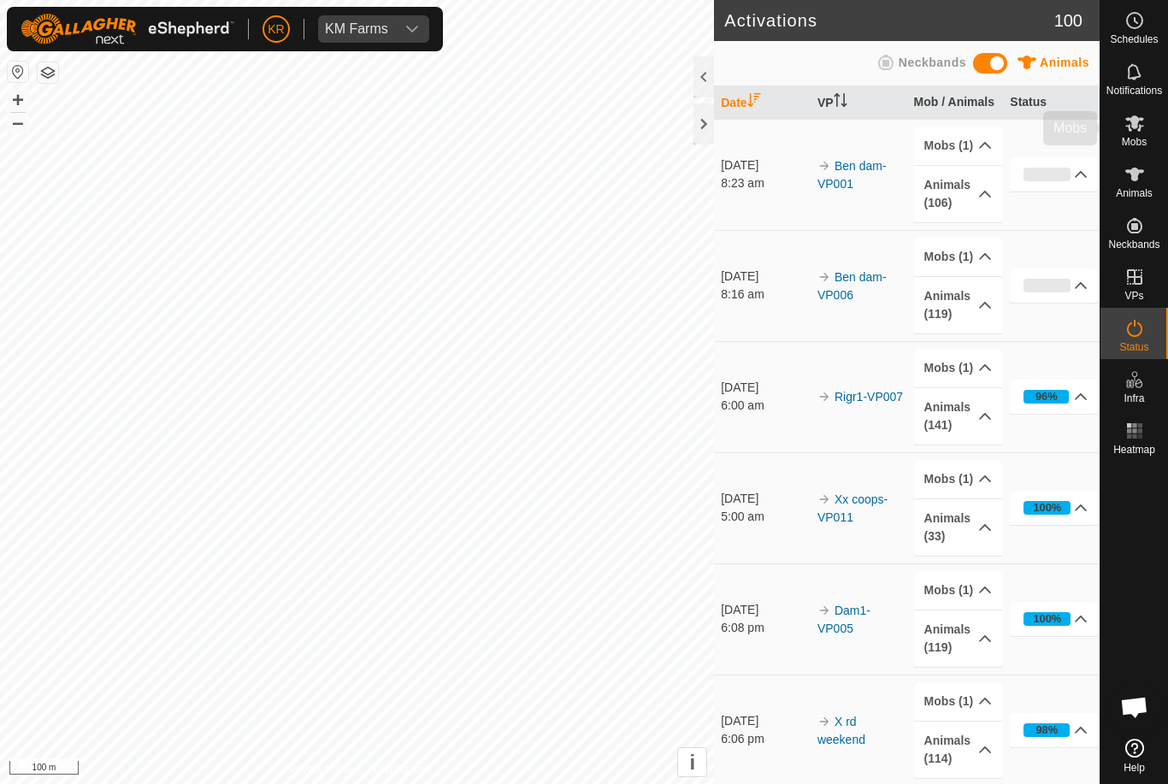
click at [1143, 123] on icon at bounding box center [1134, 123] width 21 height 21
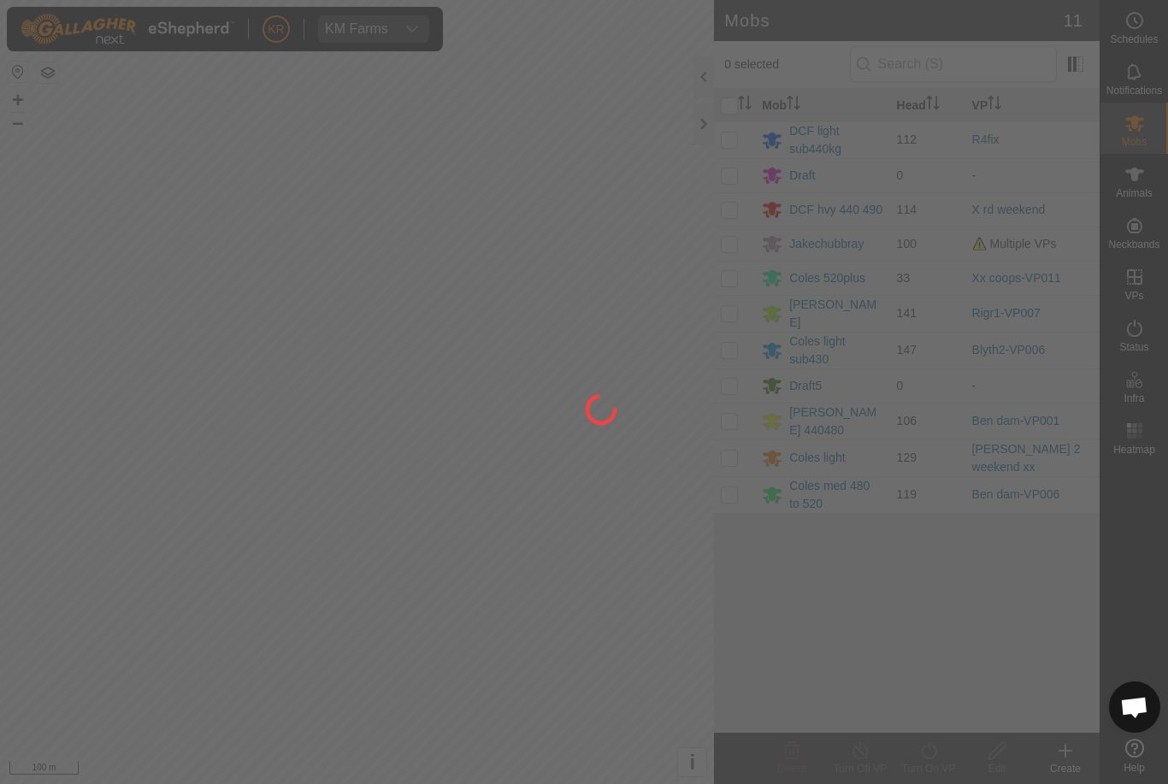
click at [736, 485] on div at bounding box center [584, 392] width 1168 height 784
click at [736, 483] on div at bounding box center [584, 392] width 1168 height 784
click at [734, 485] on div at bounding box center [584, 392] width 1168 height 784
click at [732, 485] on div at bounding box center [584, 392] width 1168 height 784
click at [742, 475] on div at bounding box center [584, 392] width 1168 height 784
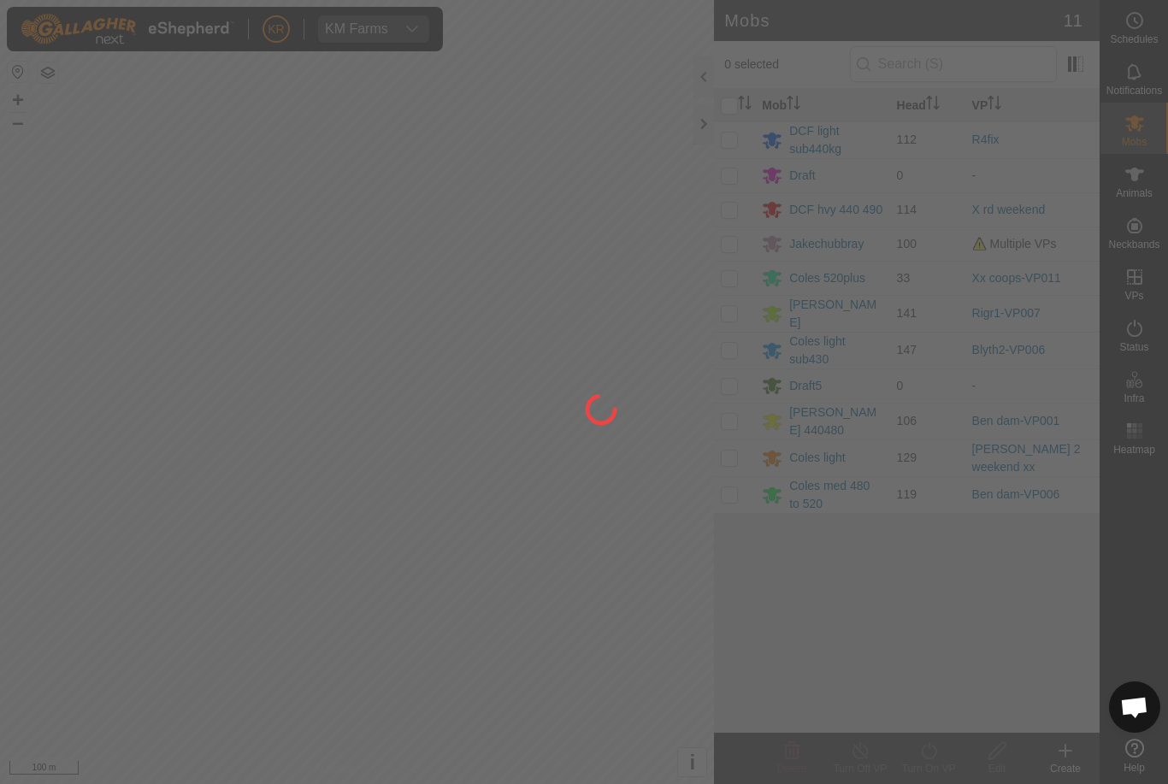
click at [844, 478] on div at bounding box center [584, 392] width 1168 height 784
click at [853, 487] on div at bounding box center [584, 392] width 1168 height 784
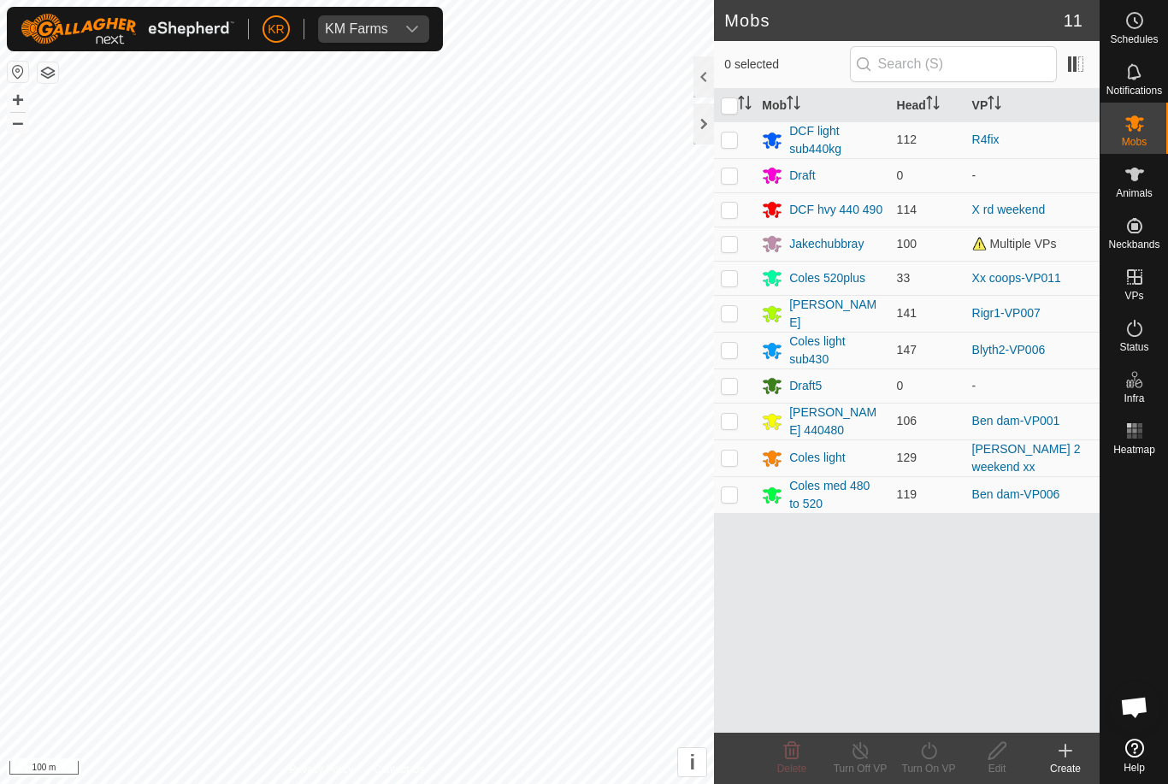
click at [732, 490] on p-checkbox at bounding box center [729, 494] width 17 height 14
checkbox input "true"
click at [939, 753] on turn-on-svg-icon at bounding box center [928, 750] width 68 height 21
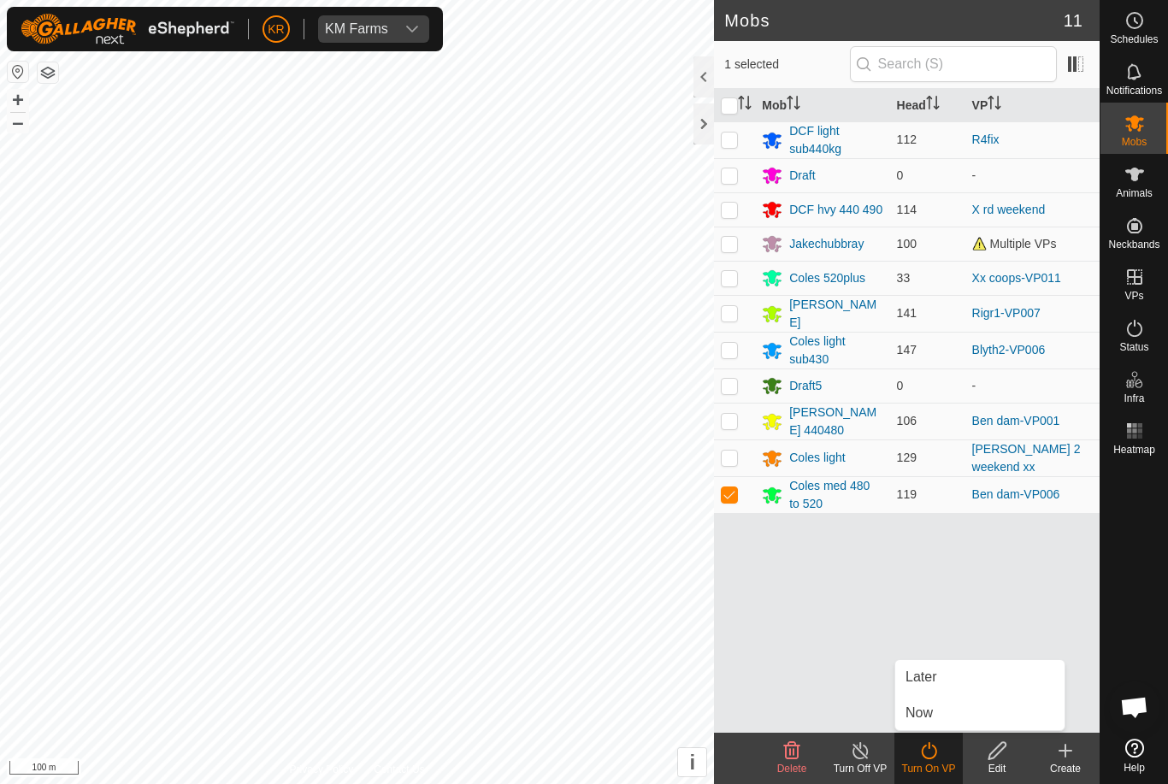
click at [934, 717] on link "Now" at bounding box center [979, 713] width 169 height 34
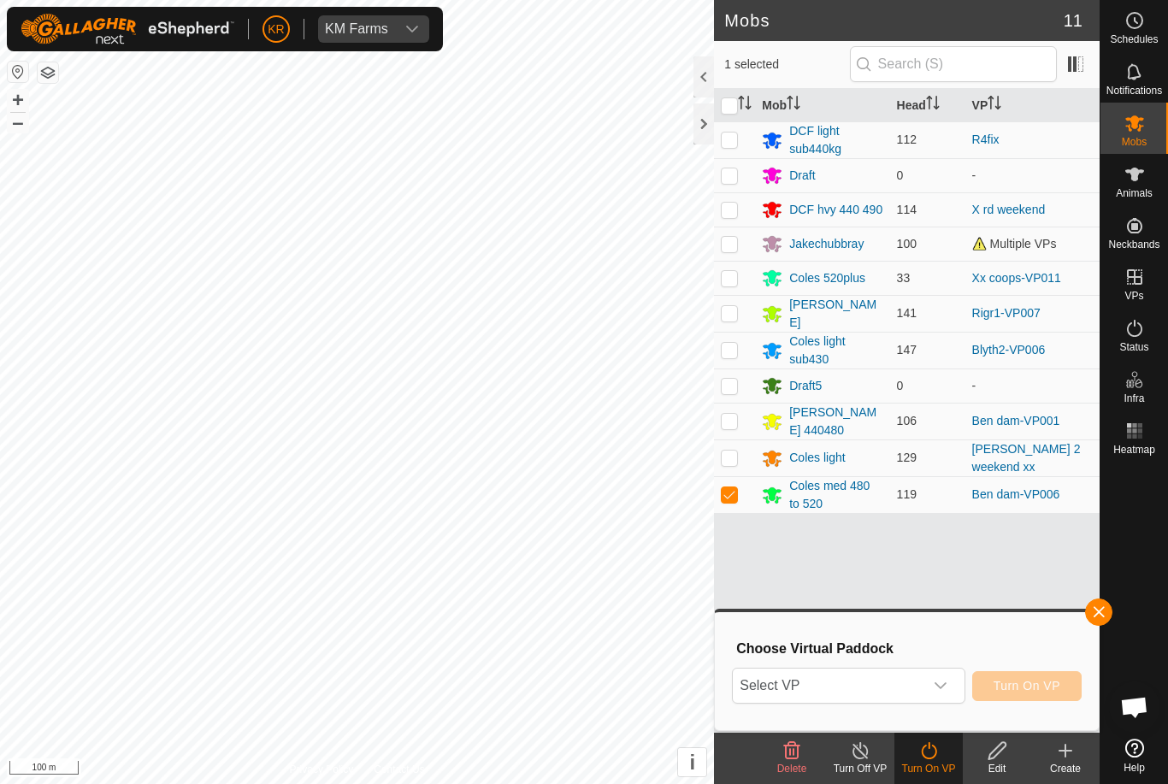
click at [885, 685] on span "Select VP" at bounding box center [827, 685] width 190 height 34
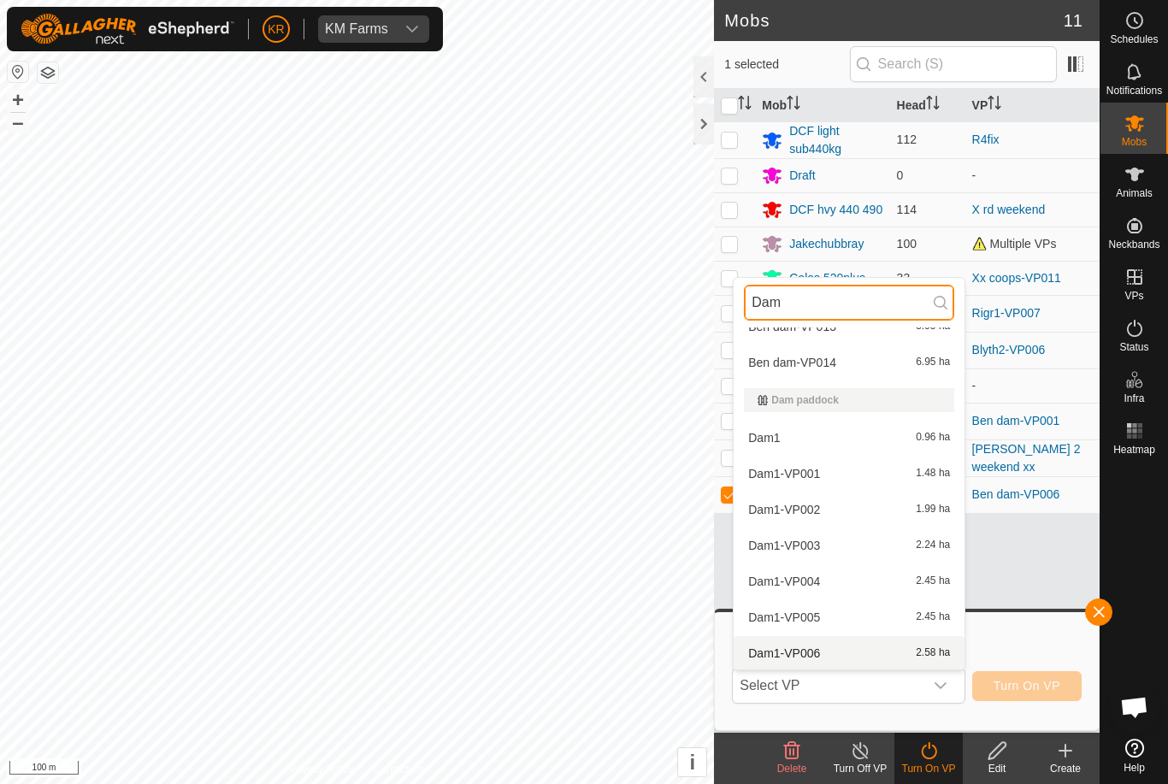
scroll to position [525, 0]
type input "Dam"
click at [838, 654] on div "Dam1-VP006 2.58 ha" at bounding box center [849, 652] width 210 height 21
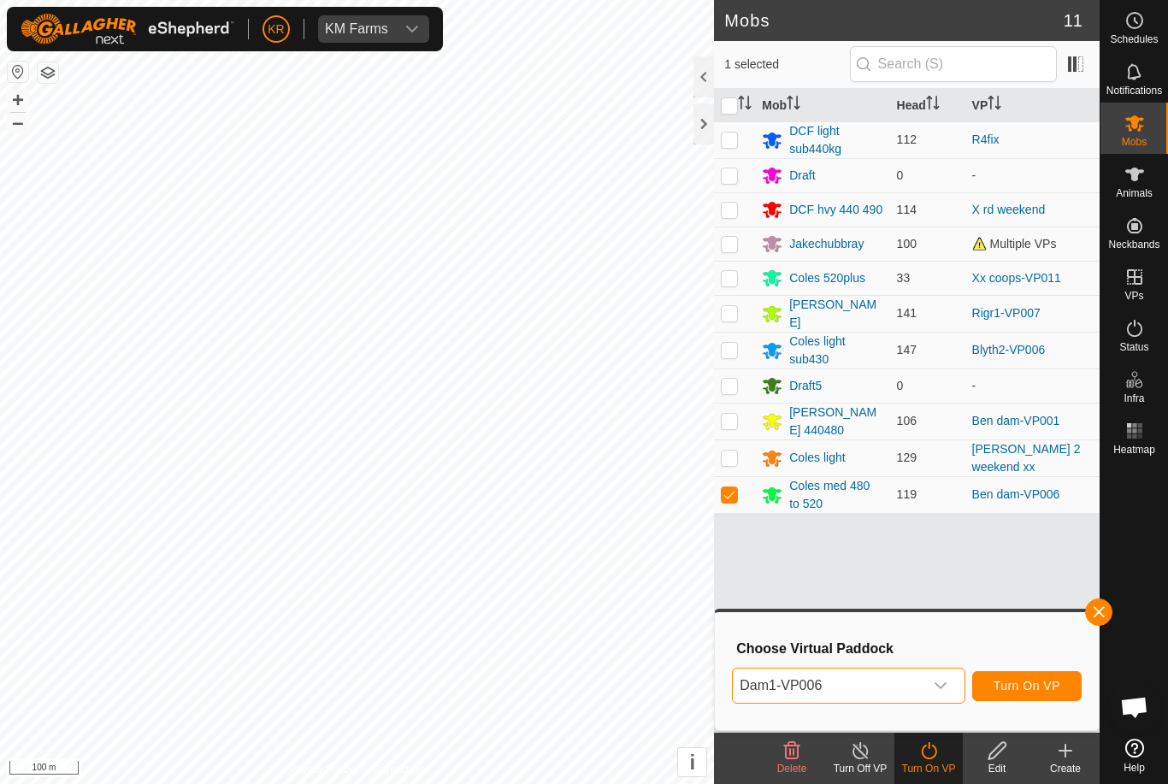
click at [1056, 691] on span "Turn On VP" at bounding box center [1026, 686] width 67 height 14
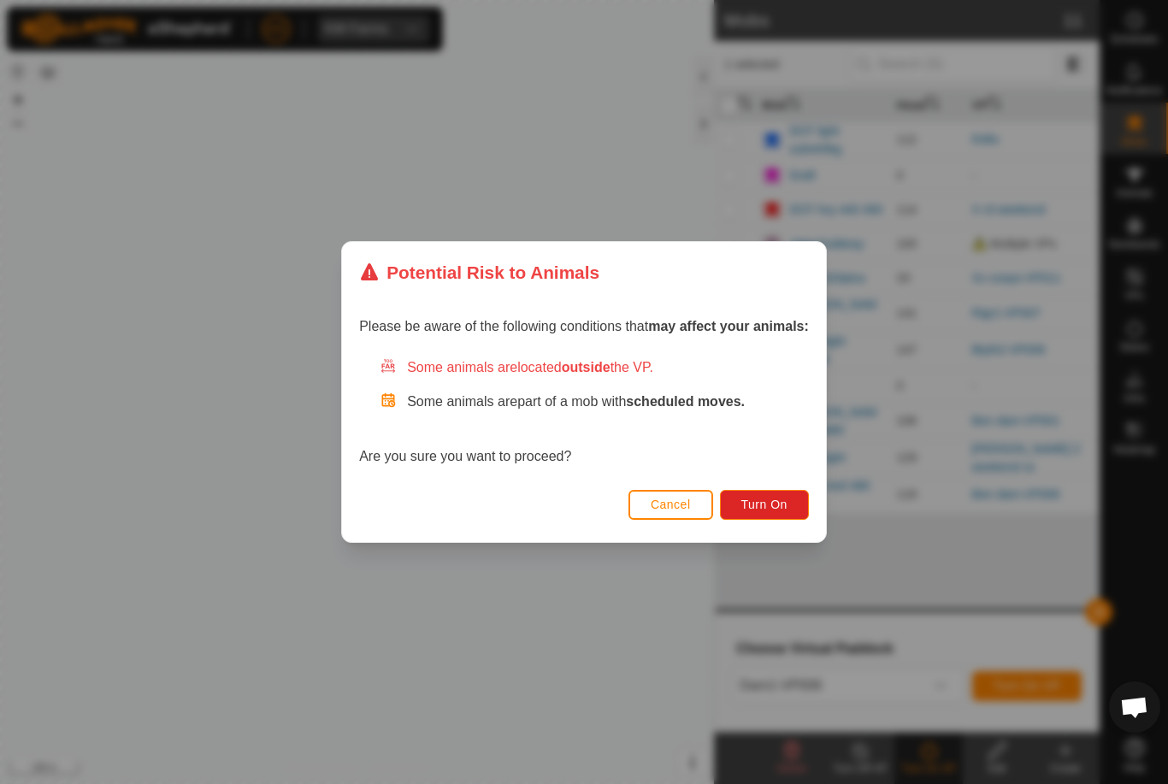
click at [772, 512] on button "Turn On" at bounding box center [764, 505] width 89 height 30
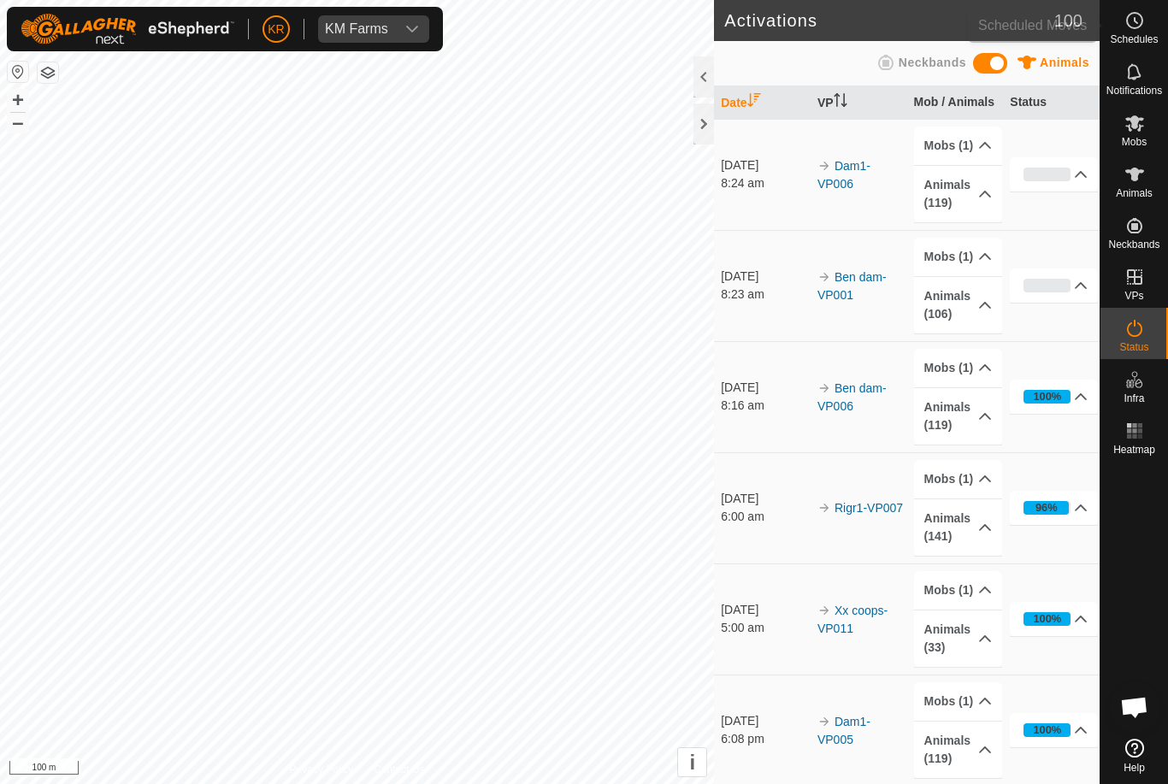
click at [1133, 12] on icon at bounding box center [1134, 20] width 21 height 21
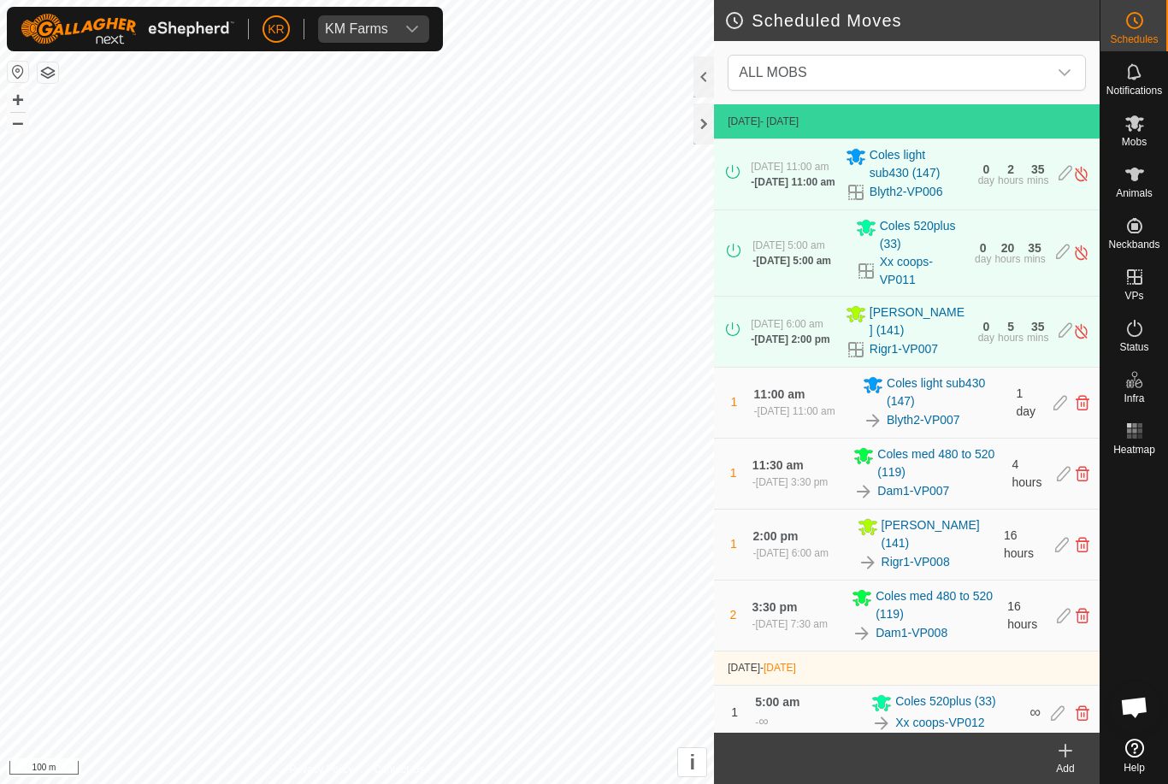
click at [1043, 84] on span "ALL MOBS" at bounding box center [889, 73] width 315 height 34
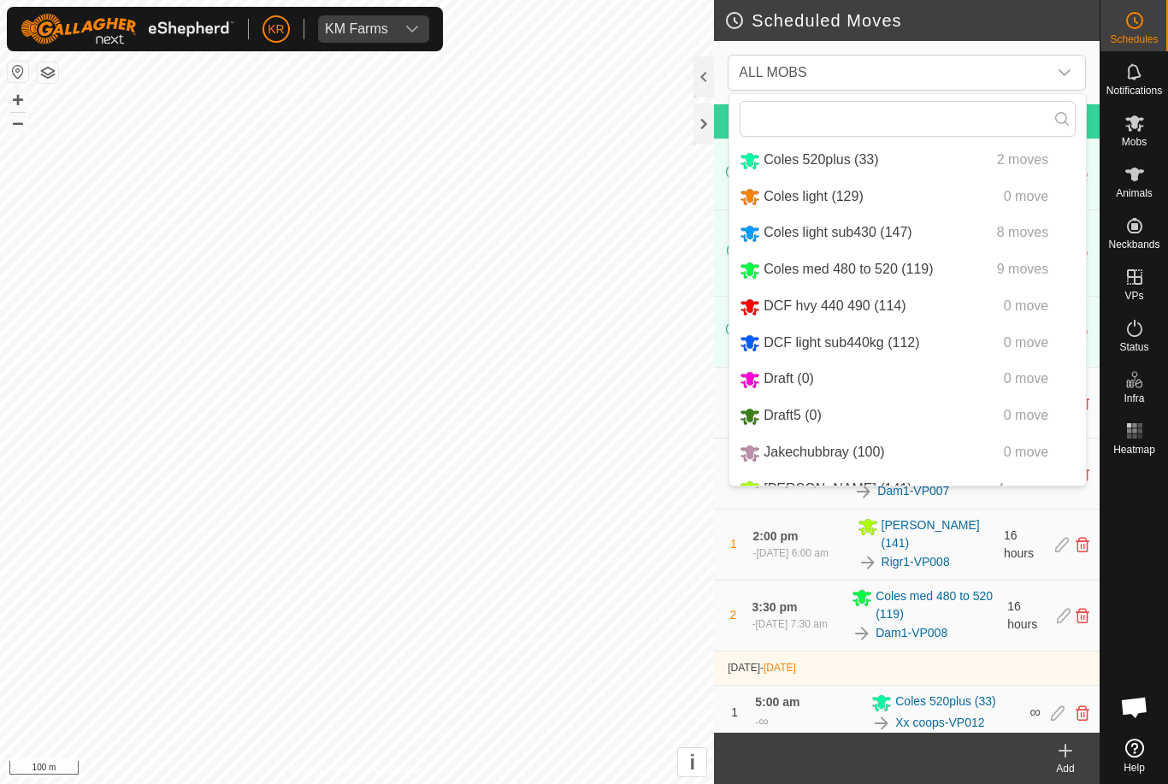
scroll to position [41, 0]
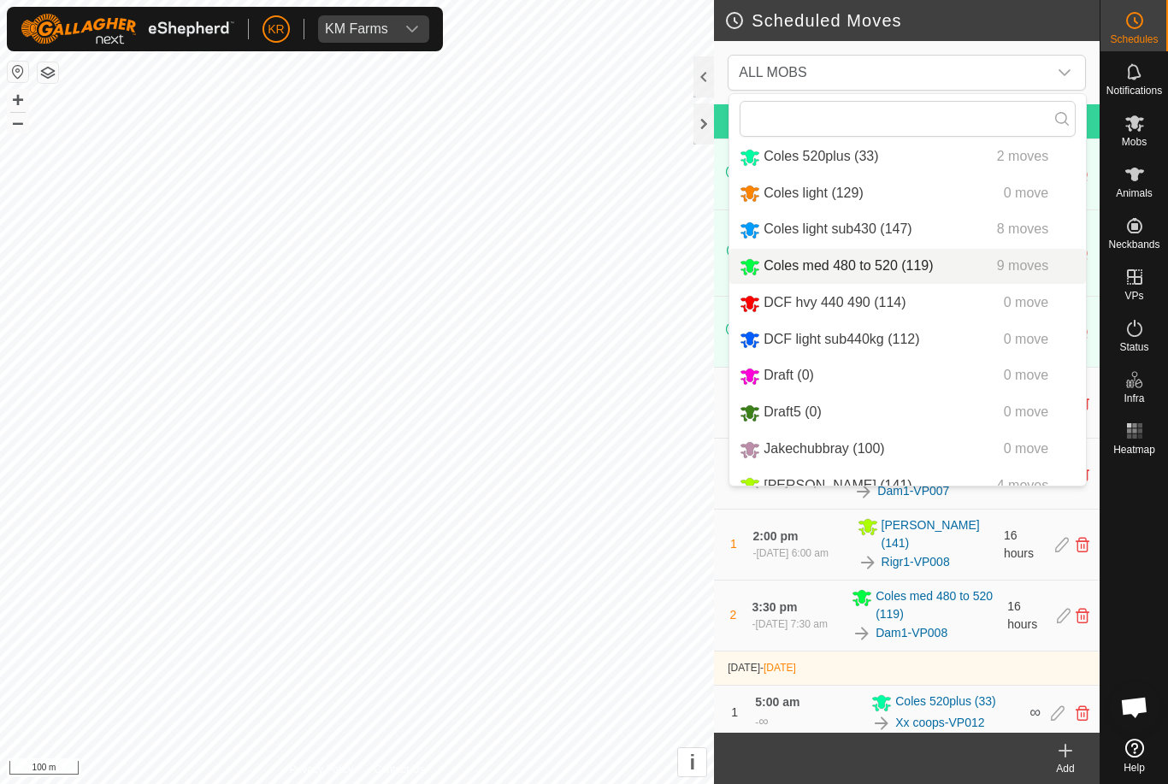
click at [973, 268] on div "Coles med 480 to 520 (119) 9 moves" at bounding box center [907, 266] width 336 height 21
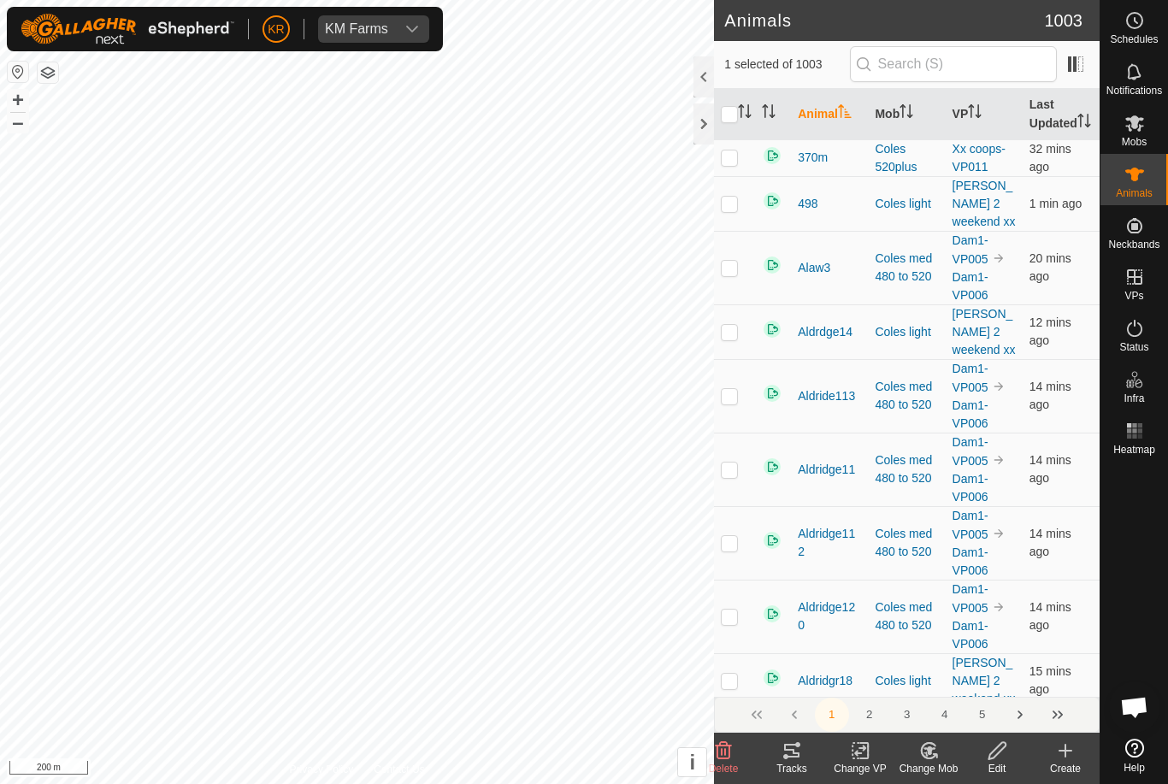
click at [859, 754] on icon at bounding box center [860, 750] width 21 height 21
click at [729, 750] on icon at bounding box center [723, 750] width 16 height 17
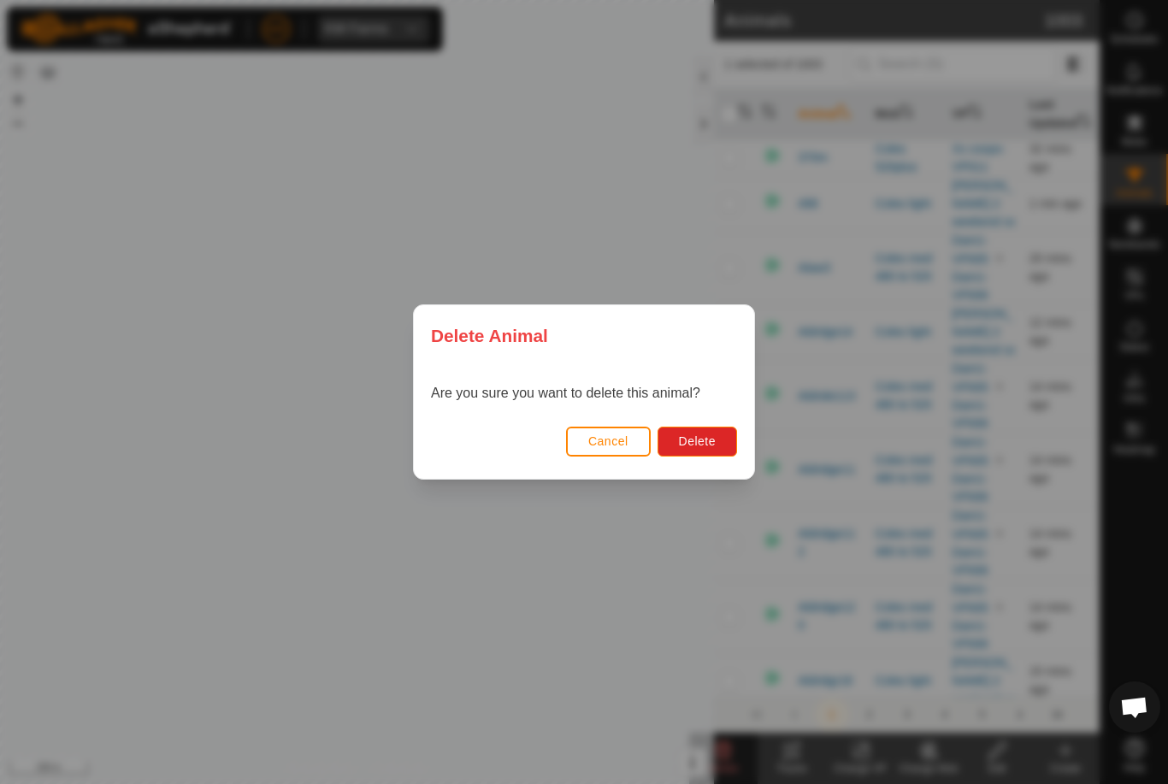
click at [688, 435] on span "Delete" at bounding box center [697, 441] width 37 height 14
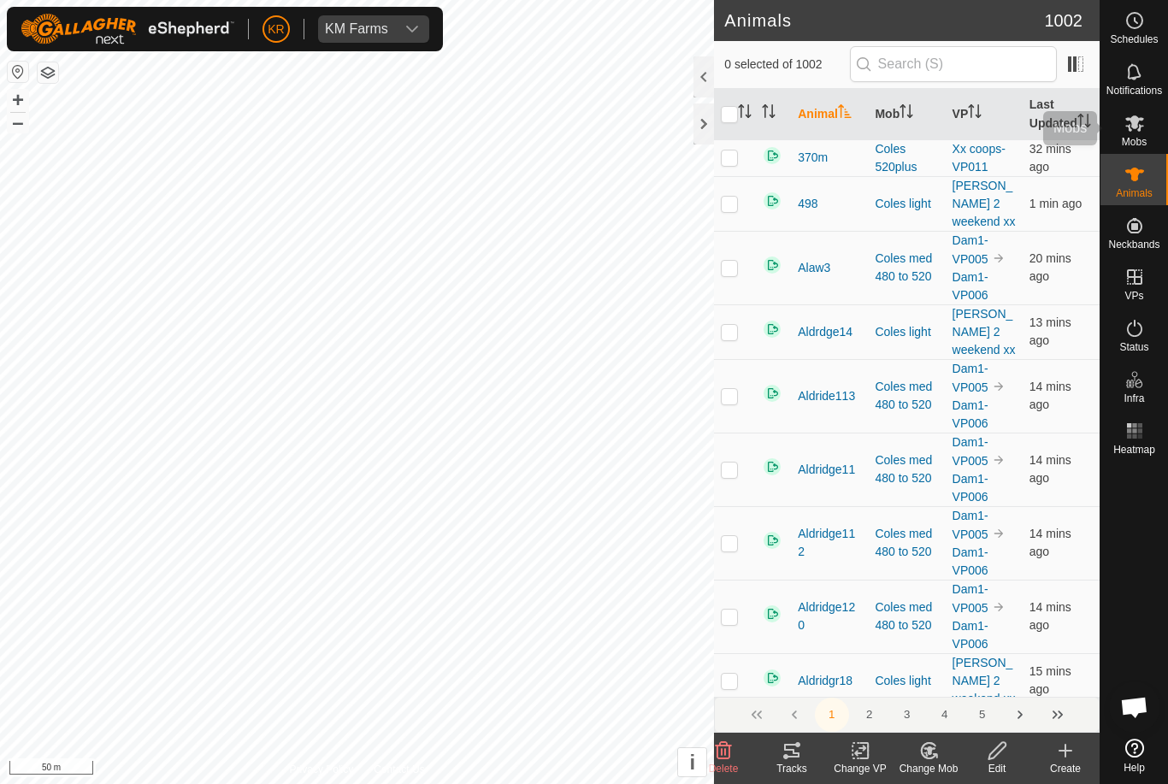
click at [1156, 118] on div "Mobs" at bounding box center [1134, 128] width 68 height 51
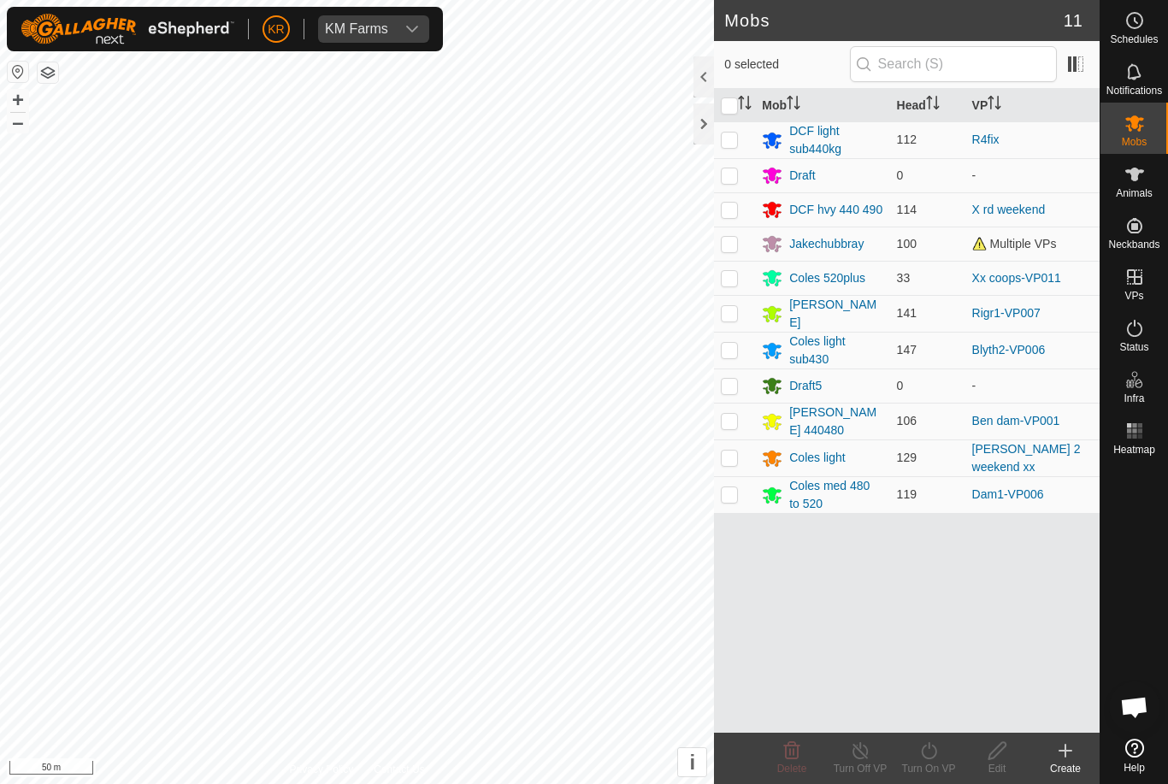
click at [732, 241] on p-checkbox at bounding box center [729, 244] width 17 height 14
checkbox input "true"
click at [923, 769] on div "Turn On VP" at bounding box center [928, 768] width 68 height 15
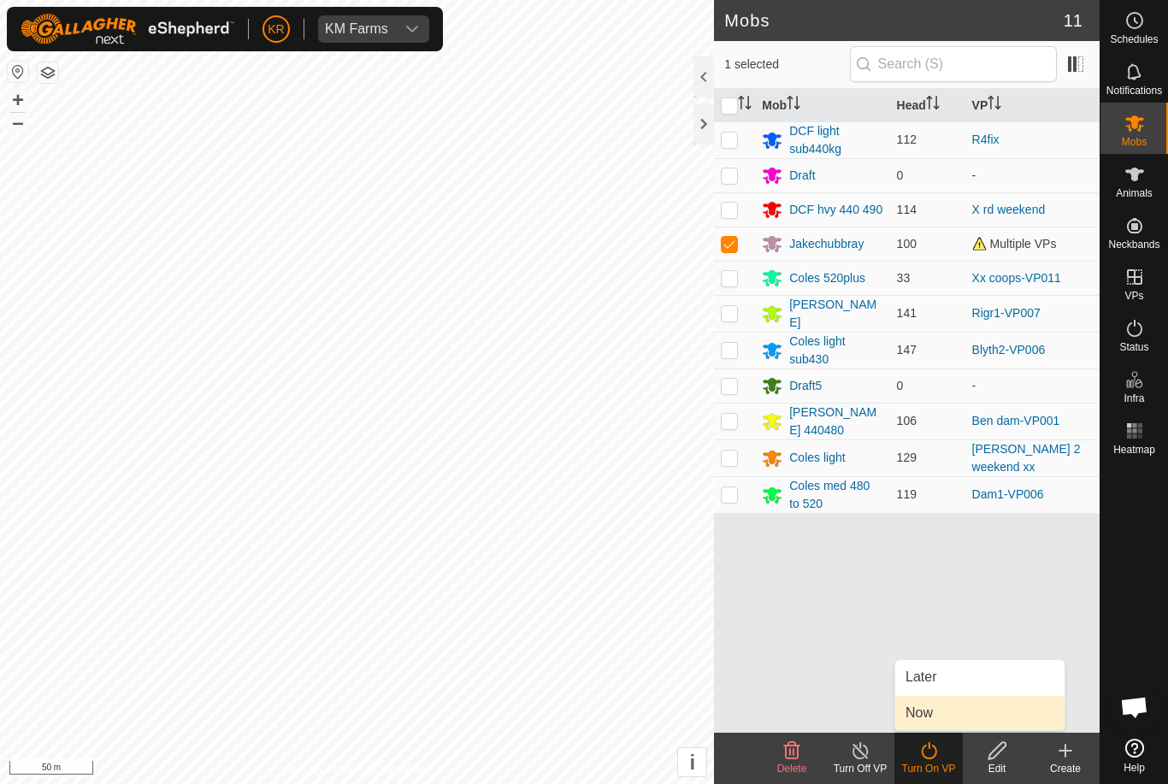
click at [938, 710] on link "Now" at bounding box center [979, 713] width 169 height 34
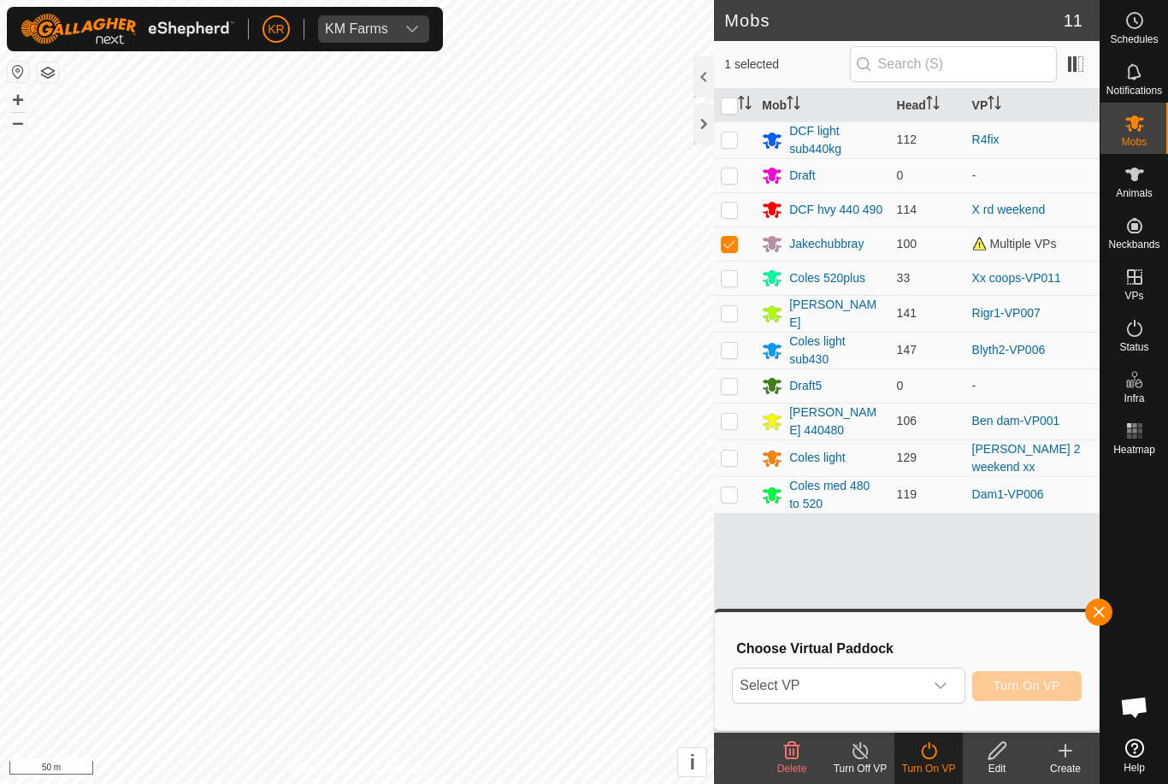
click at [889, 693] on span "Select VP" at bounding box center [827, 685] width 190 height 34
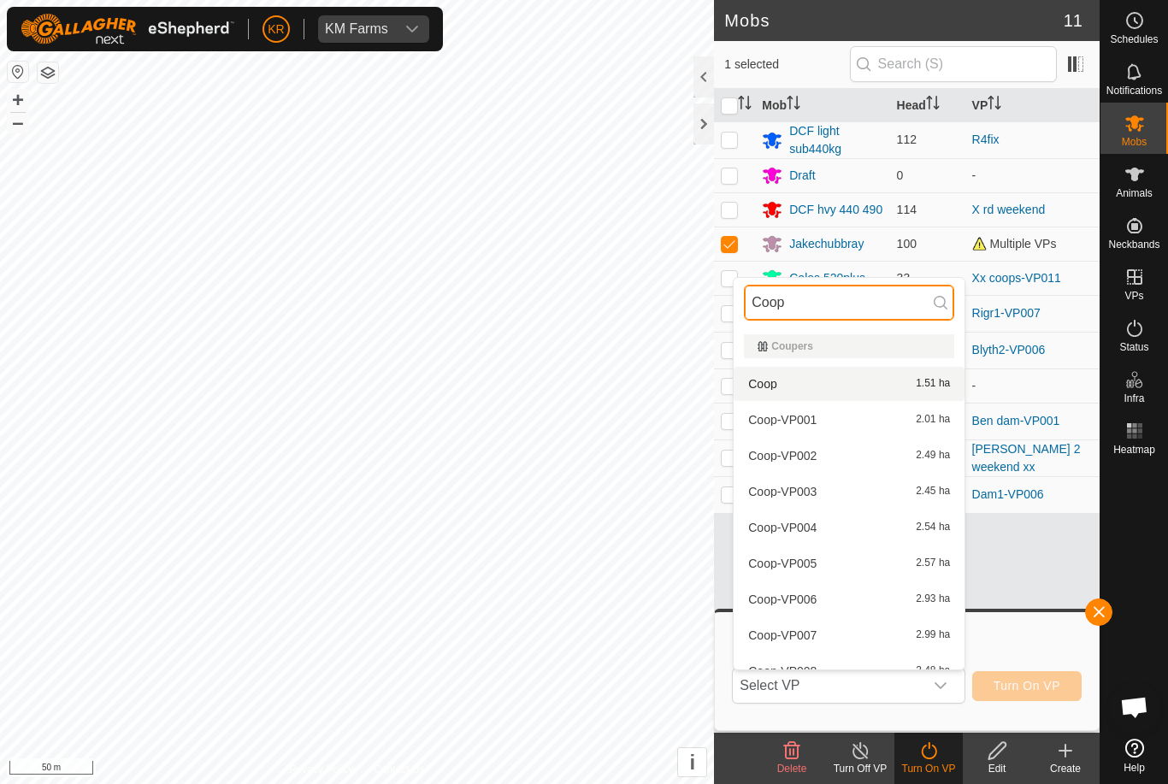
type input "Coop"
click at [871, 379] on div "Coop 1.51 ha" at bounding box center [849, 384] width 210 height 21
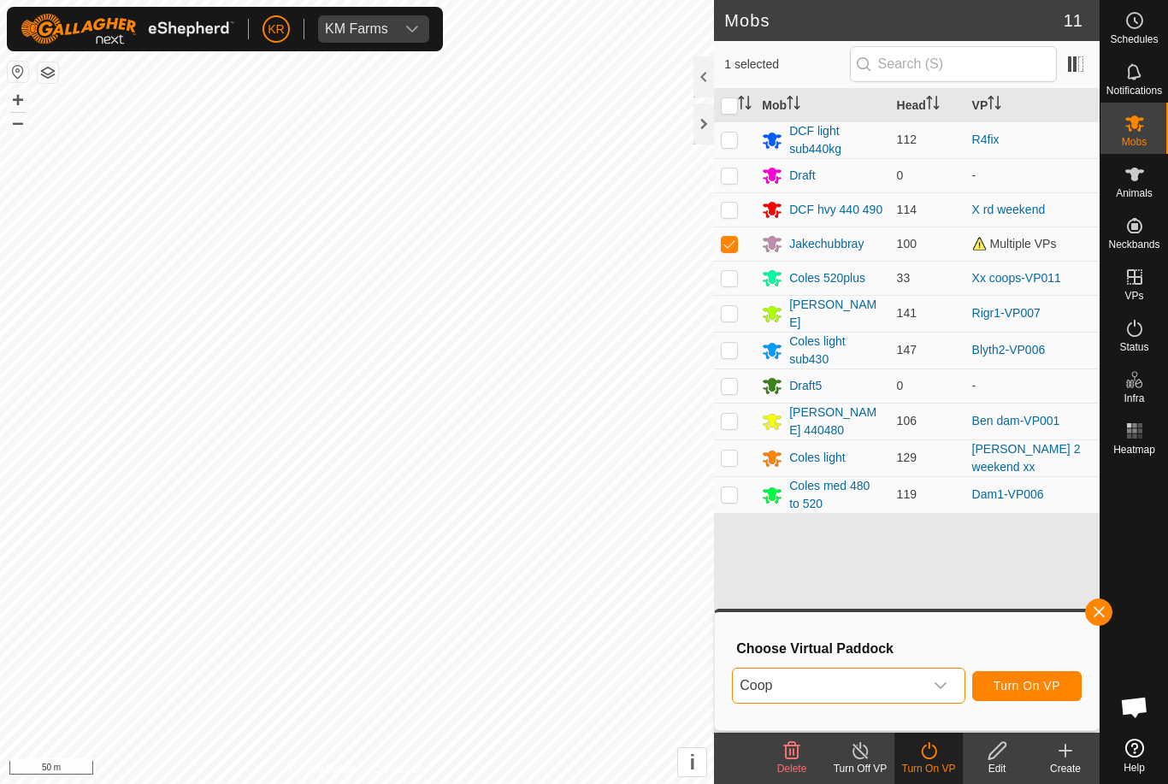
click at [1045, 689] on span "Turn On VP" at bounding box center [1026, 686] width 67 height 14
